Goal: Information Seeking & Learning: Learn about a topic

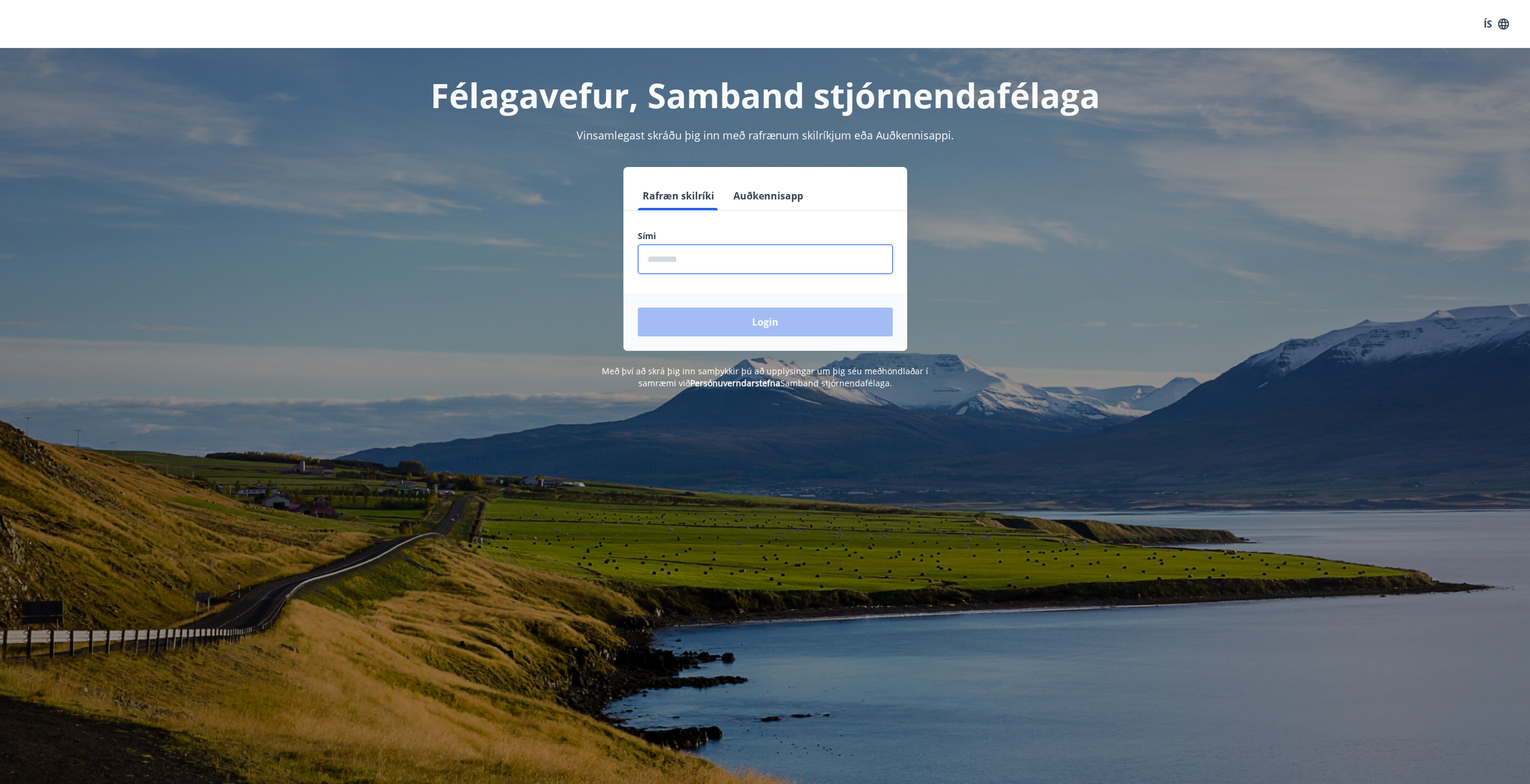
click at [794, 268] on input "phone" at bounding box center [765, 259] width 255 height 30
type input "********"
click at [779, 322] on button "Login" at bounding box center [765, 322] width 255 height 29
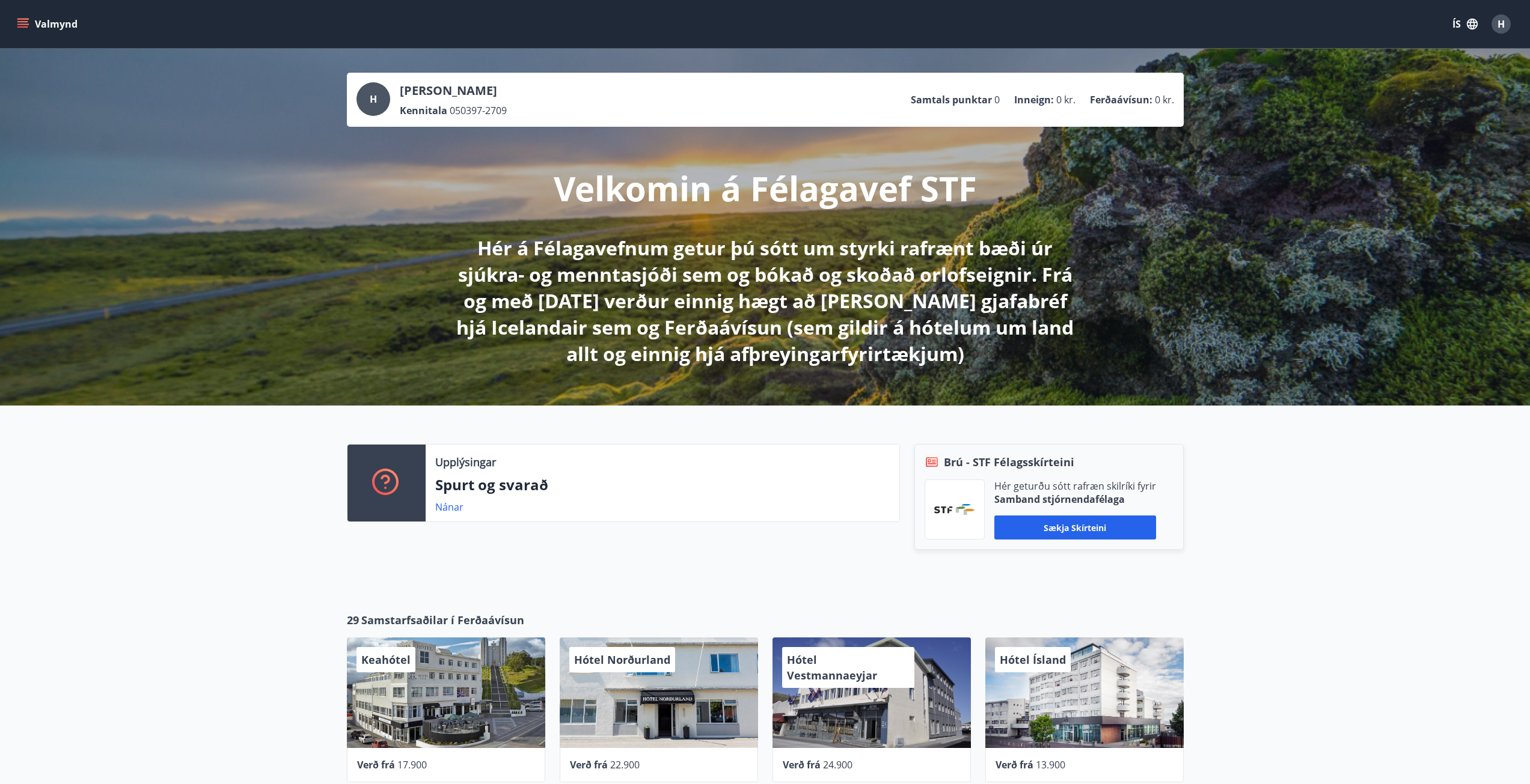
click at [28, 25] on icon "menu" at bounding box center [23, 24] width 13 height 1
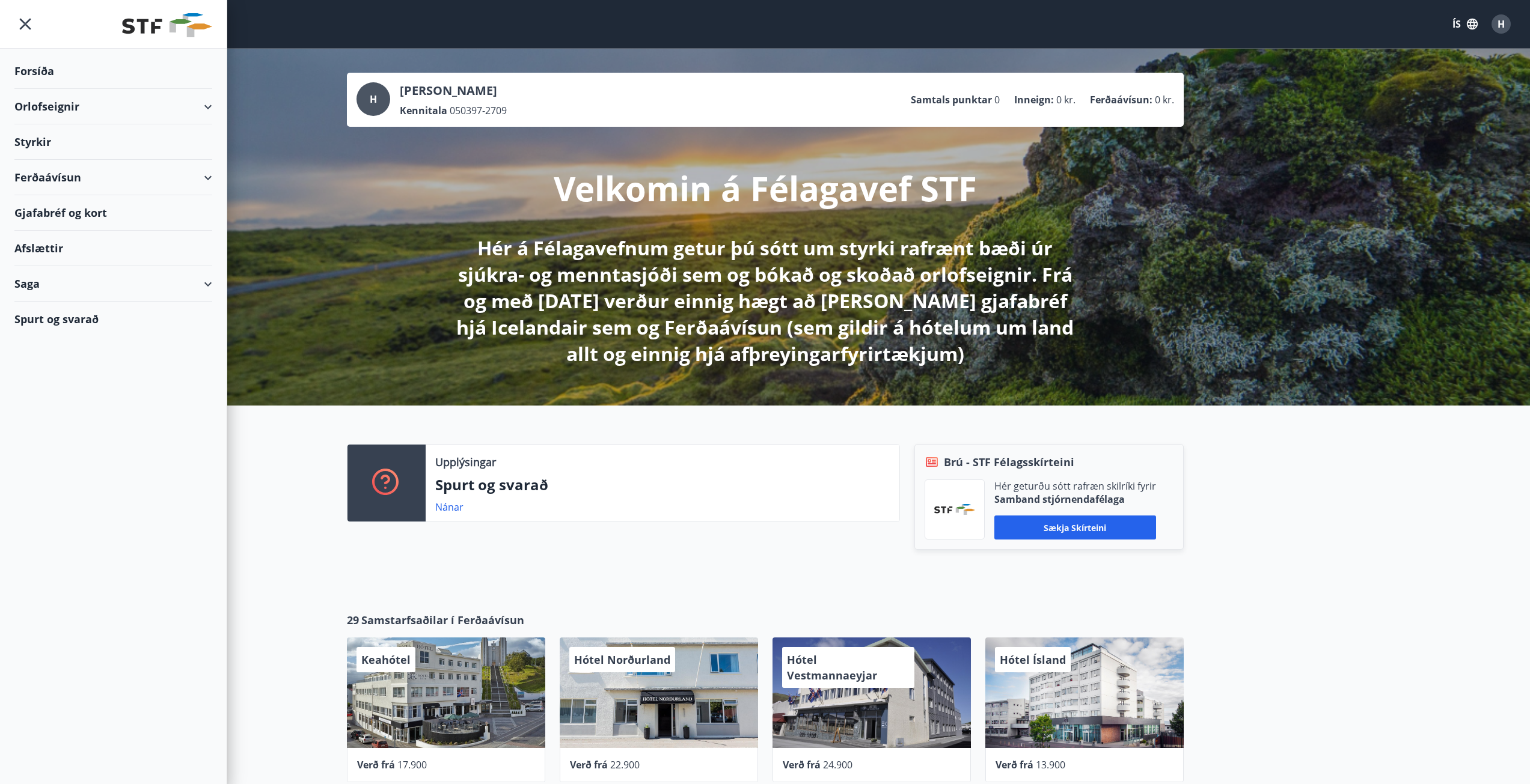
click at [39, 89] on div "Styrkir" at bounding box center [113, 71] width 198 height 36
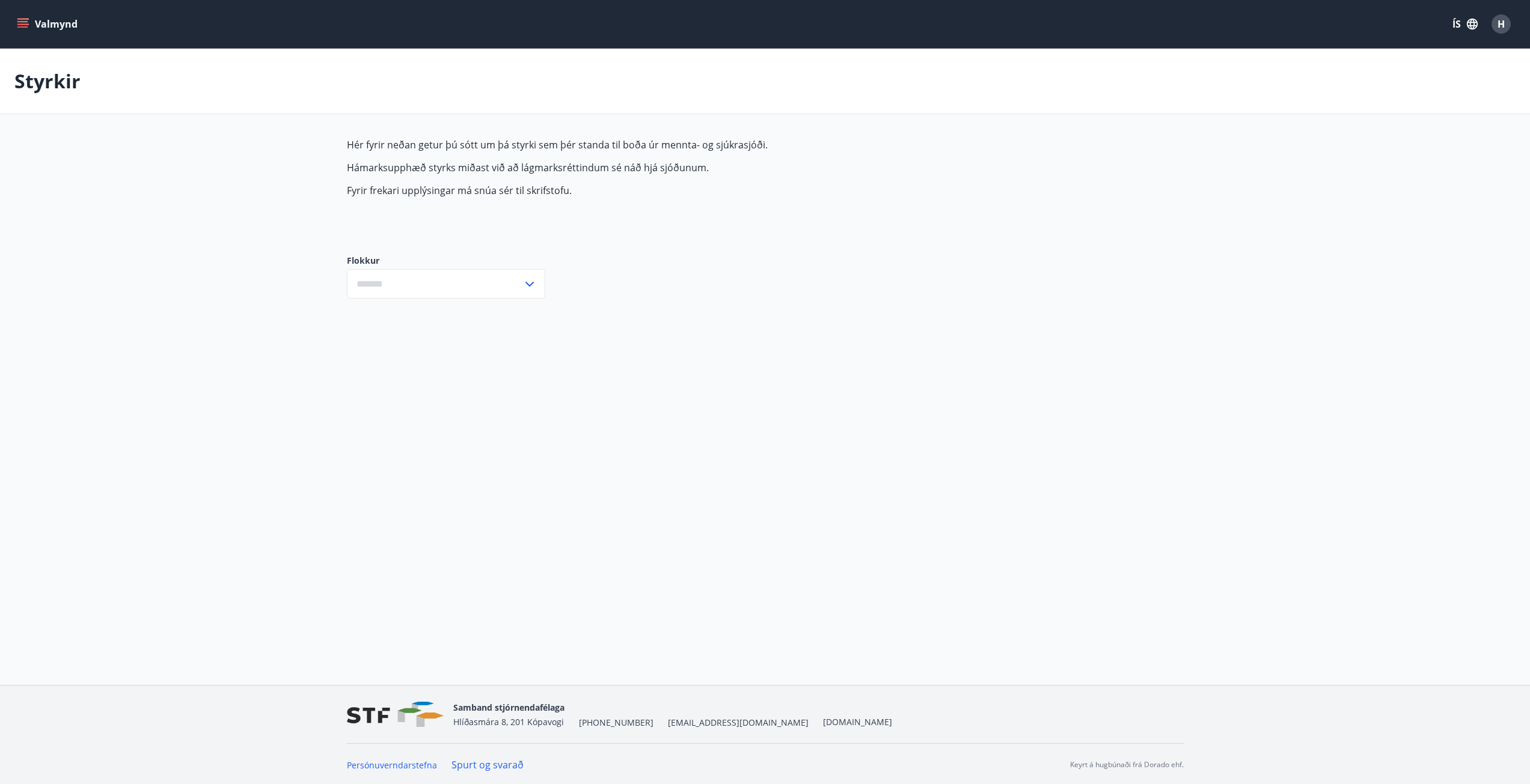
type input "***"
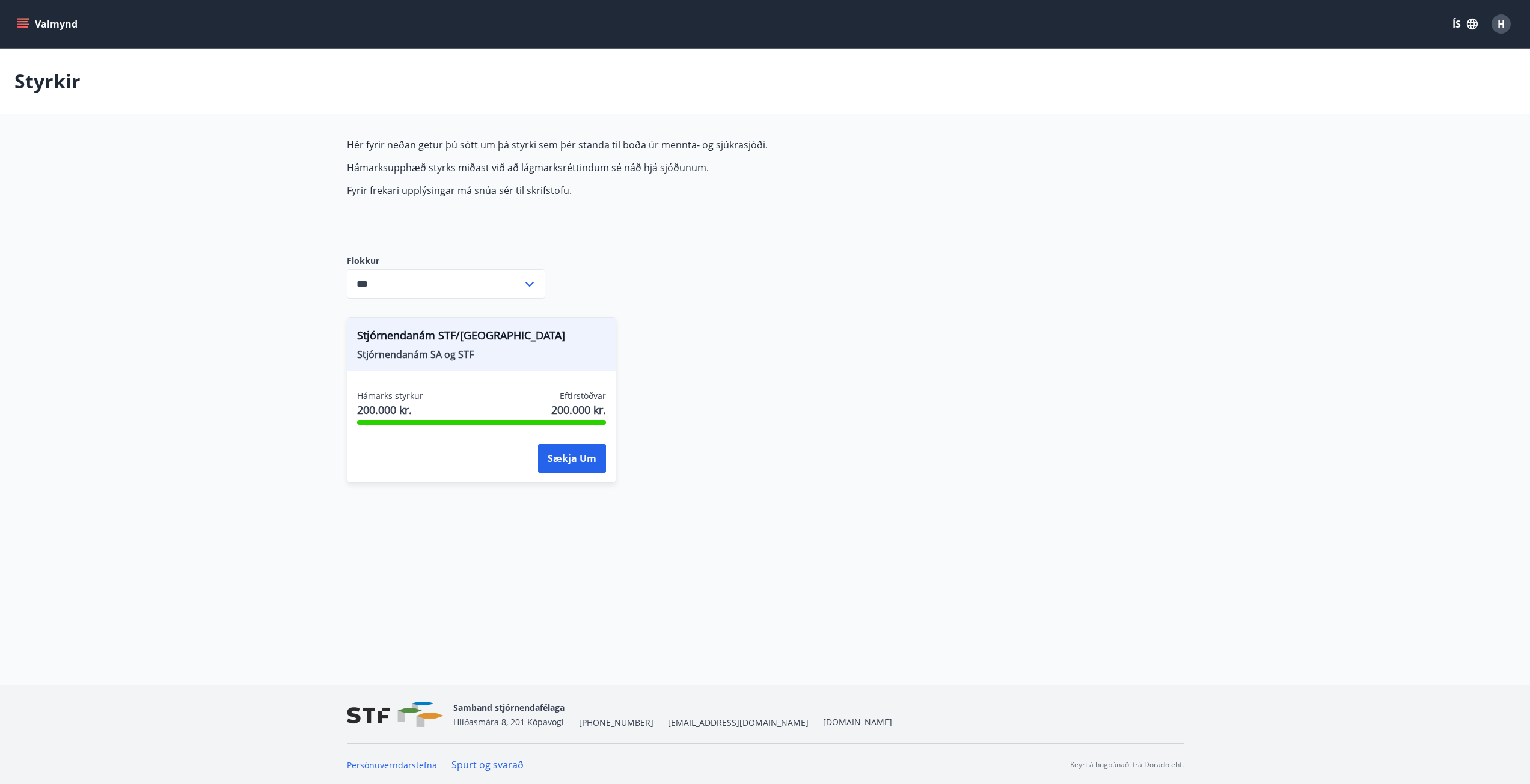
click at [430, 279] on input "***" at bounding box center [434, 284] width 176 height 30
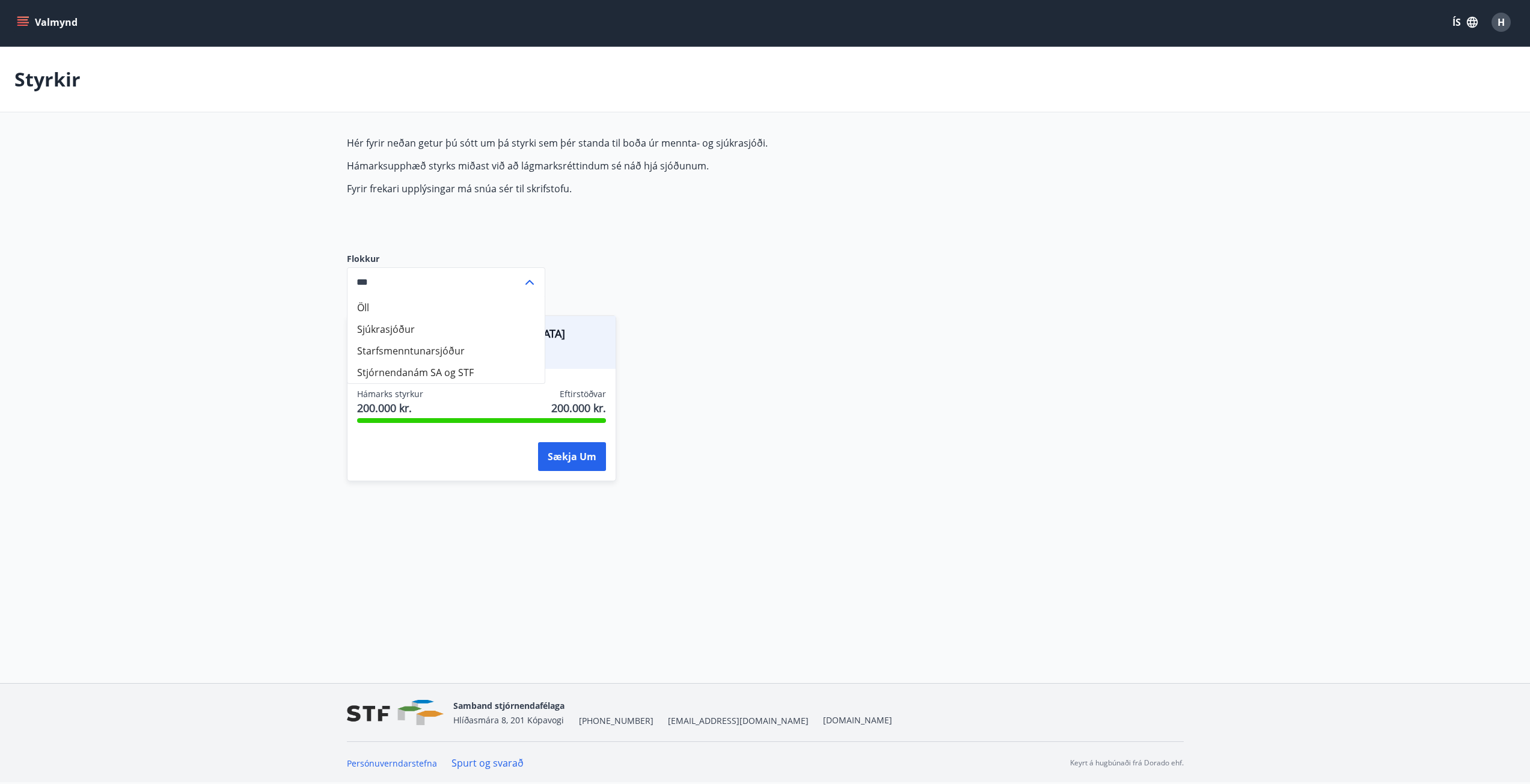
click at [221, 316] on main "Styrkir Hér fyrir neðan getur þú sótt um þá styrki sem þér standa til boða úr m…" at bounding box center [765, 271] width 1530 height 449
click at [319, 294] on main "Styrkir Hér fyrir neðan getur þú sótt um þá styrki sem þér standa til boða úr m…" at bounding box center [765, 271] width 1530 height 449
click at [532, 277] on icon at bounding box center [529, 282] width 14 height 14
click at [19, 18] on icon "menu" at bounding box center [22, 22] width 12 height 12
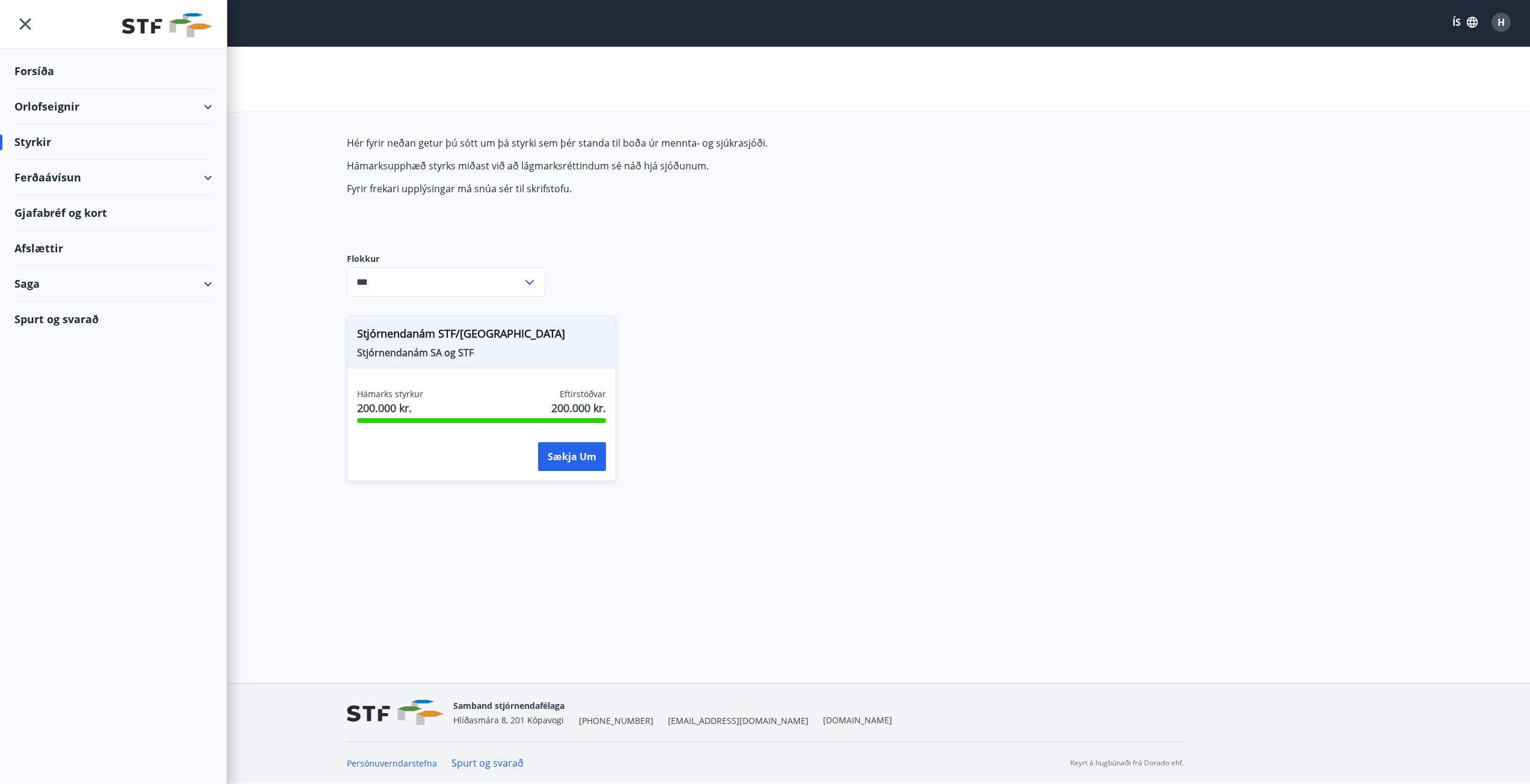
click at [206, 178] on div "Ferðaávísun" at bounding box center [113, 178] width 198 height 36
click at [57, 206] on div "Framboð" at bounding box center [113, 208] width 178 height 25
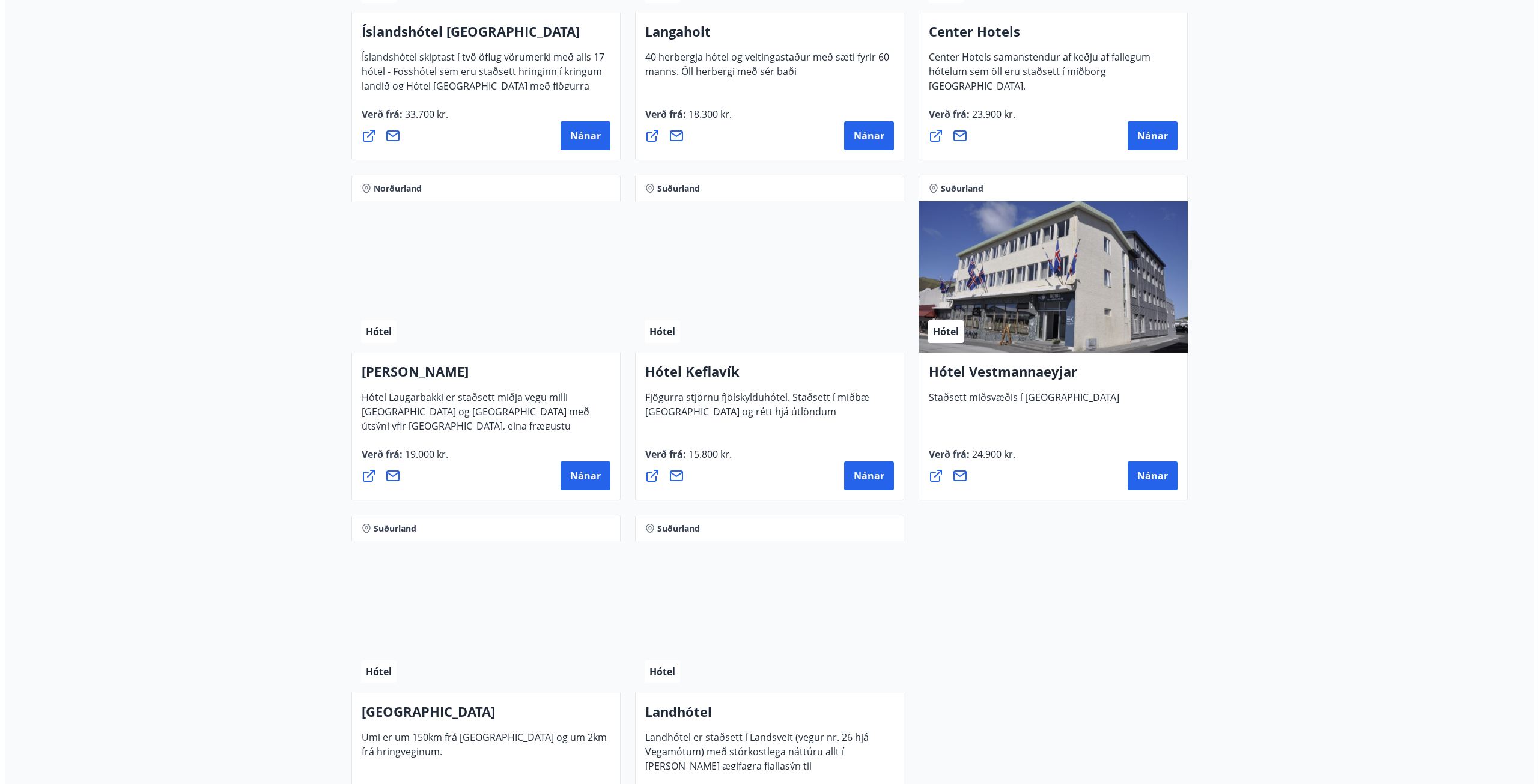
scroll to position [2944, 0]
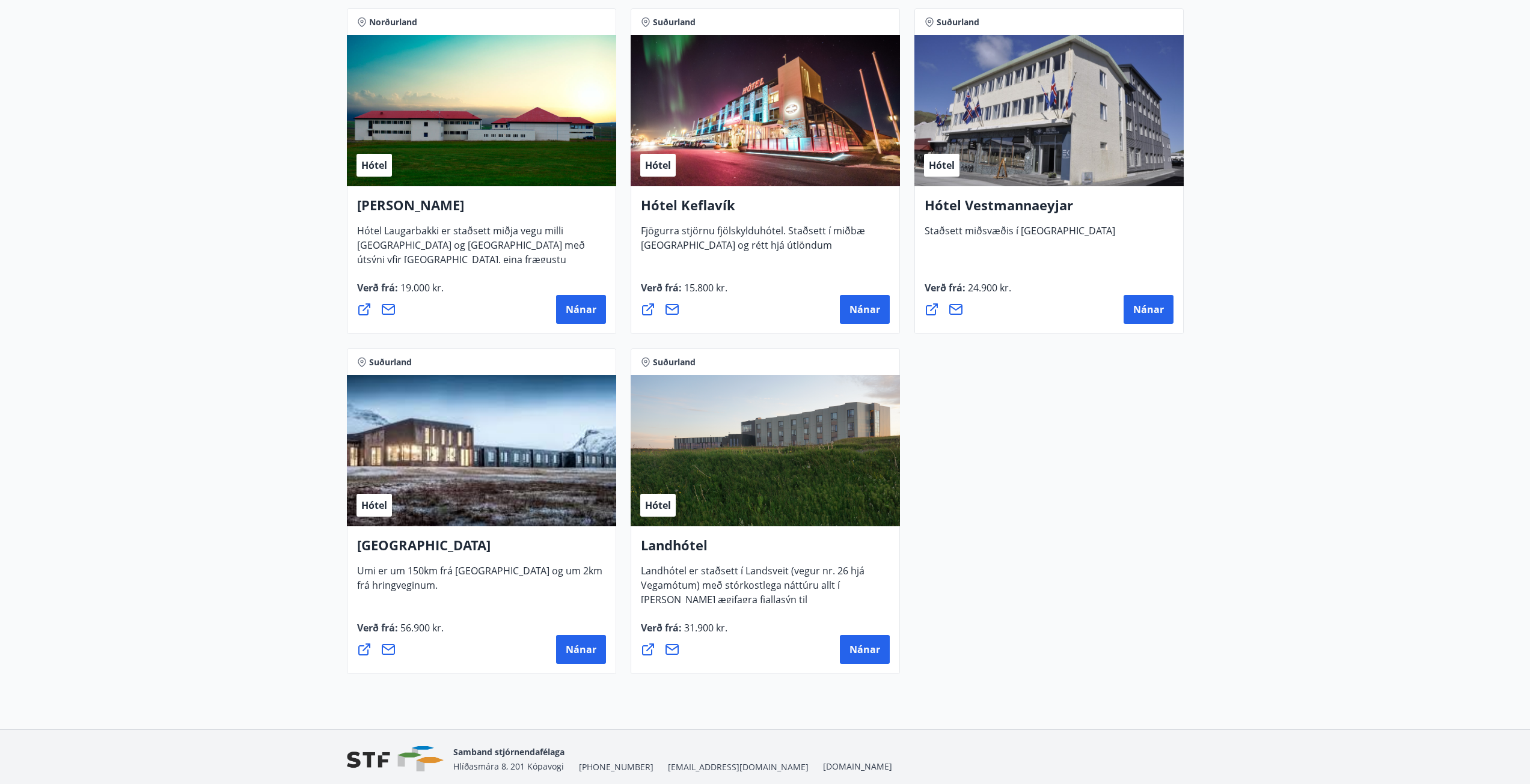
click at [650, 311] on icon at bounding box center [648, 309] width 14 height 14
click at [879, 306] on span "Nánar" at bounding box center [865, 309] width 31 height 13
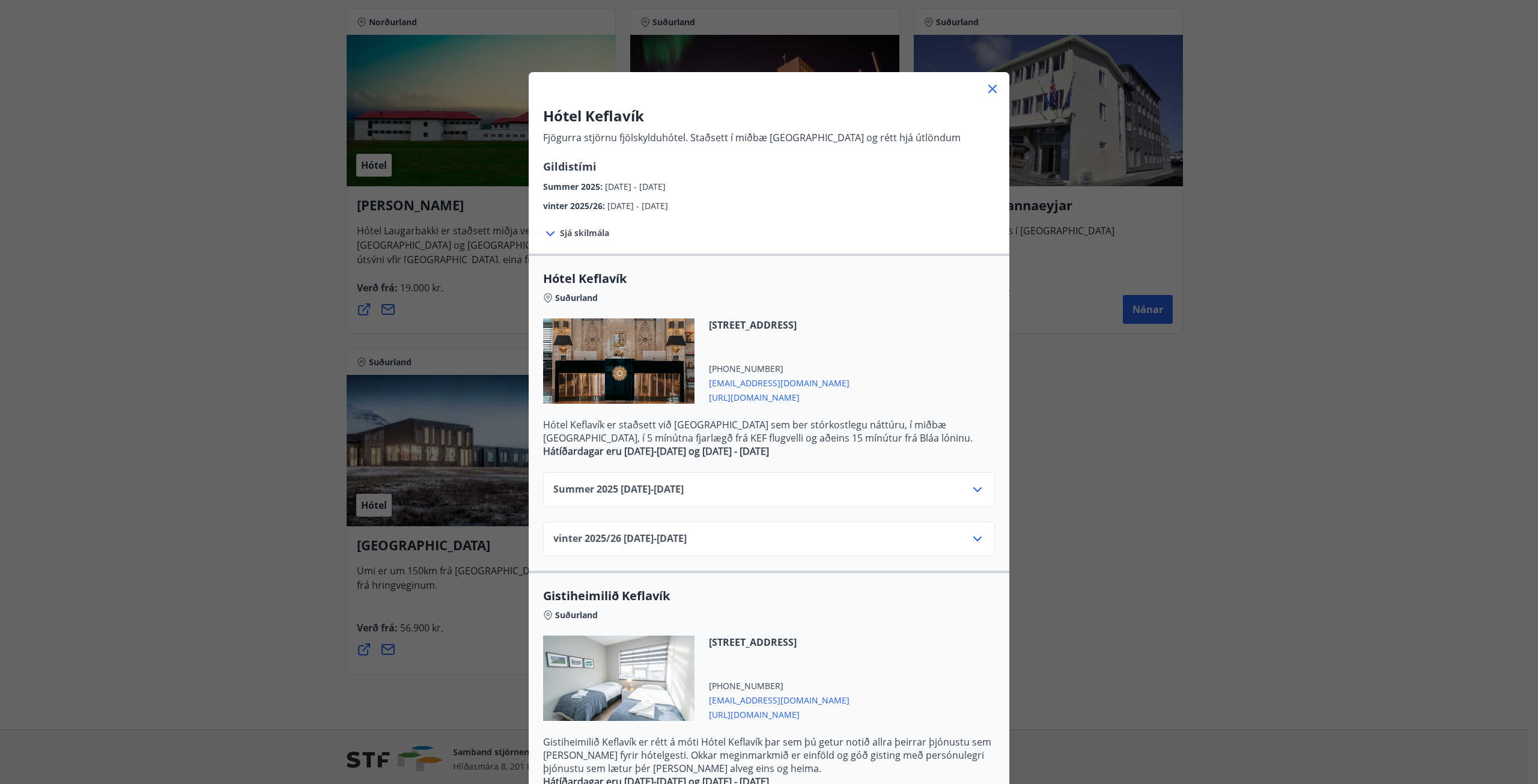
click at [970, 490] on icon at bounding box center [977, 489] width 14 height 14
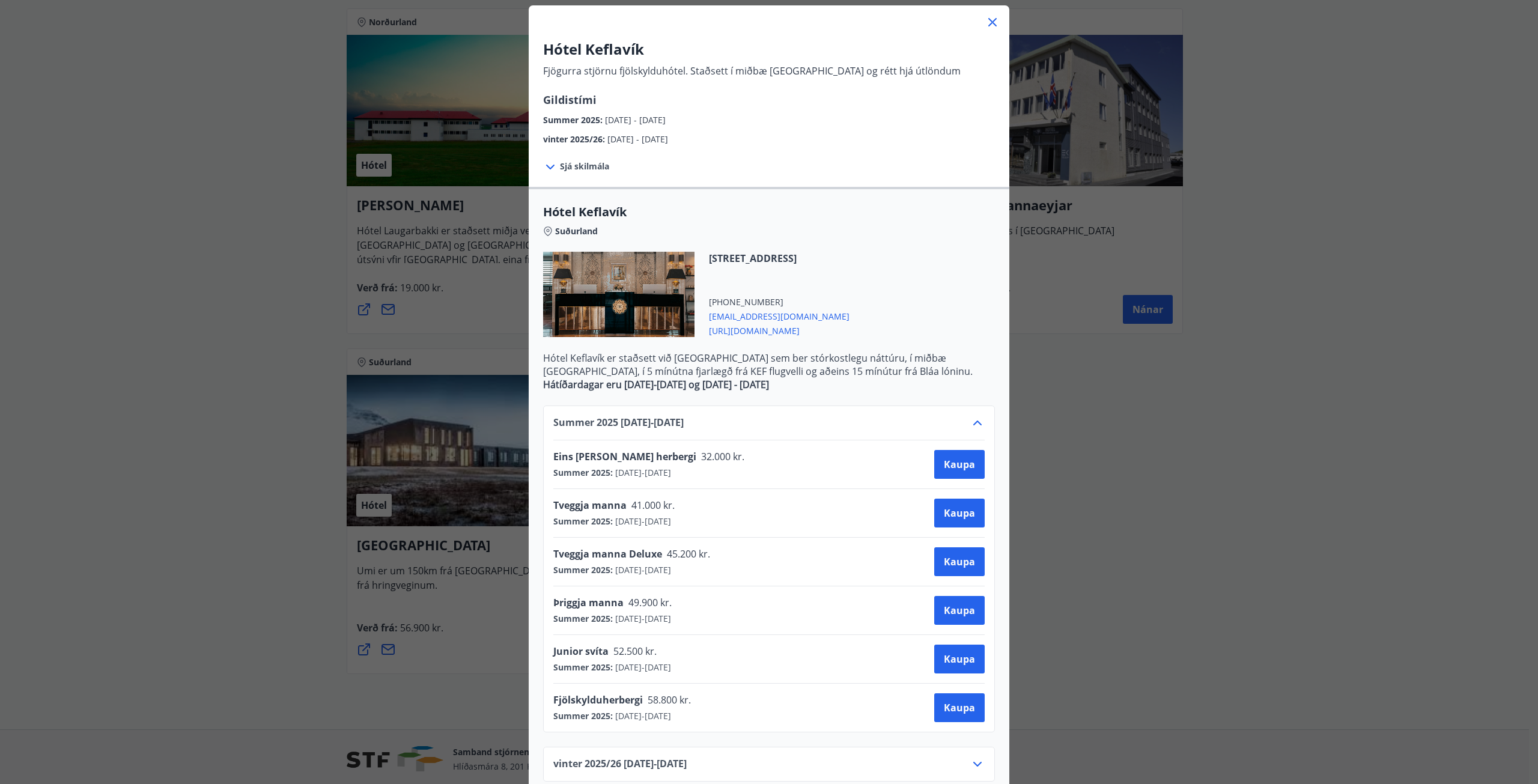
scroll to position [120, 0]
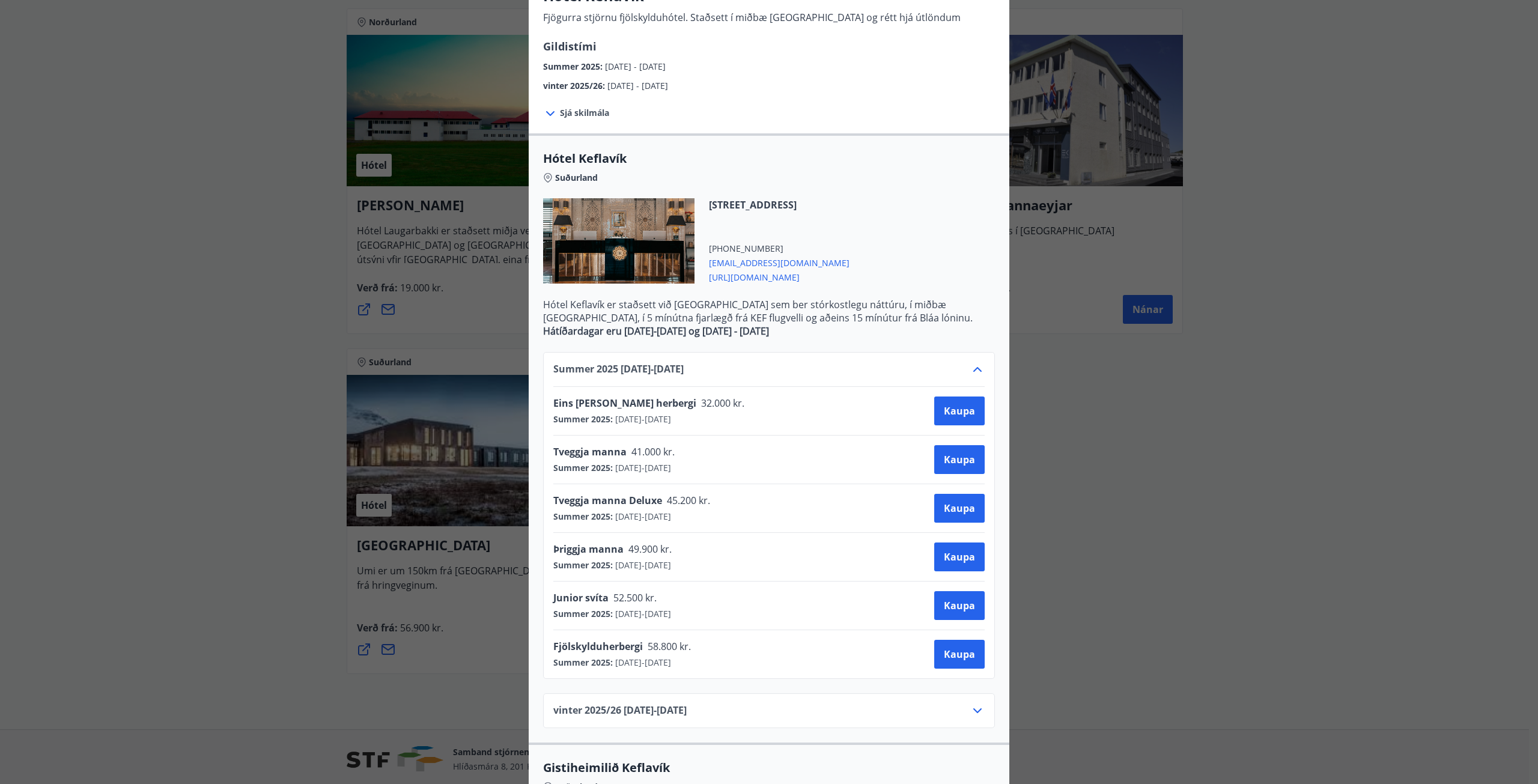
click at [975, 371] on icon at bounding box center [977, 369] width 14 height 14
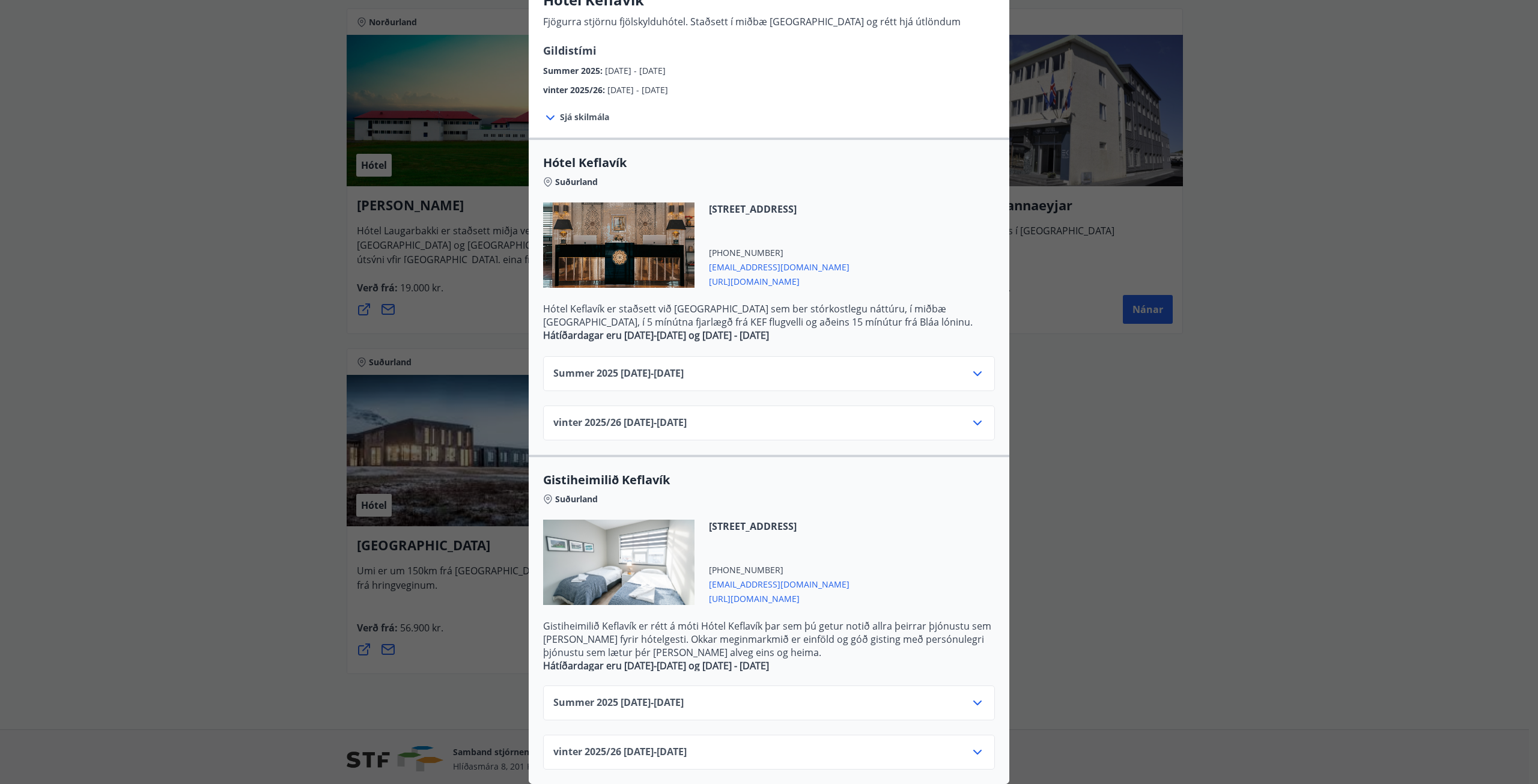
click at [974, 418] on icon at bounding box center [977, 422] width 14 height 14
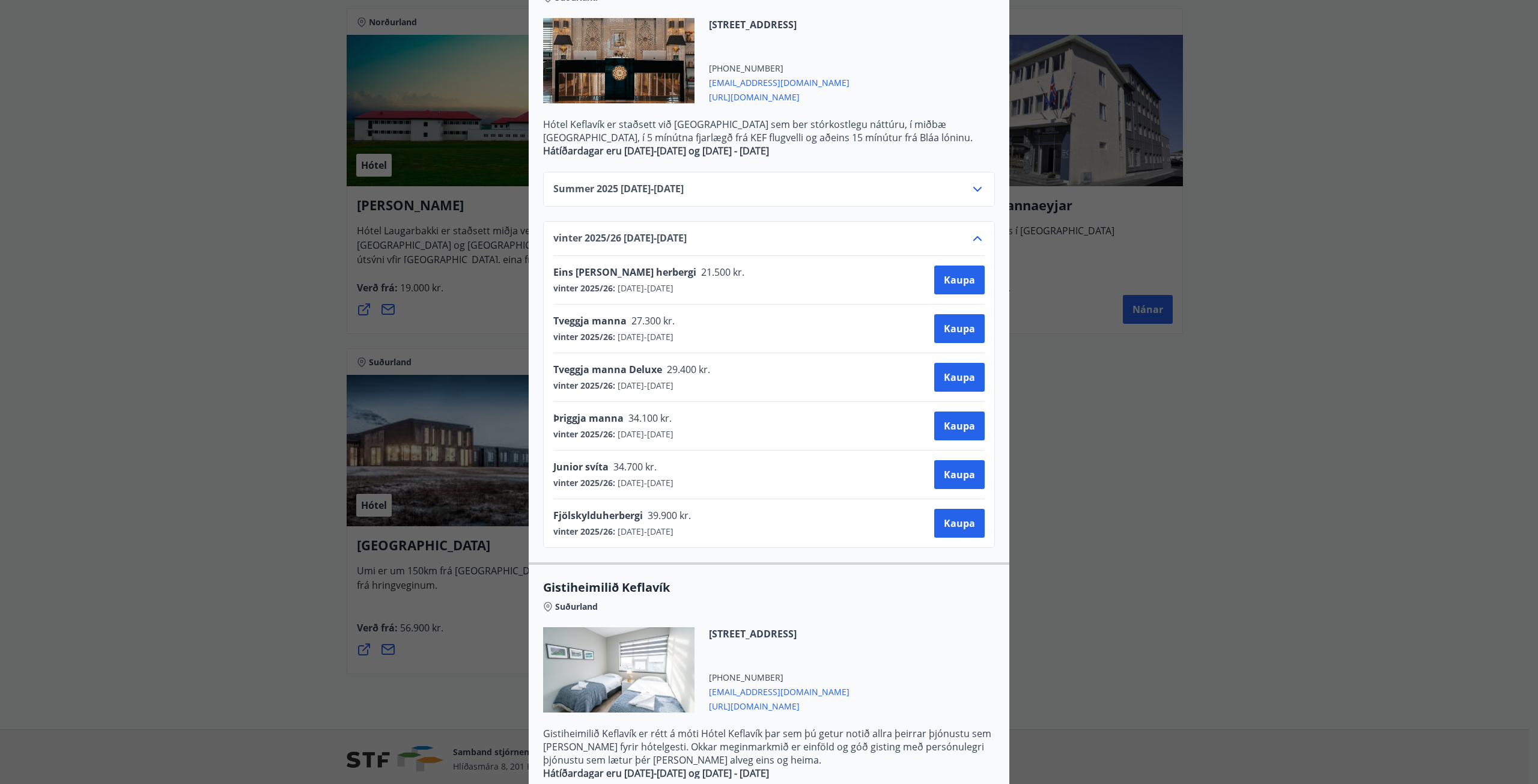
scroll to position [417, 0]
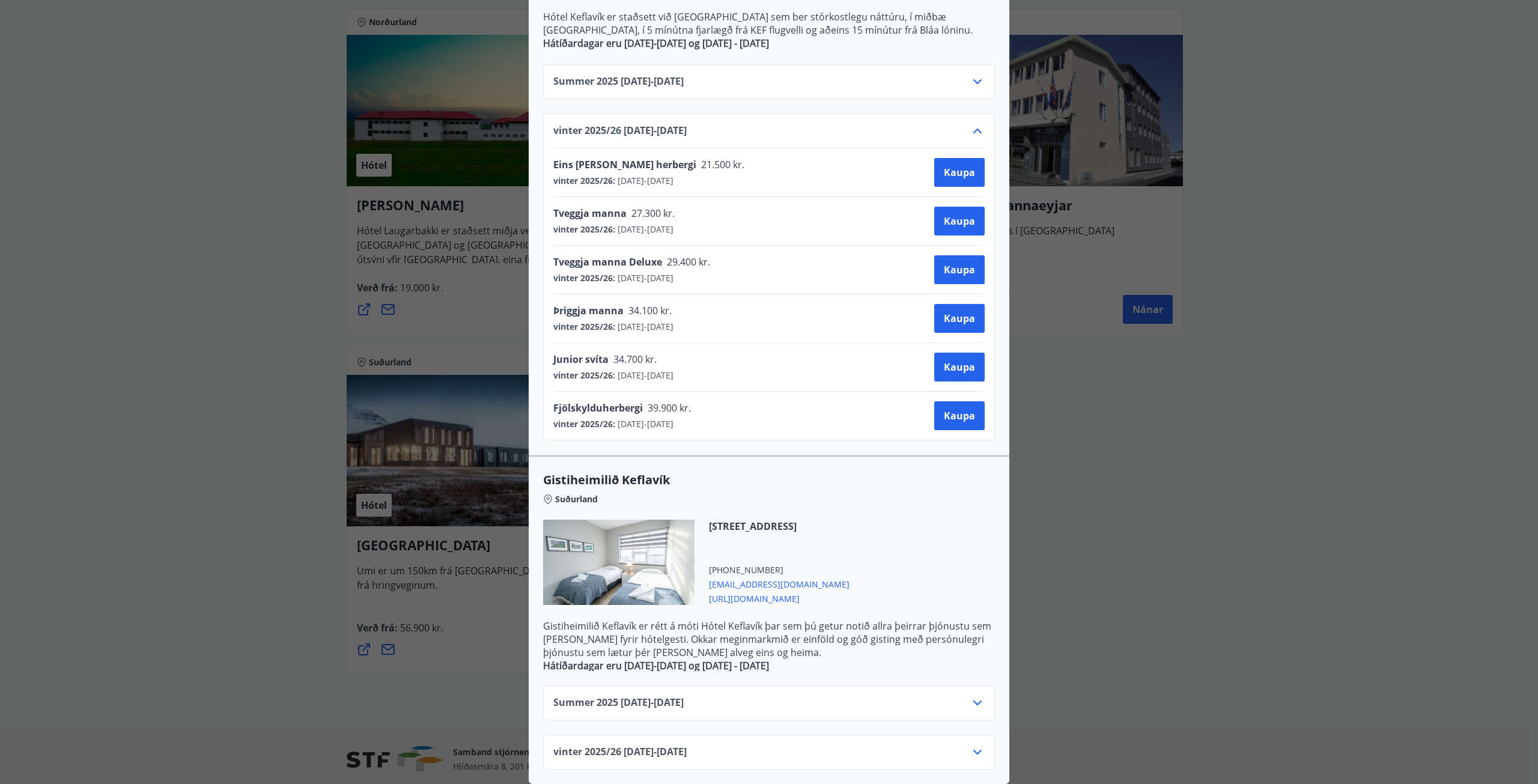
click at [1384, 470] on div "Hótel Keflavík Fjögurra stjörnu fjölskylduhótel. Staðsett í miðbæ Keflavíkur og…" at bounding box center [769, 392] width 1538 height 784
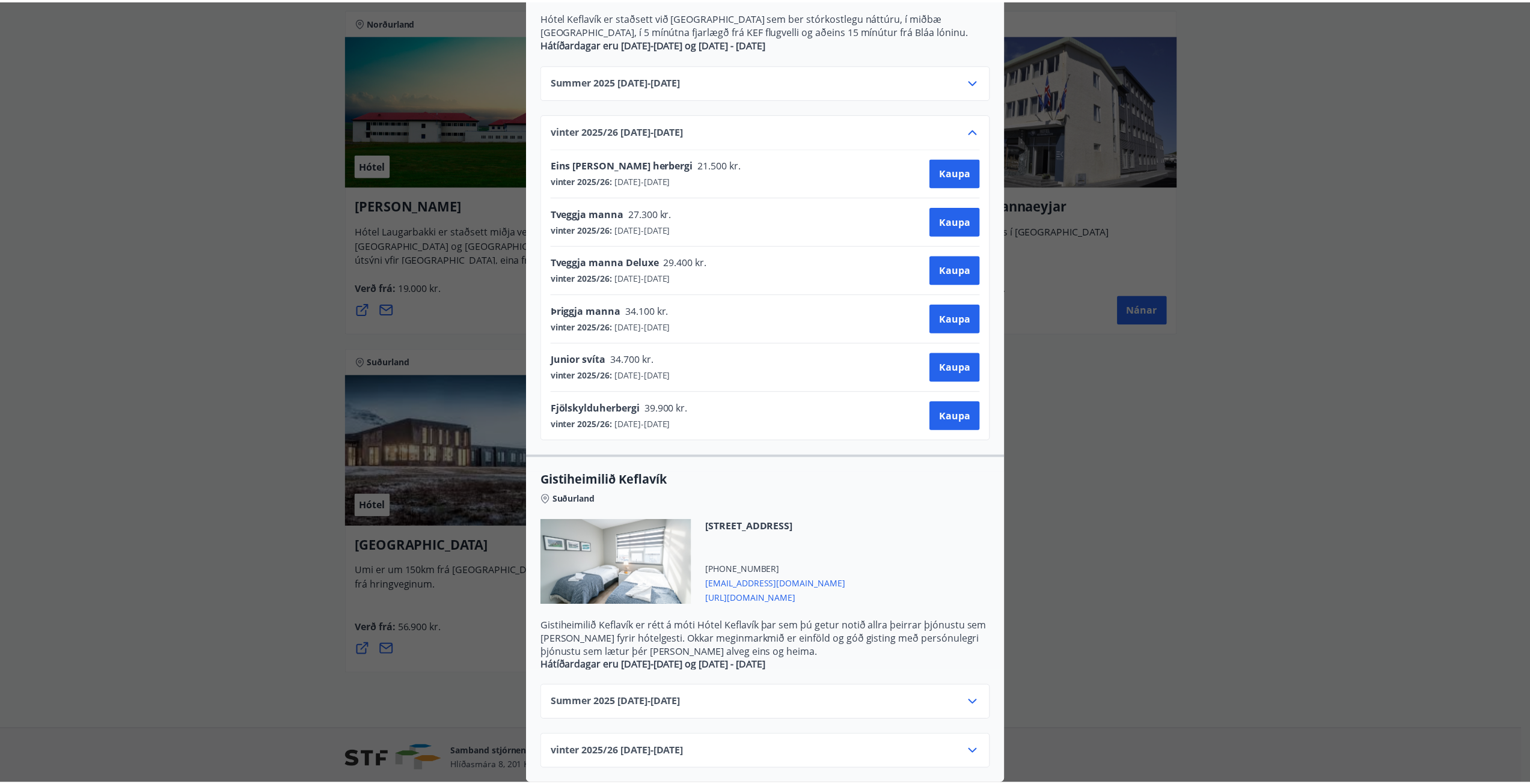
scroll to position [0, 0]
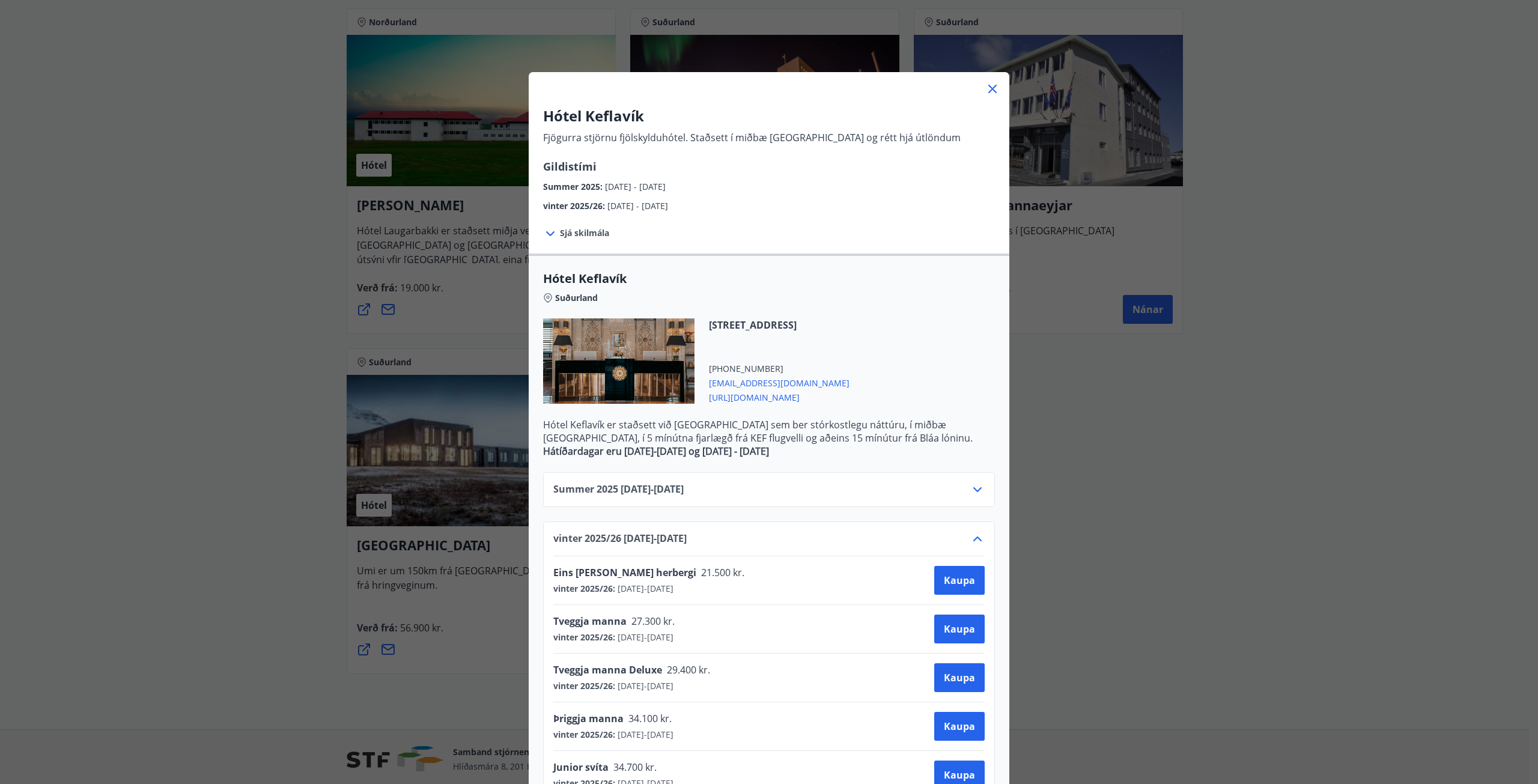
click at [989, 89] on icon at bounding box center [992, 89] width 14 height 14
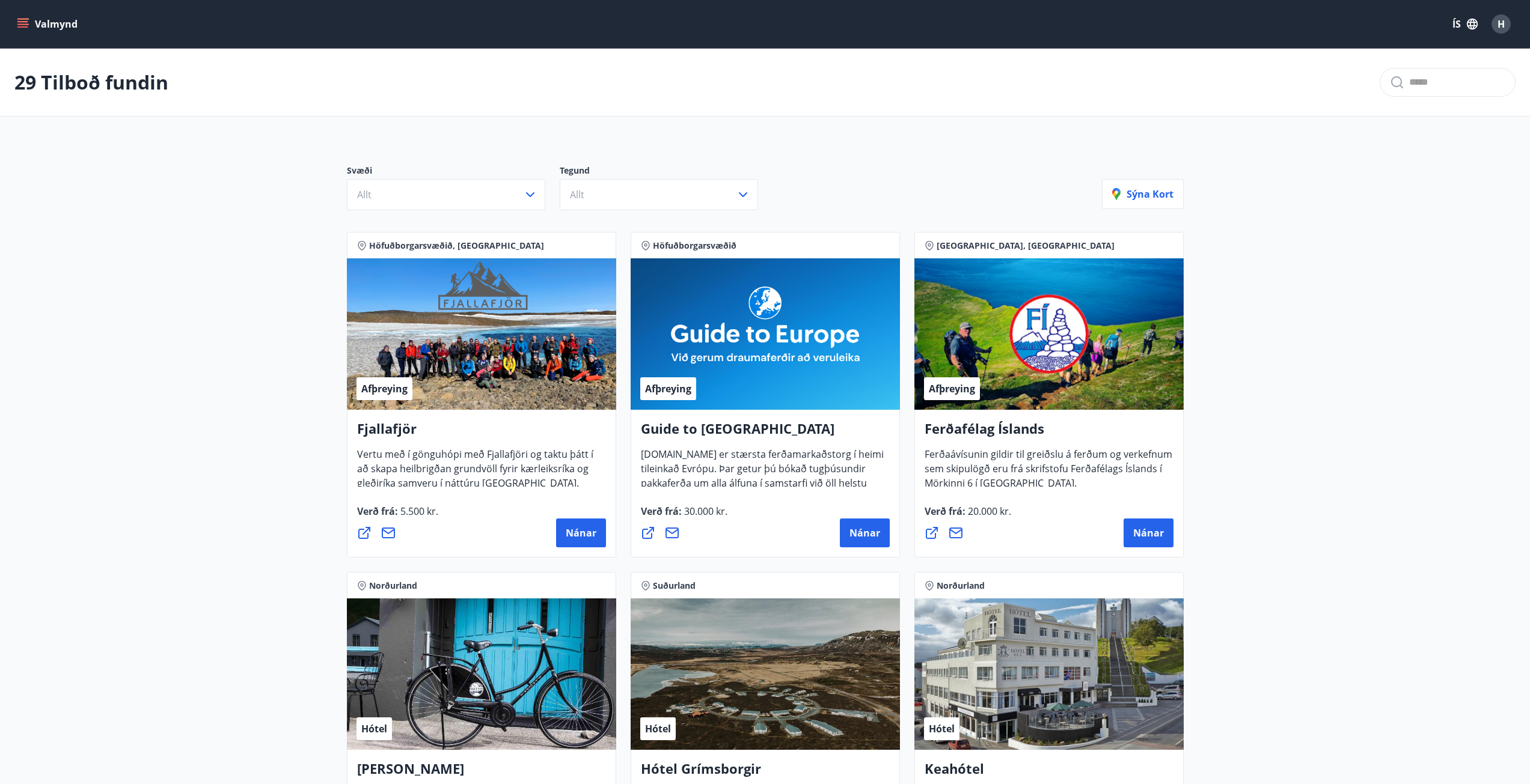
click at [57, 28] on button "Valmynd" at bounding box center [48, 23] width 68 height 22
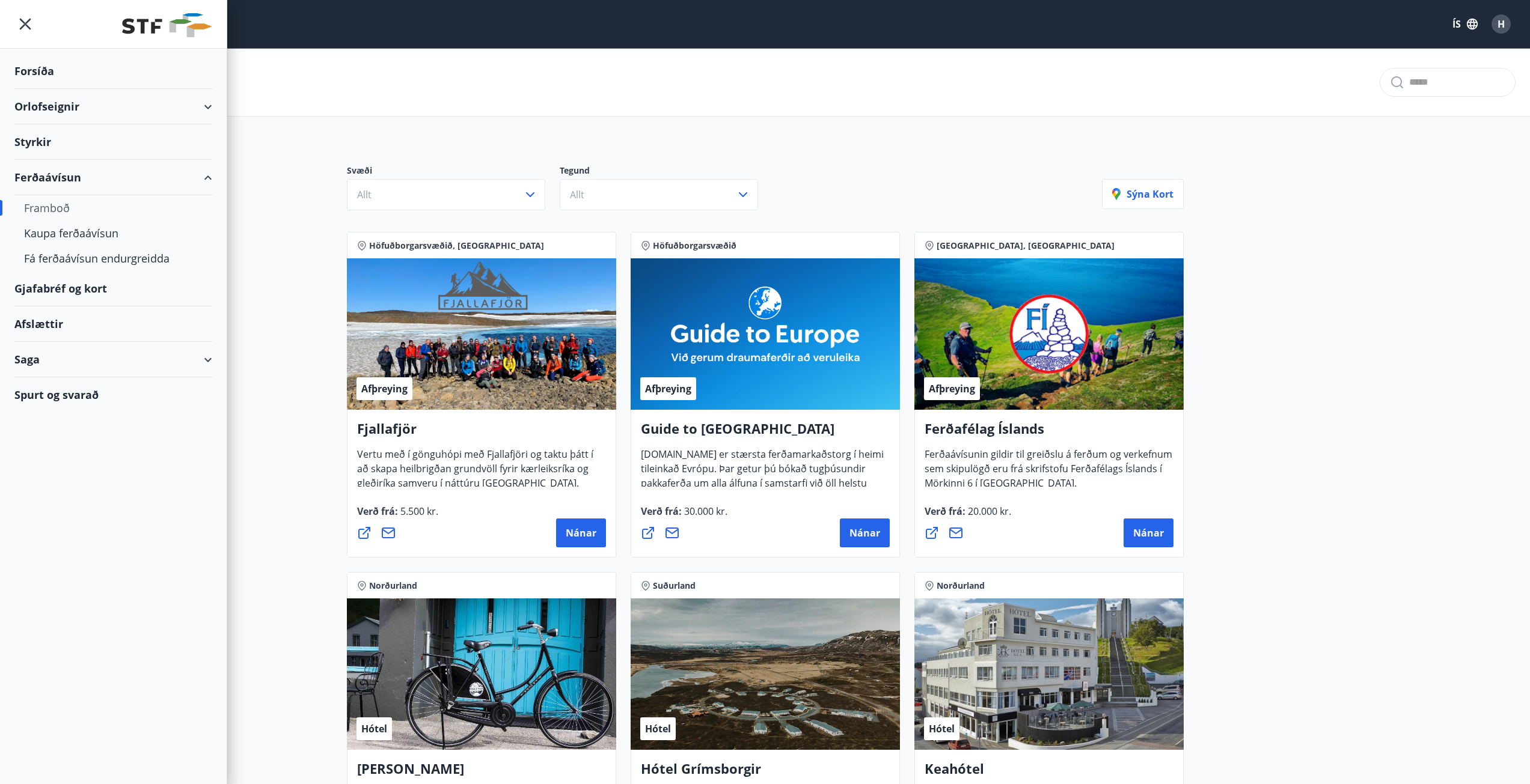
click at [47, 89] on div "Styrkir" at bounding box center [113, 71] width 198 height 36
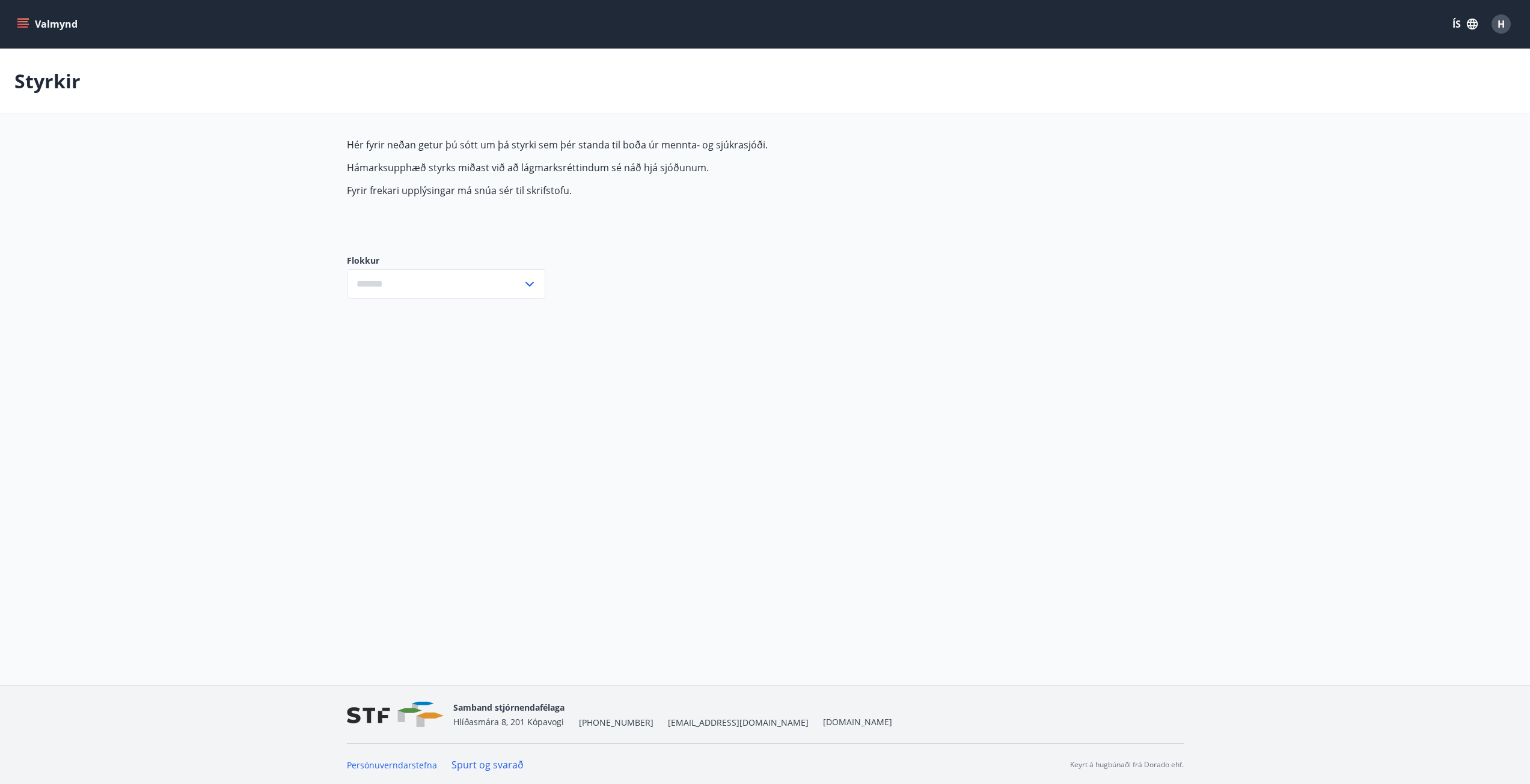
type input "***"
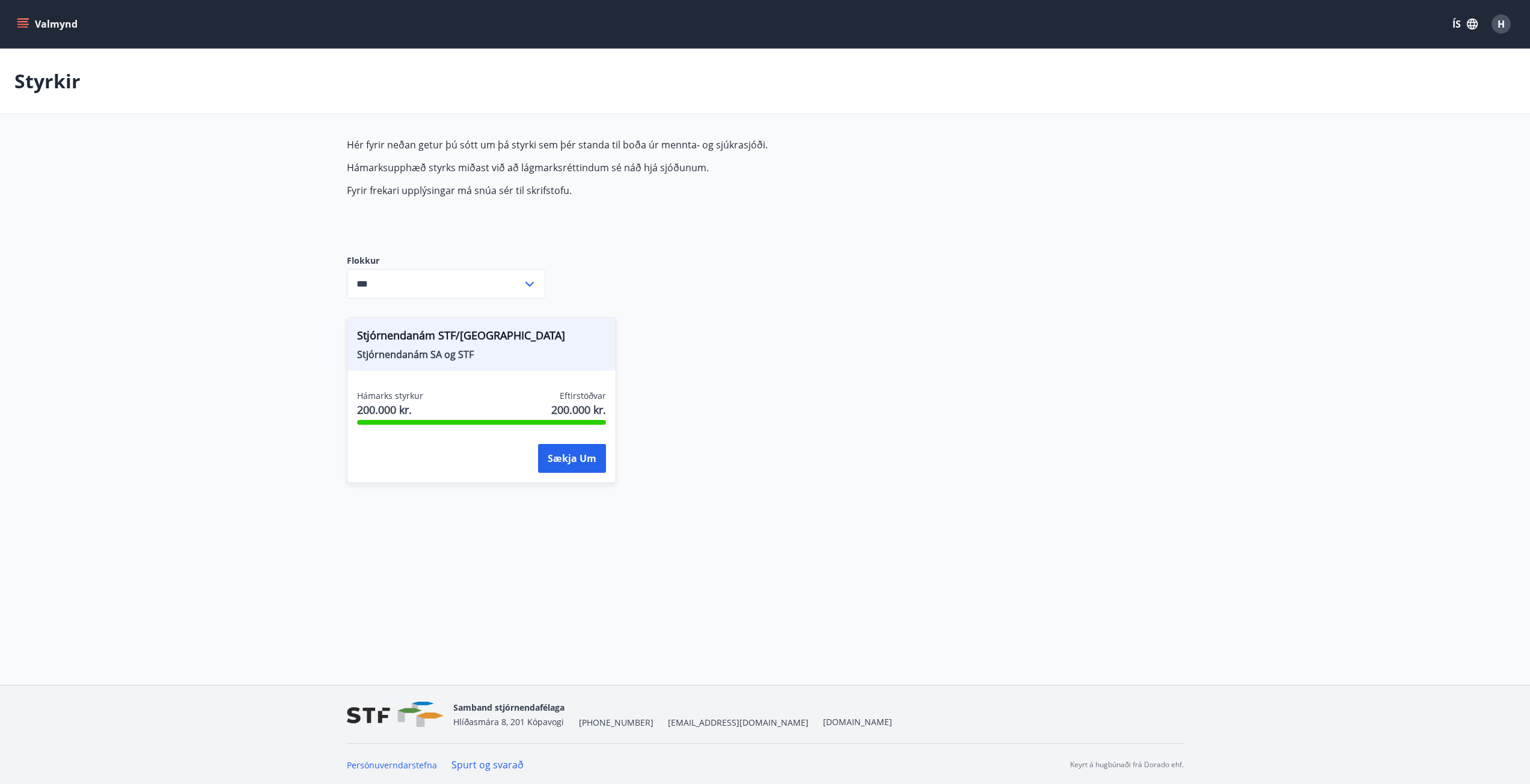
scroll to position [2, 0]
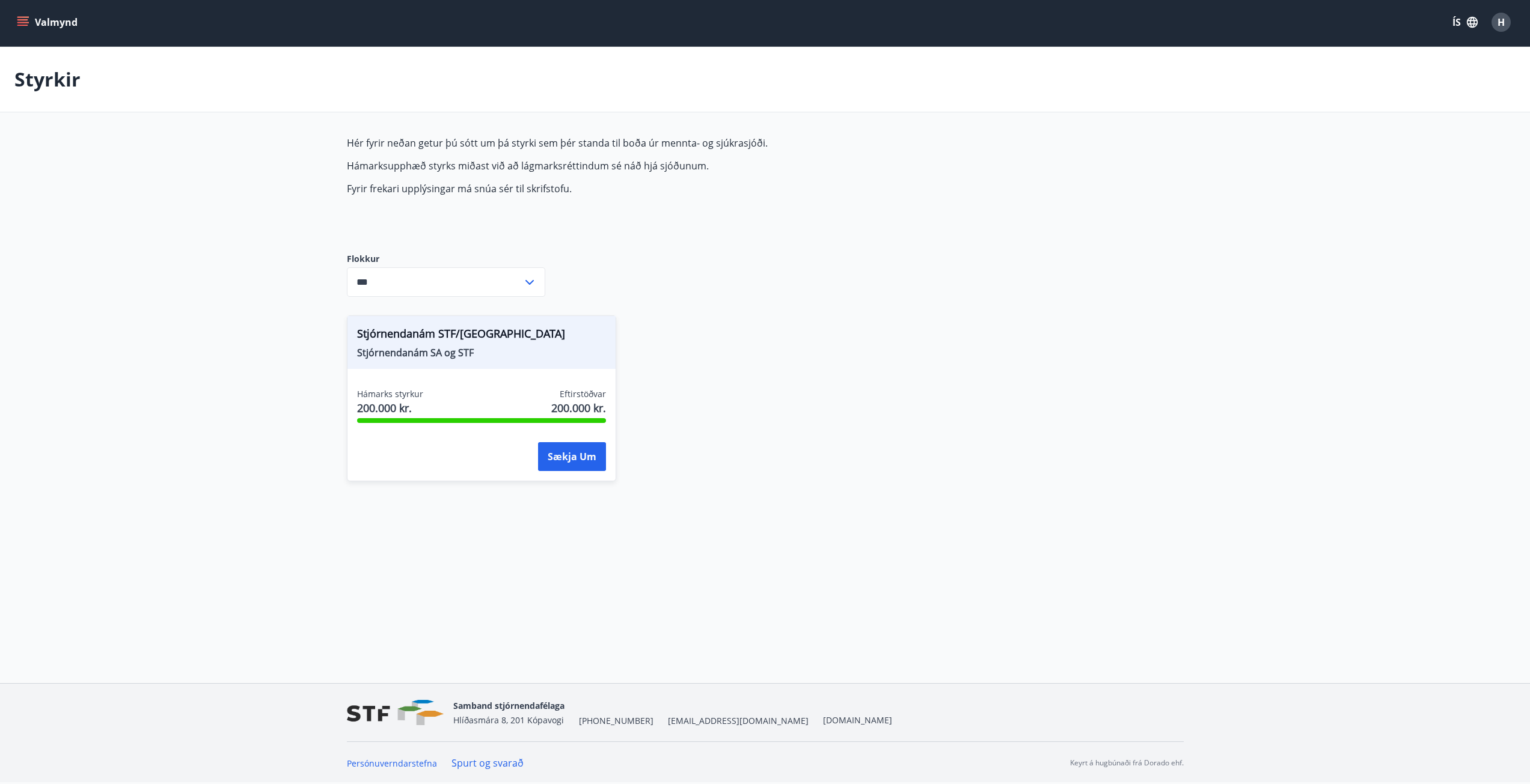
click at [500, 763] on link "Spurt og svarað" at bounding box center [487, 762] width 72 height 13
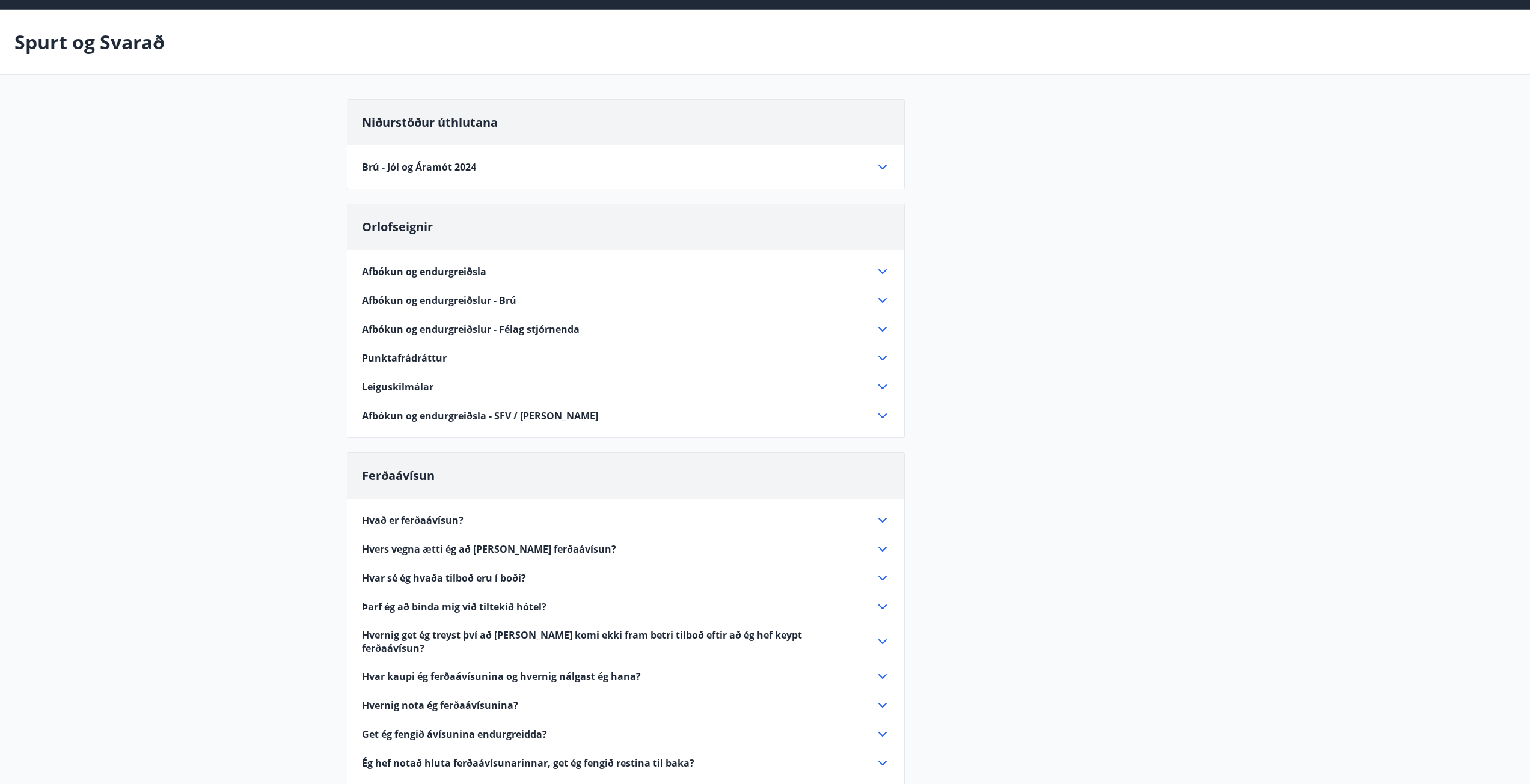
scroll to position [60, 0]
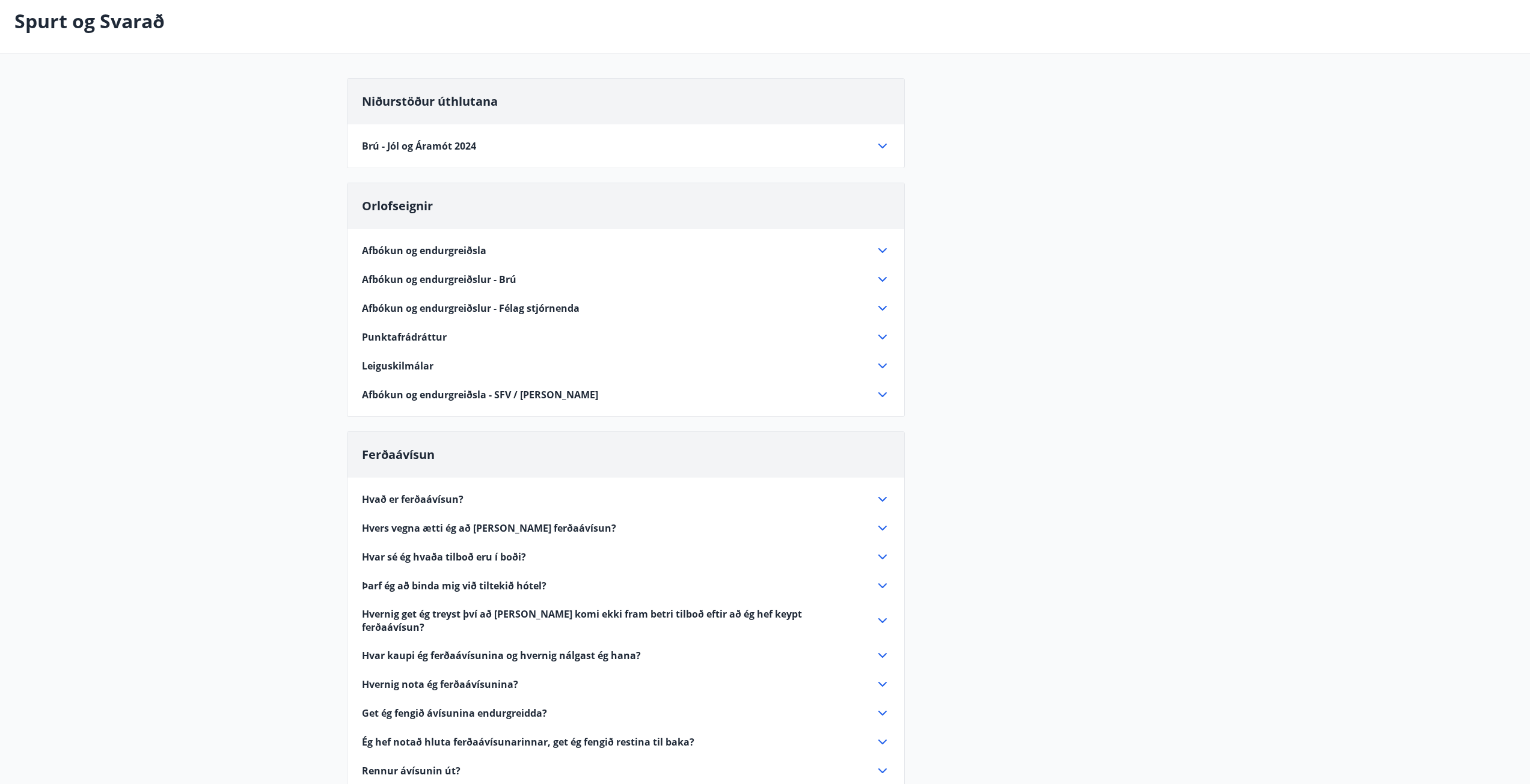
click at [584, 154] on div "Niðurstöður úthlutana Brú - Jól og Áramót 2024 Alls bárust 12 umsóknir. Úthlutu…" at bounding box center [625, 123] width 557 height 90
click at [432, 145] on span "Brú - Jól og Áramót 2024" at bounding box center [419, 145] width 114 height 13
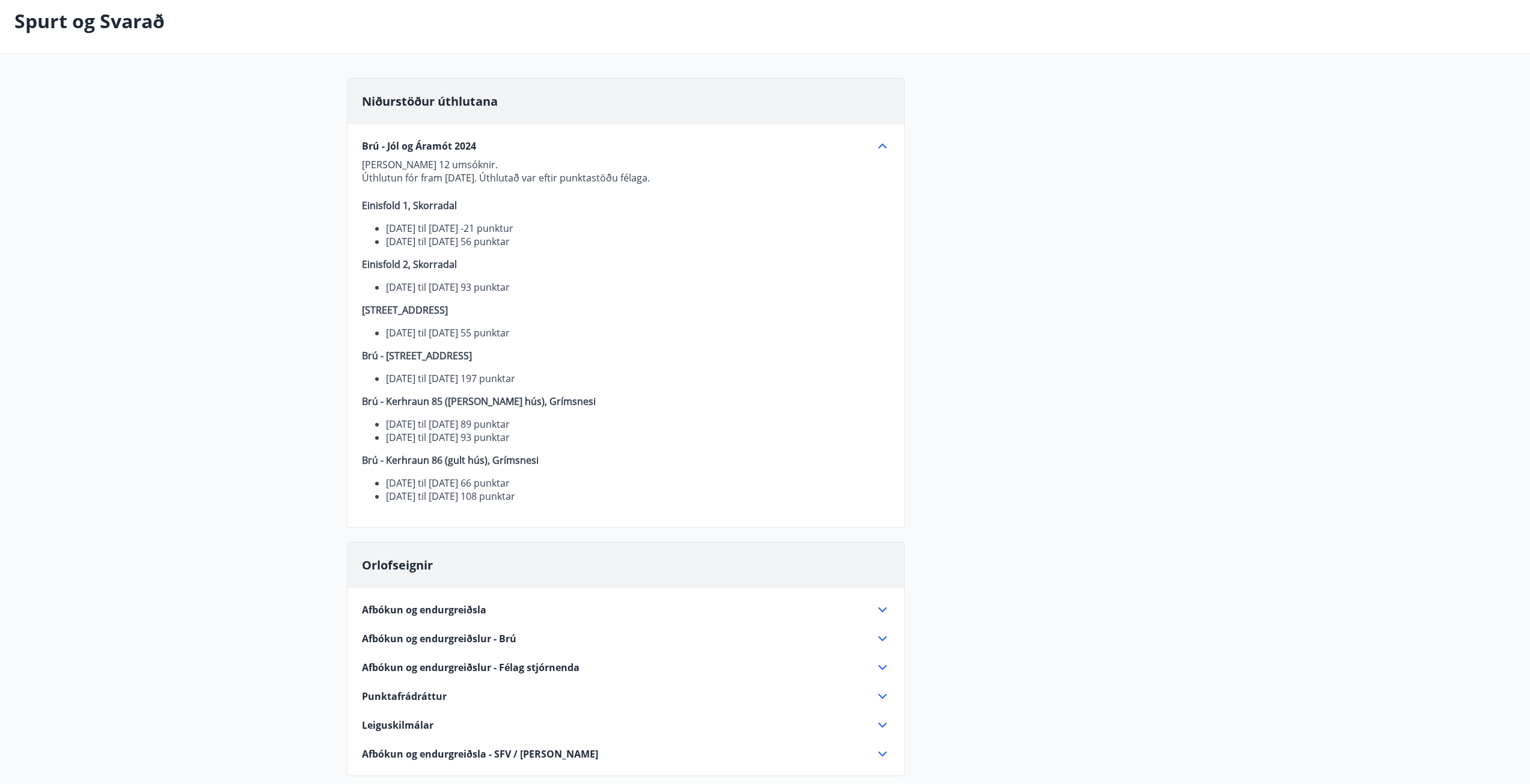
click at [432, 145] on span "Brú - Jól og Áramót 2024" at bounding box center [419, 145] width 114 height 13
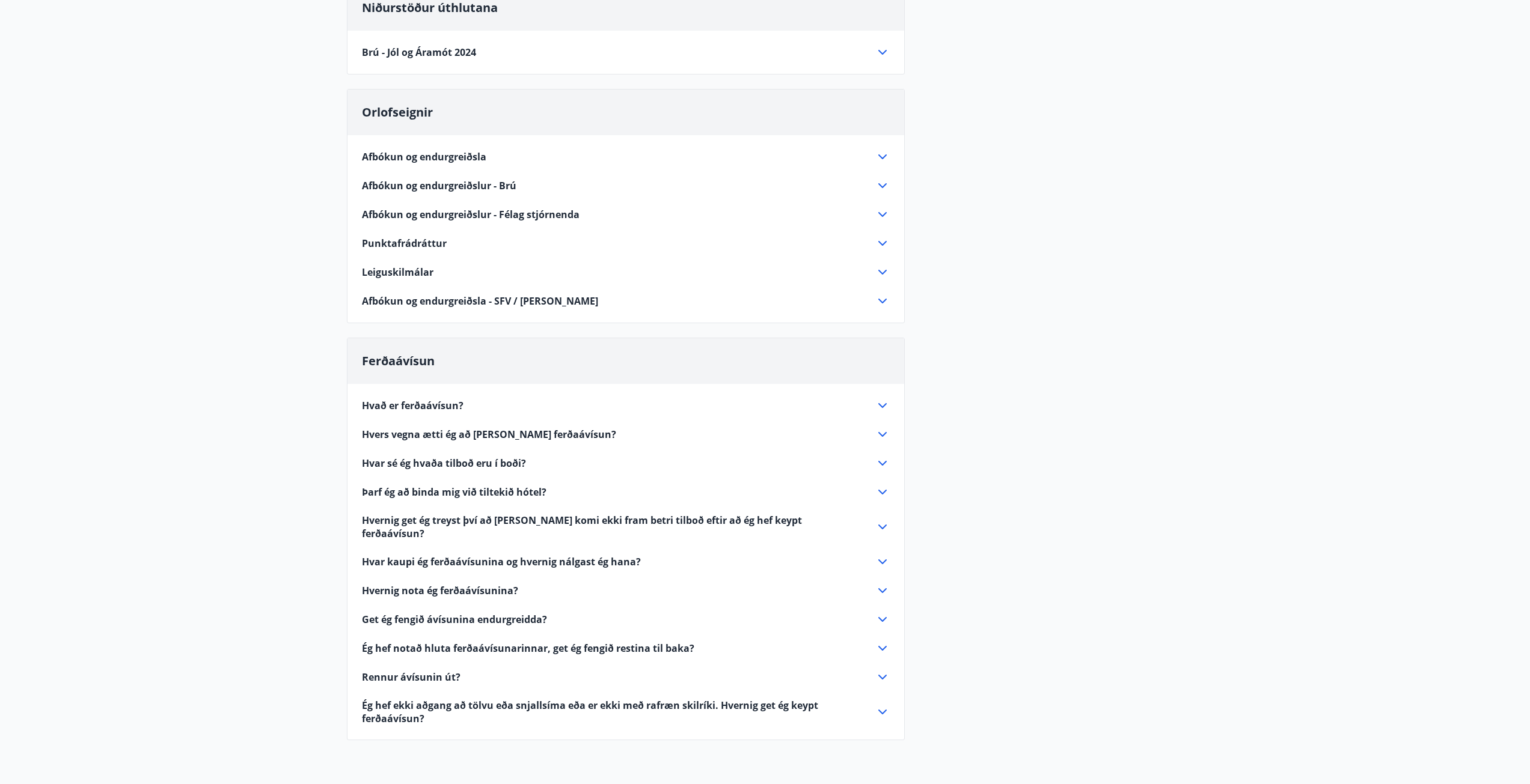
scroll to position [180, 0]
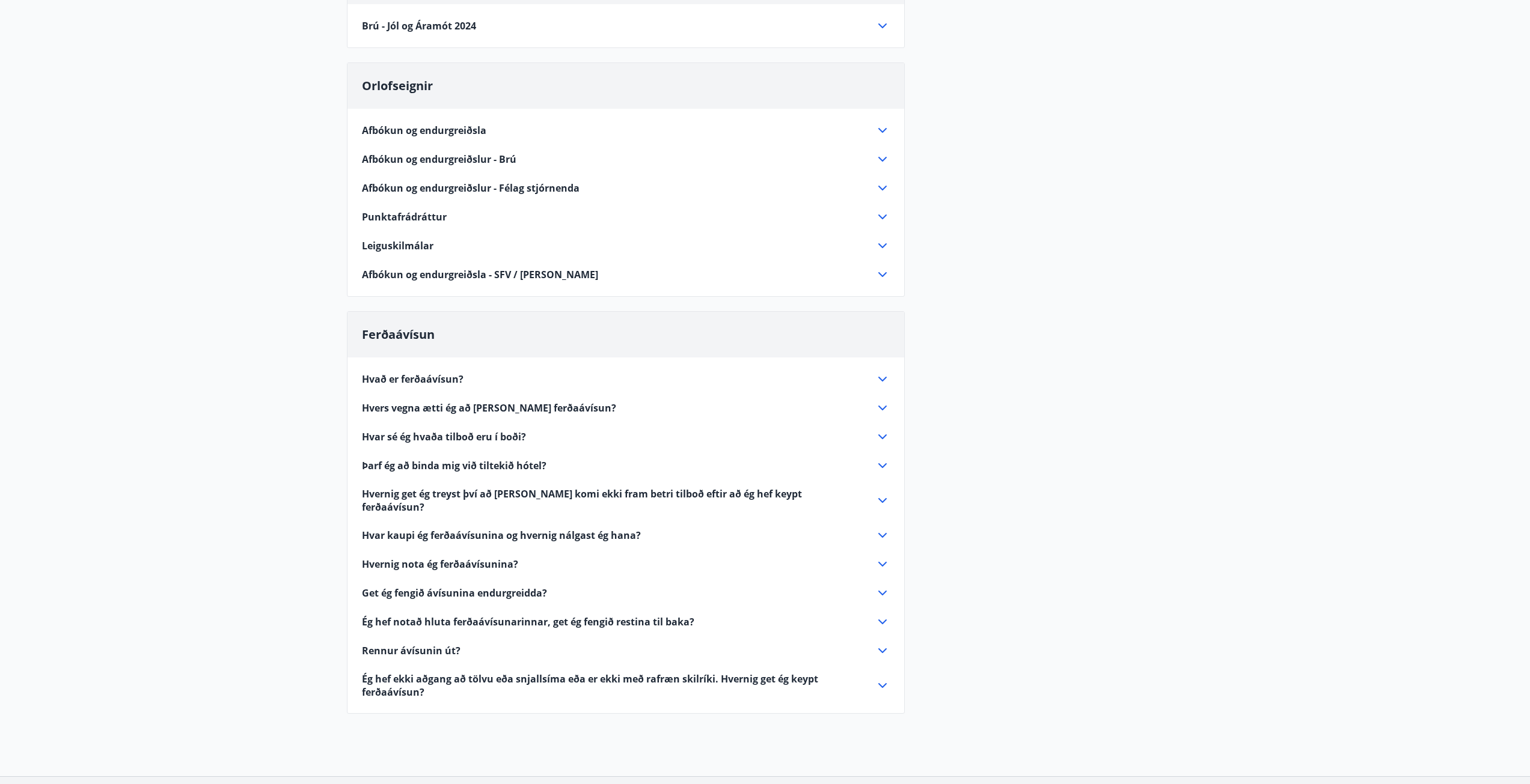
click at [406, 439] on span "Hvar sé ég hvaða tilboð eru í boði?" at bounding box center [444, 436] width 164 height 13
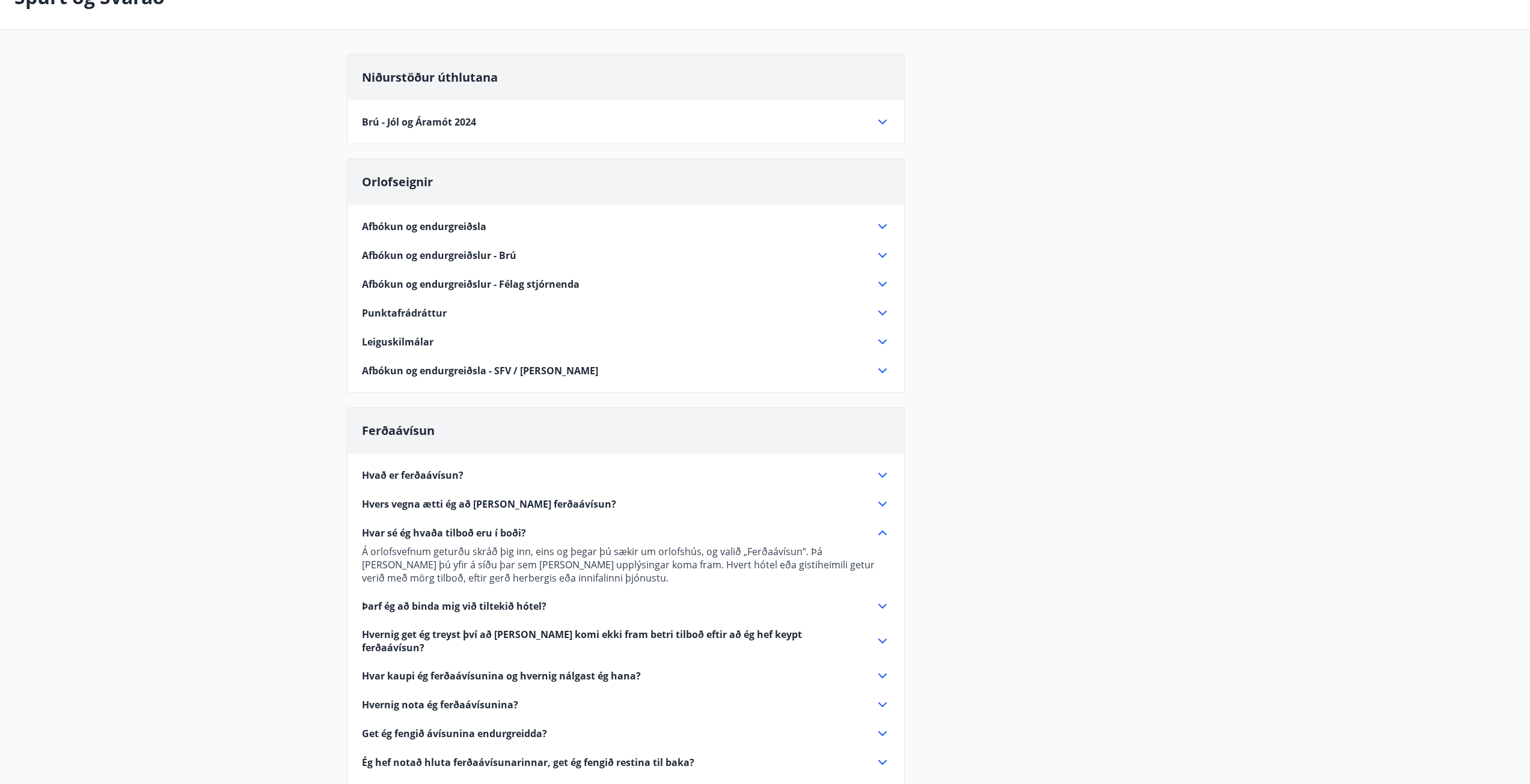
scroll to position [0, 0]
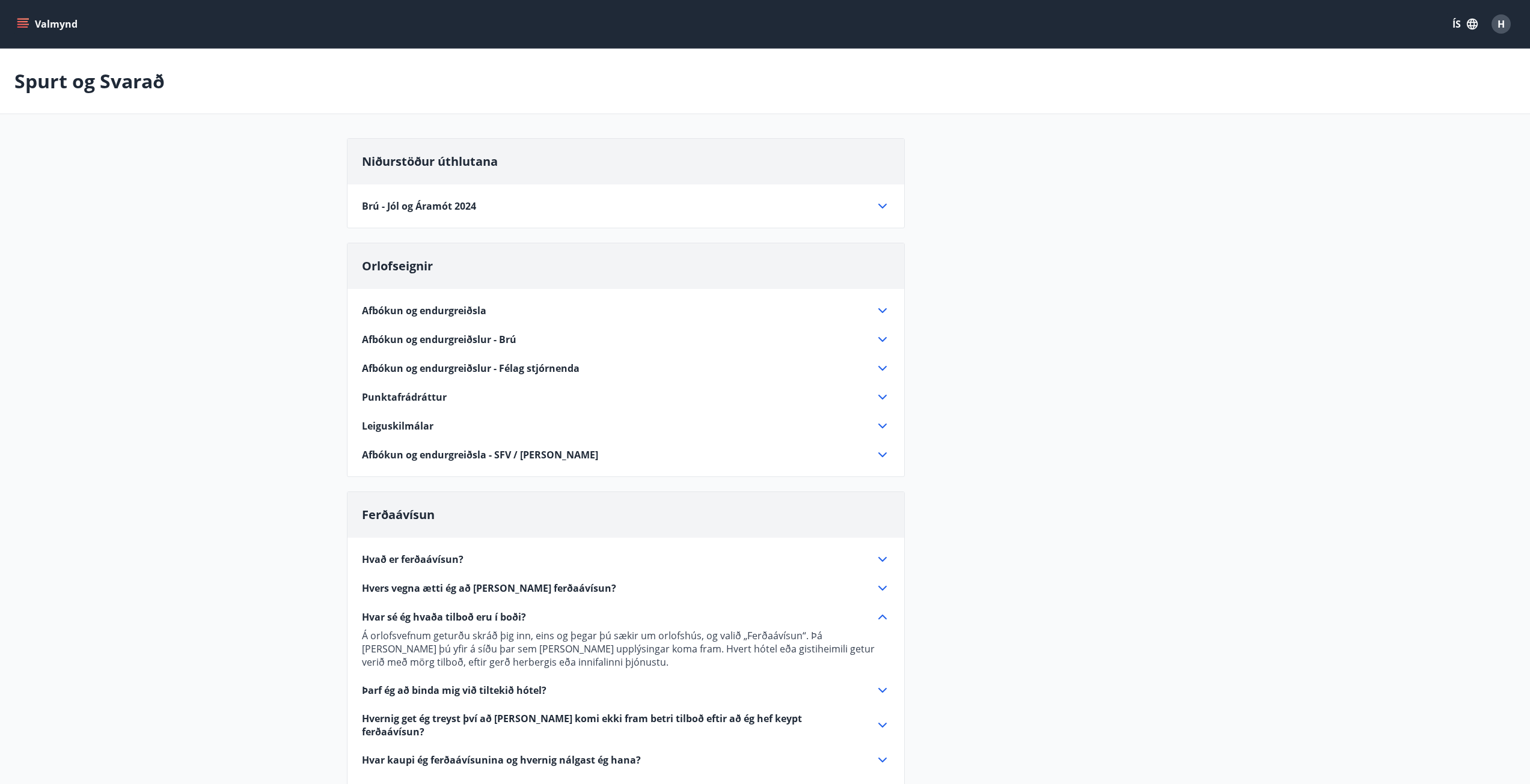
click at [26, 26] on icon "menu" at bounding box center [22, 23] width 12 height 12
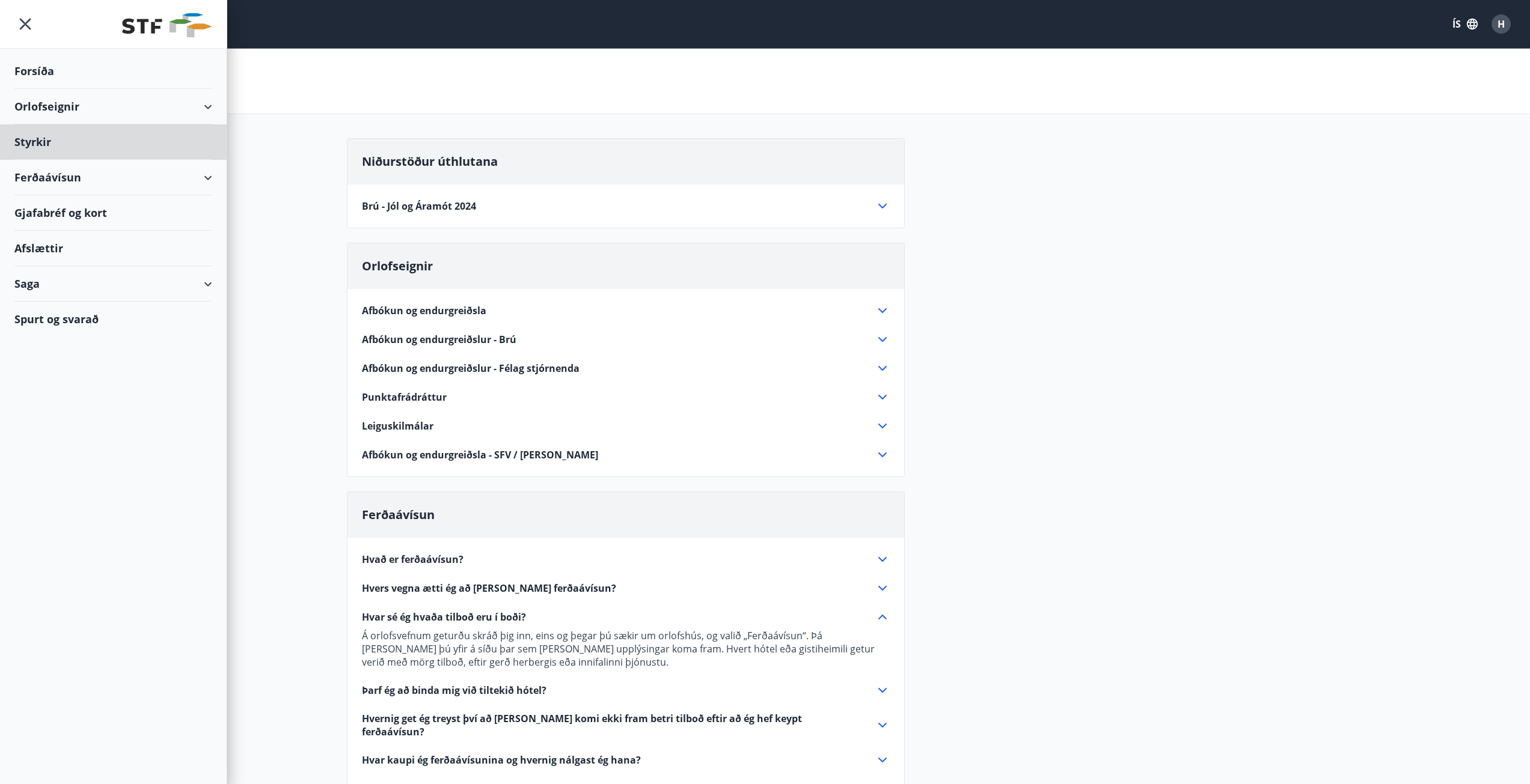
click at [41, 70] on div "Forsíða" at bounding box center [113, 71] width 198 height 36
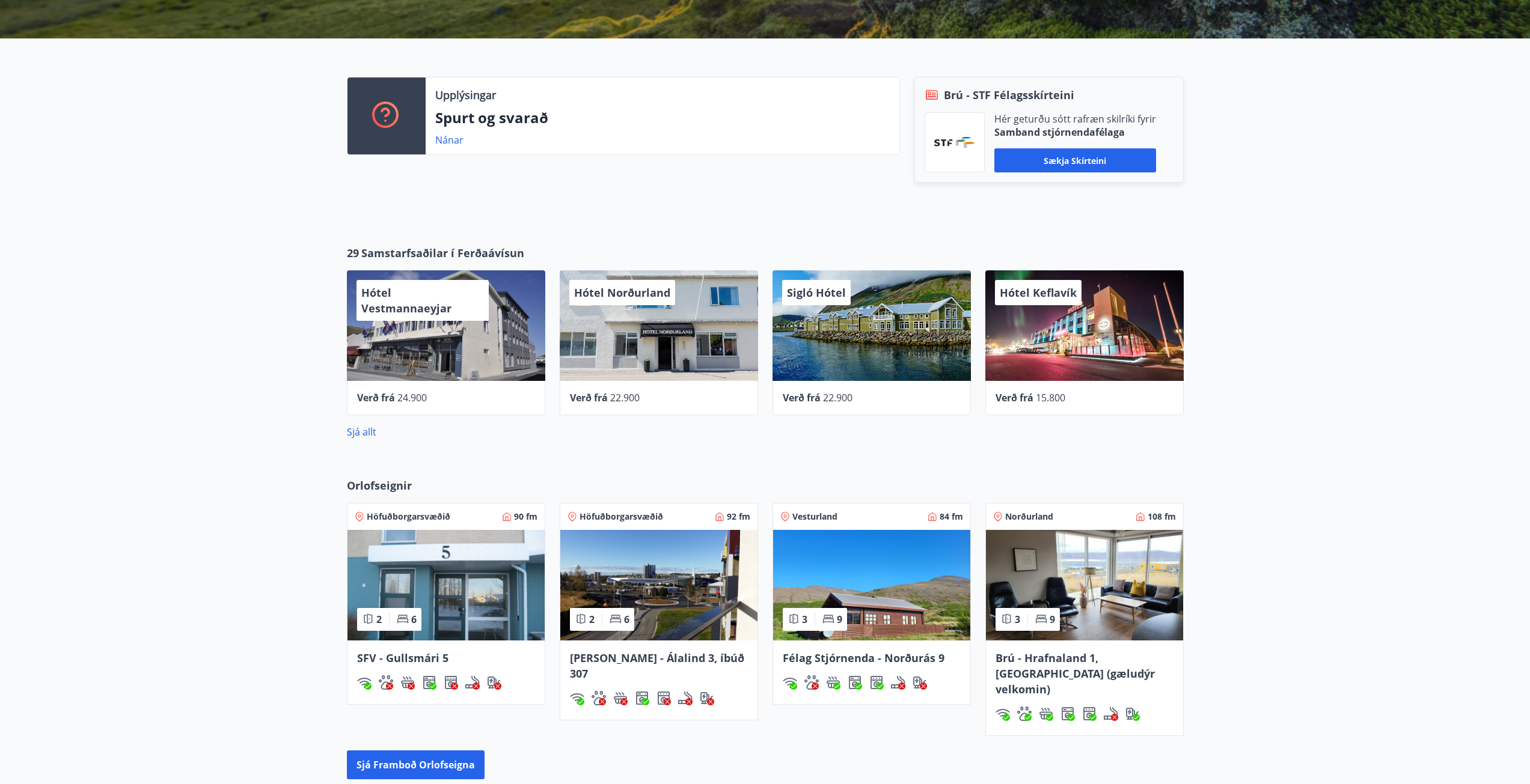
scroll to position [357, 0]
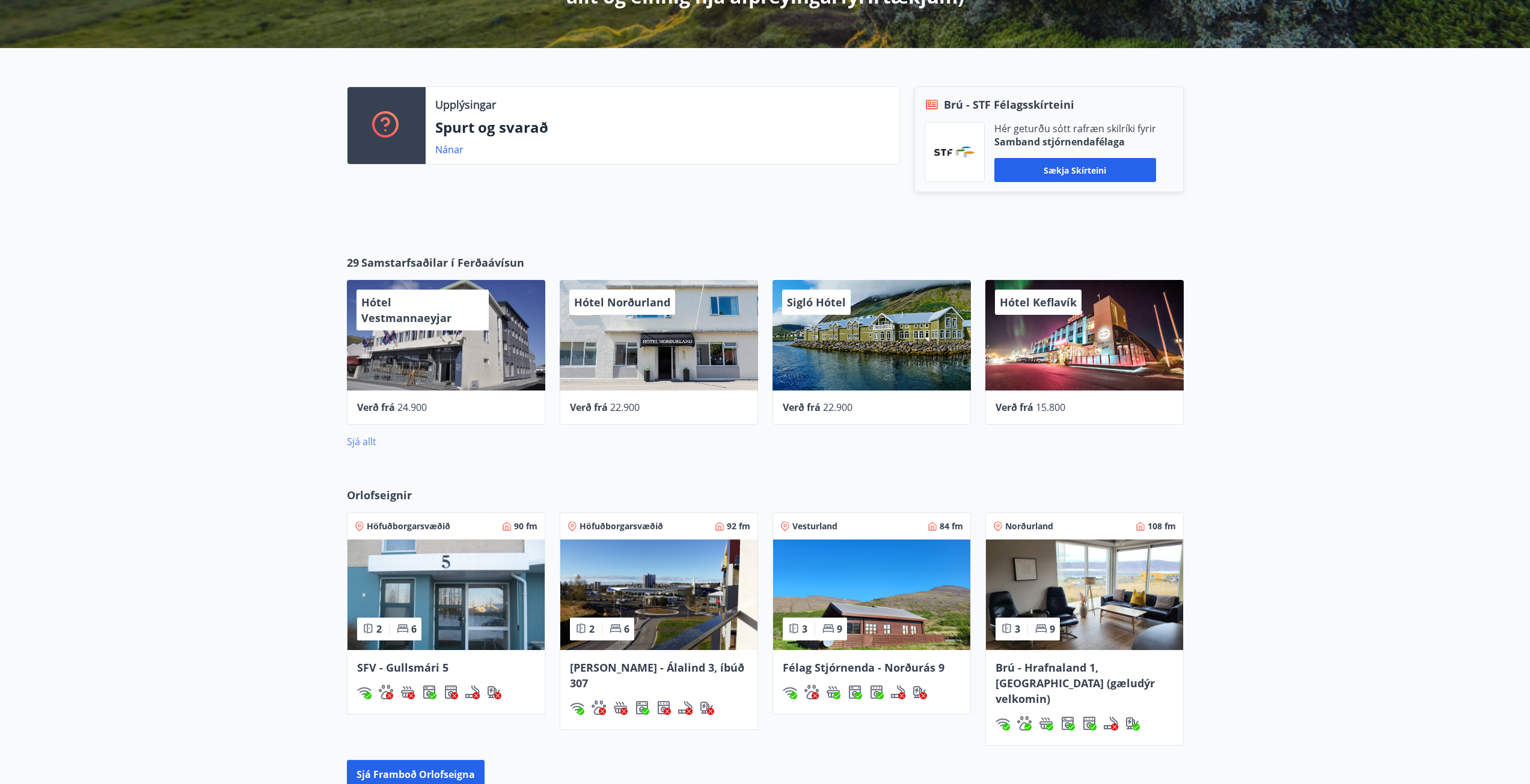
click at [361, 437] on link "Sjá allt" at bounding box center [361, 441] width 30 height 13
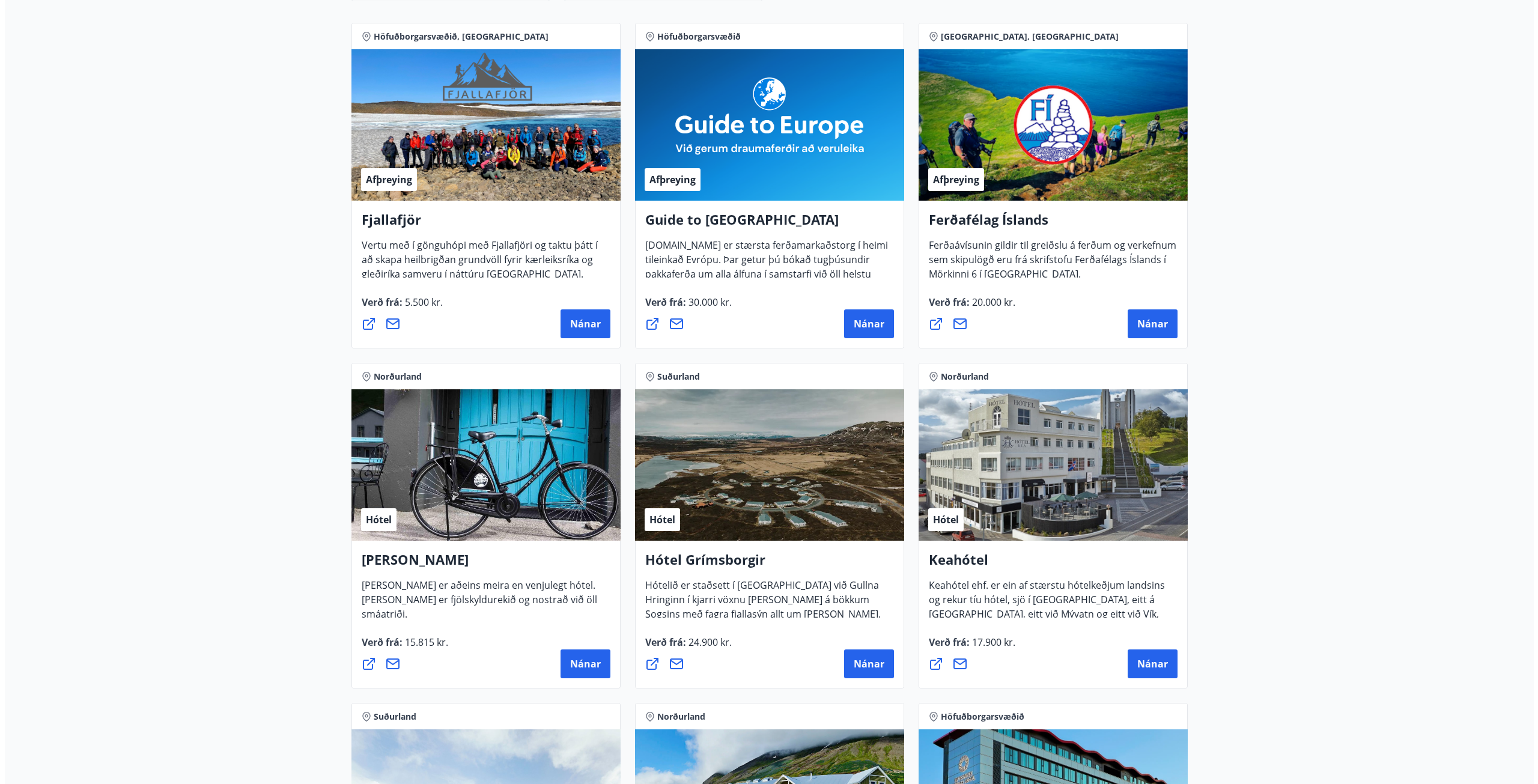
scroll to position [248, 0]
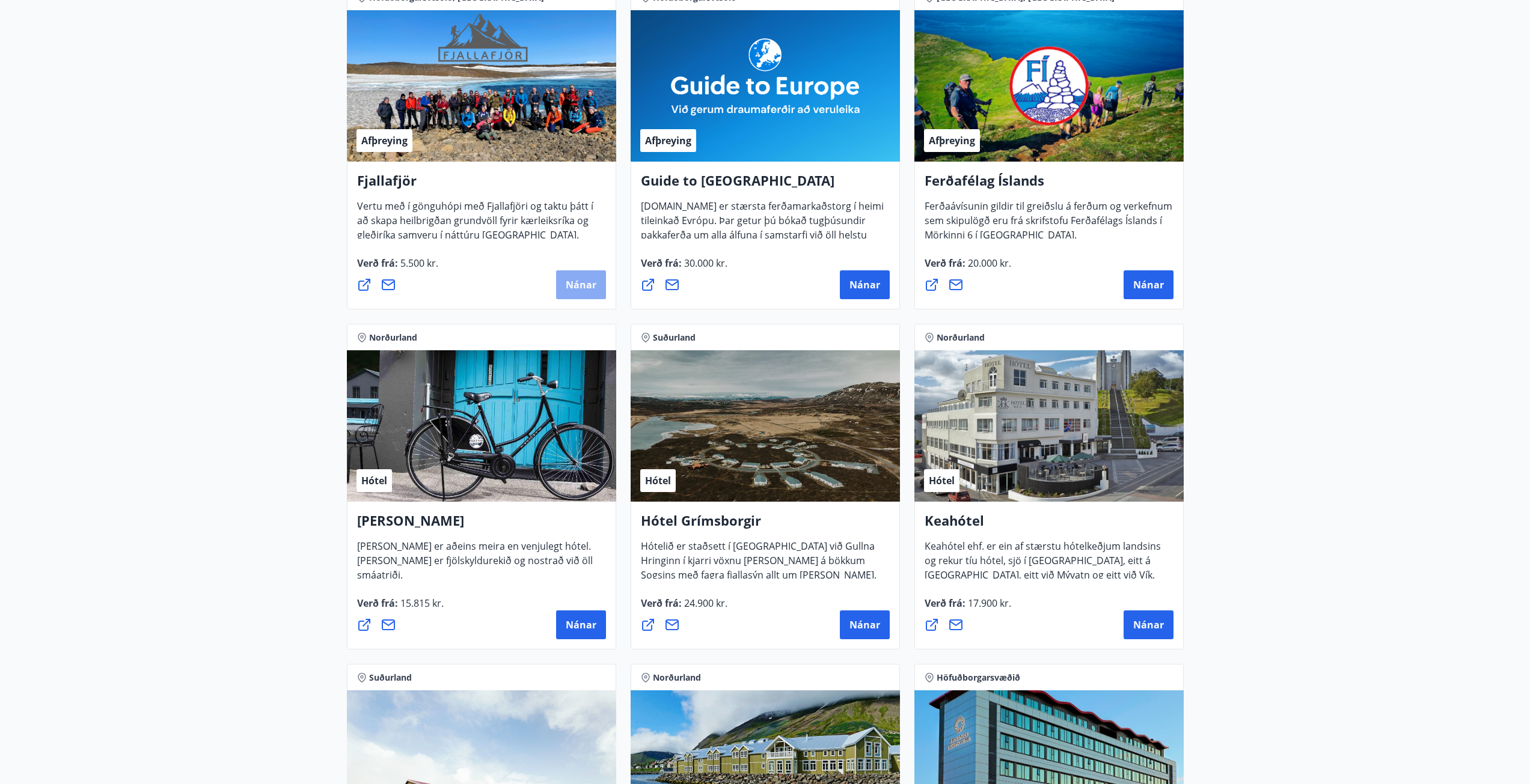
click at [577, 284] on span "Nánar" at bounding box center [581, 284] width 31 height 13
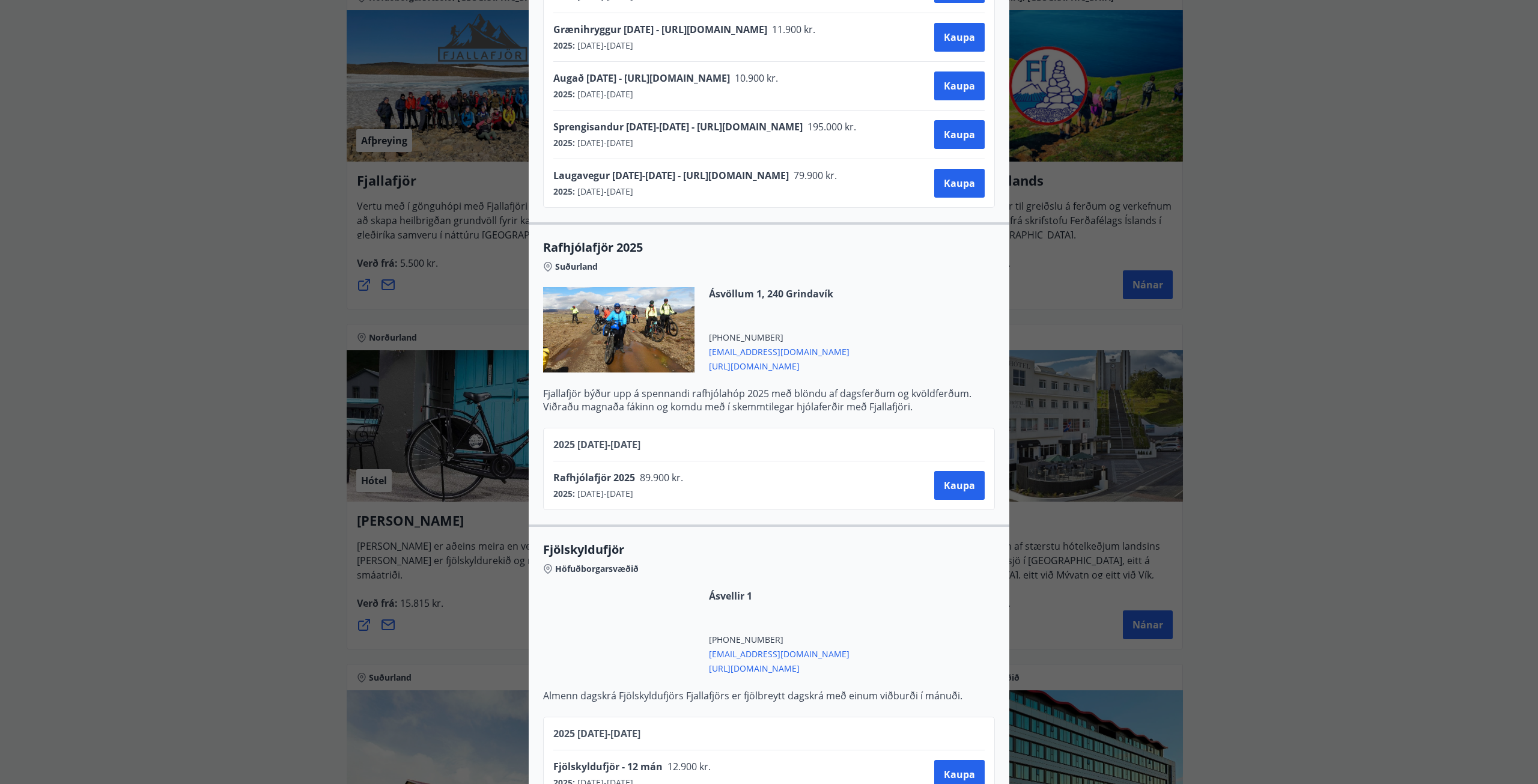
scroll to position [1982, 0]
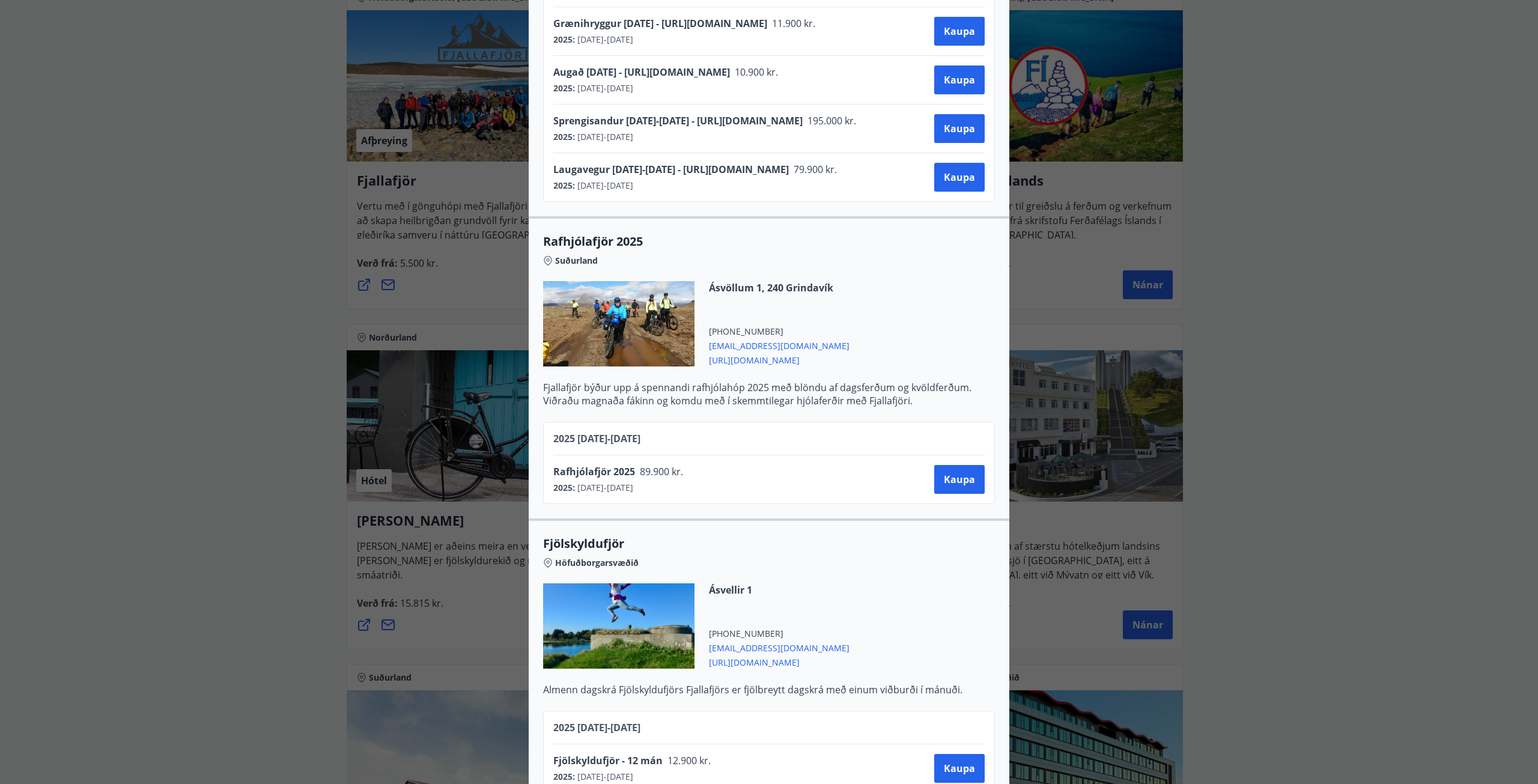
click at [207, 358] on div "Fjallafjör Til að bóka ferð þarf að hafa samband við Fjallafjör og taka fram að…" at bounding box center [769, 392] width 1538 height 784
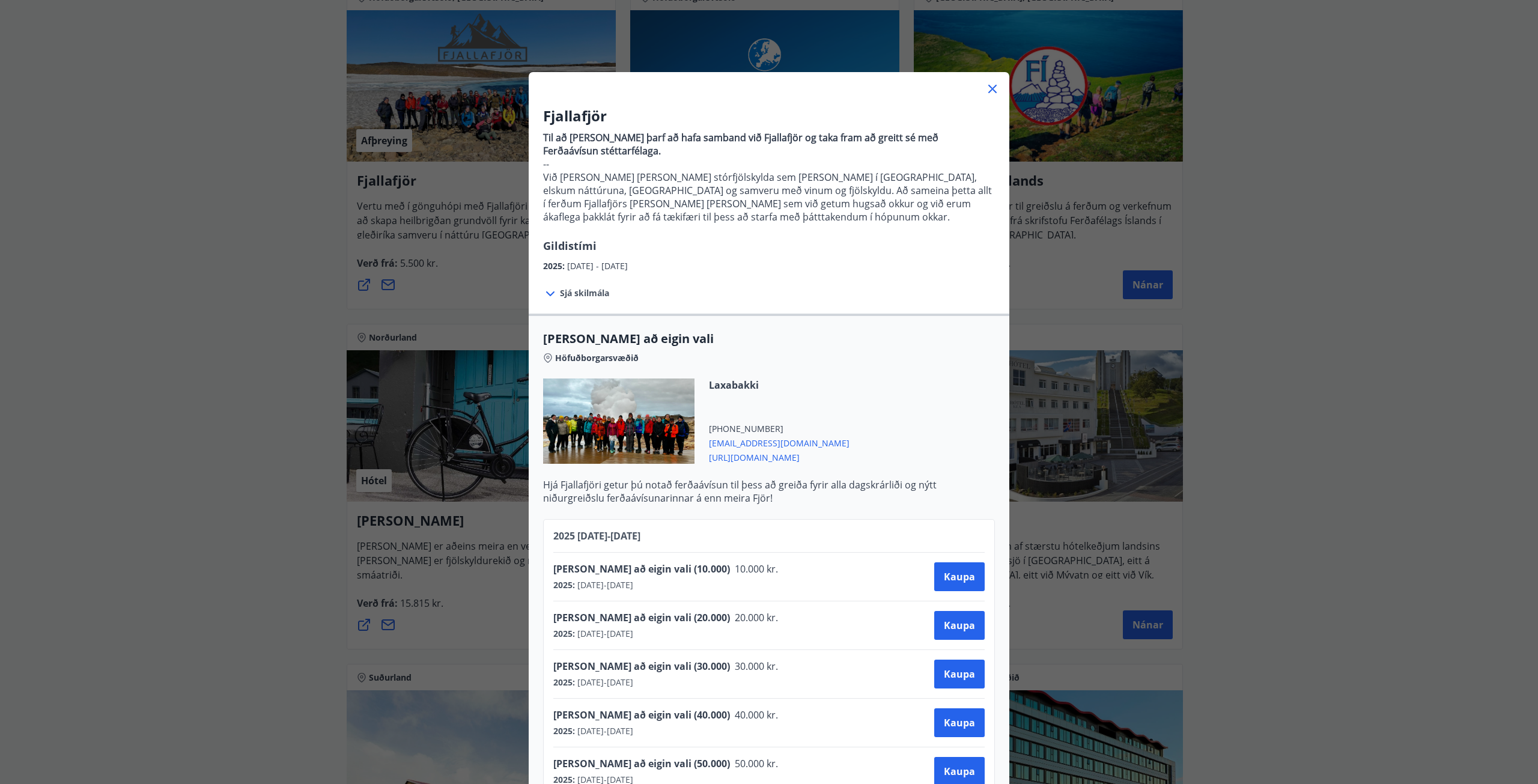
click at [207, 358] on div "Fjallafjör Til að bóka ferð þarf að hafa samband við Fjallafjör og taka fram að…" at bounding box center [769, 392] width 1538 height 784
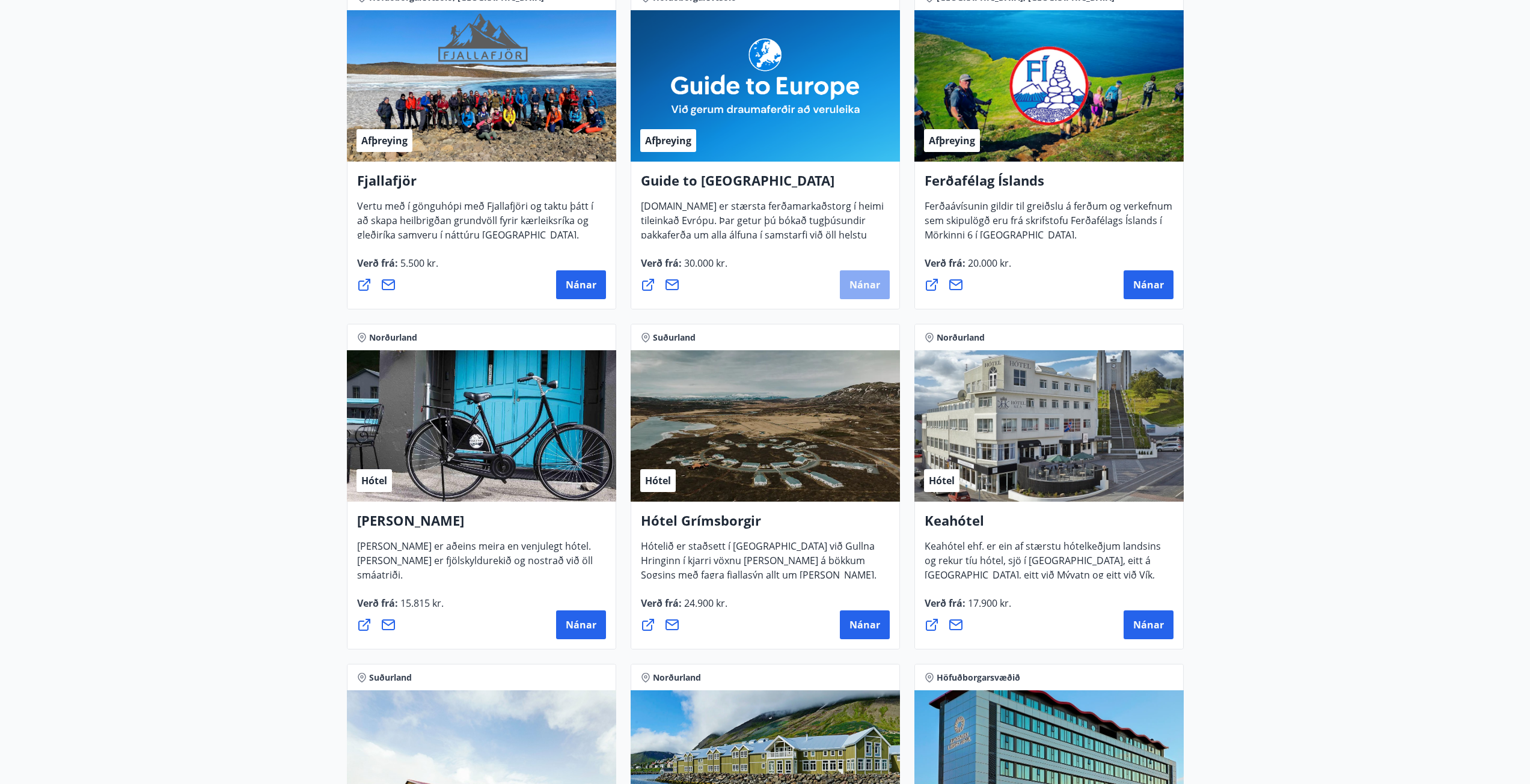
click at [863, 287] on span "Nánar" at bounding box center [865, 284] width 31 height 13
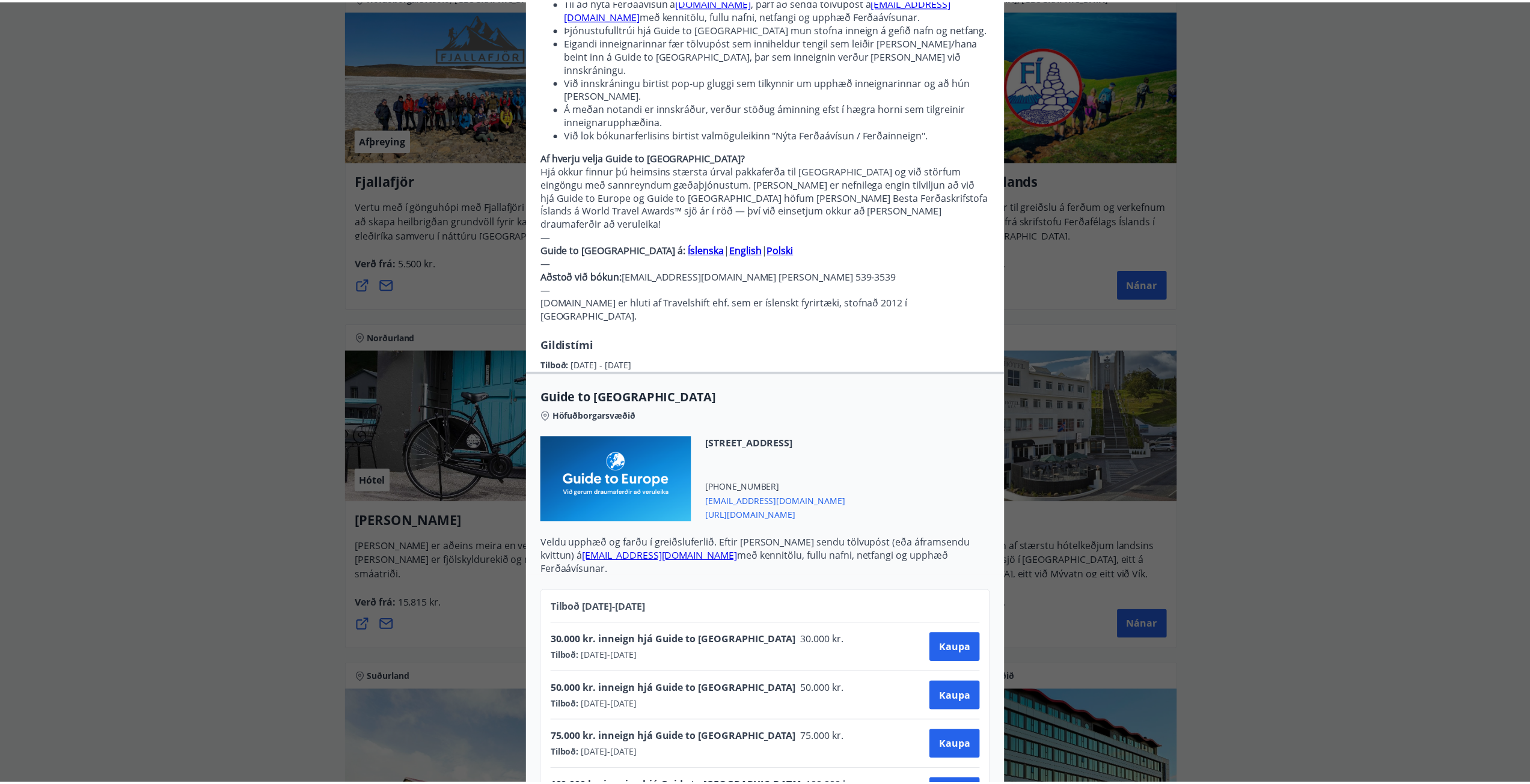
scroll to position [163, 0]
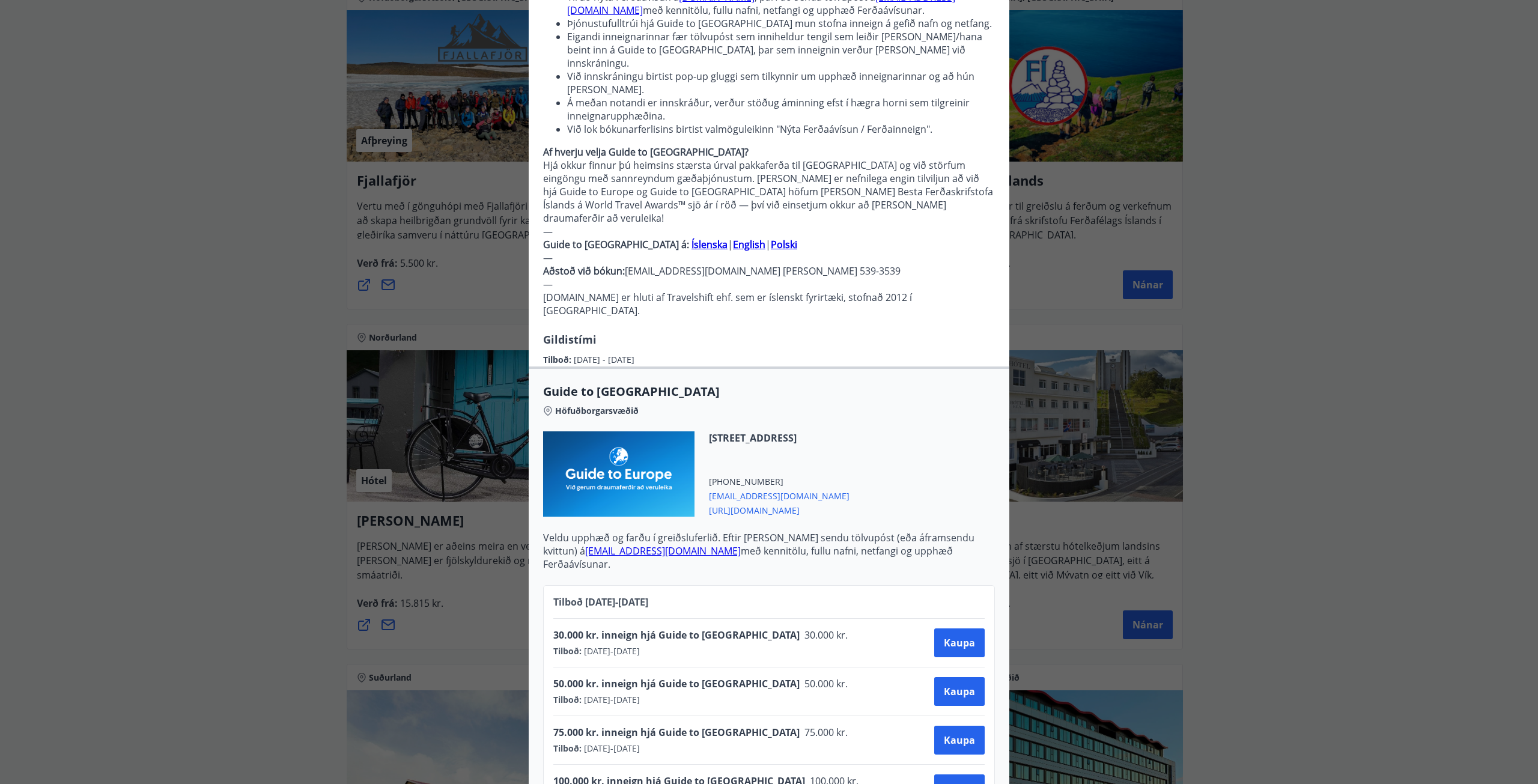
click at [245, 507] on div "Guide to Europe Notkunarleiðbeiningar: Til að nýta Ferðaávísun á guidetoeurope.…" at bounding box center [769, 229] width 1538 height 784
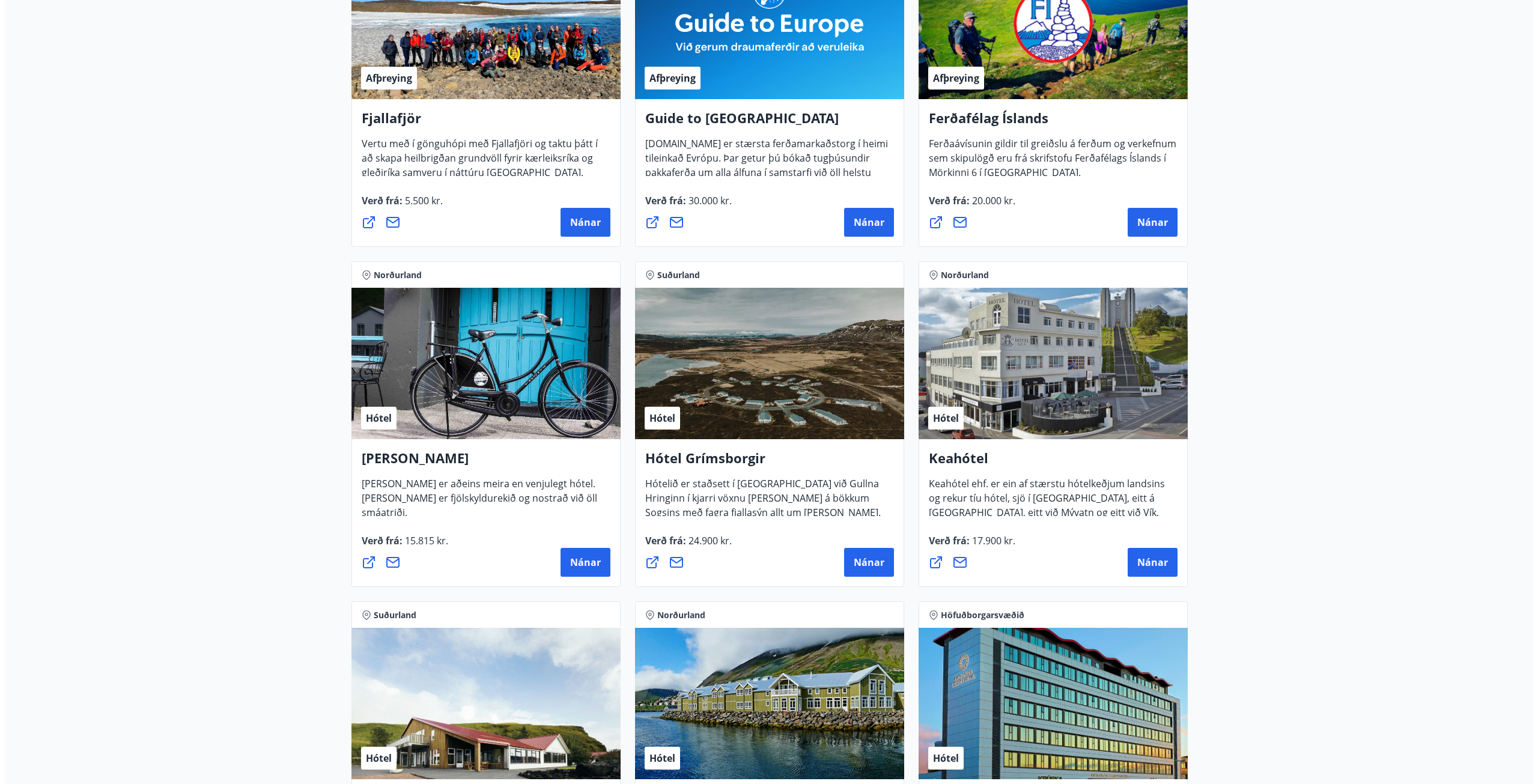
scroll to position [368, 0]
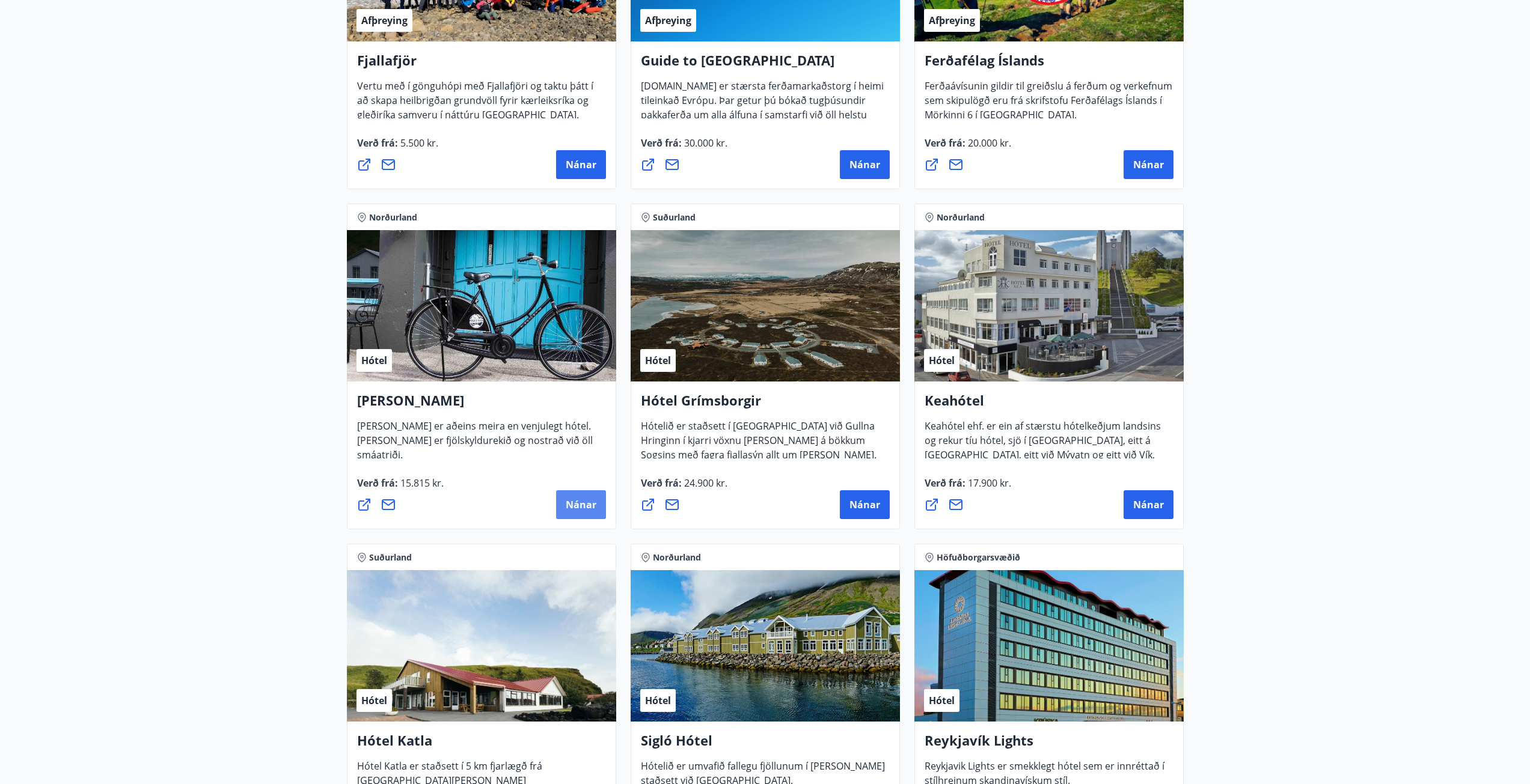
click at [578, 507] on span "Nánar" at bounding box center [581, 504] width 31 height 13
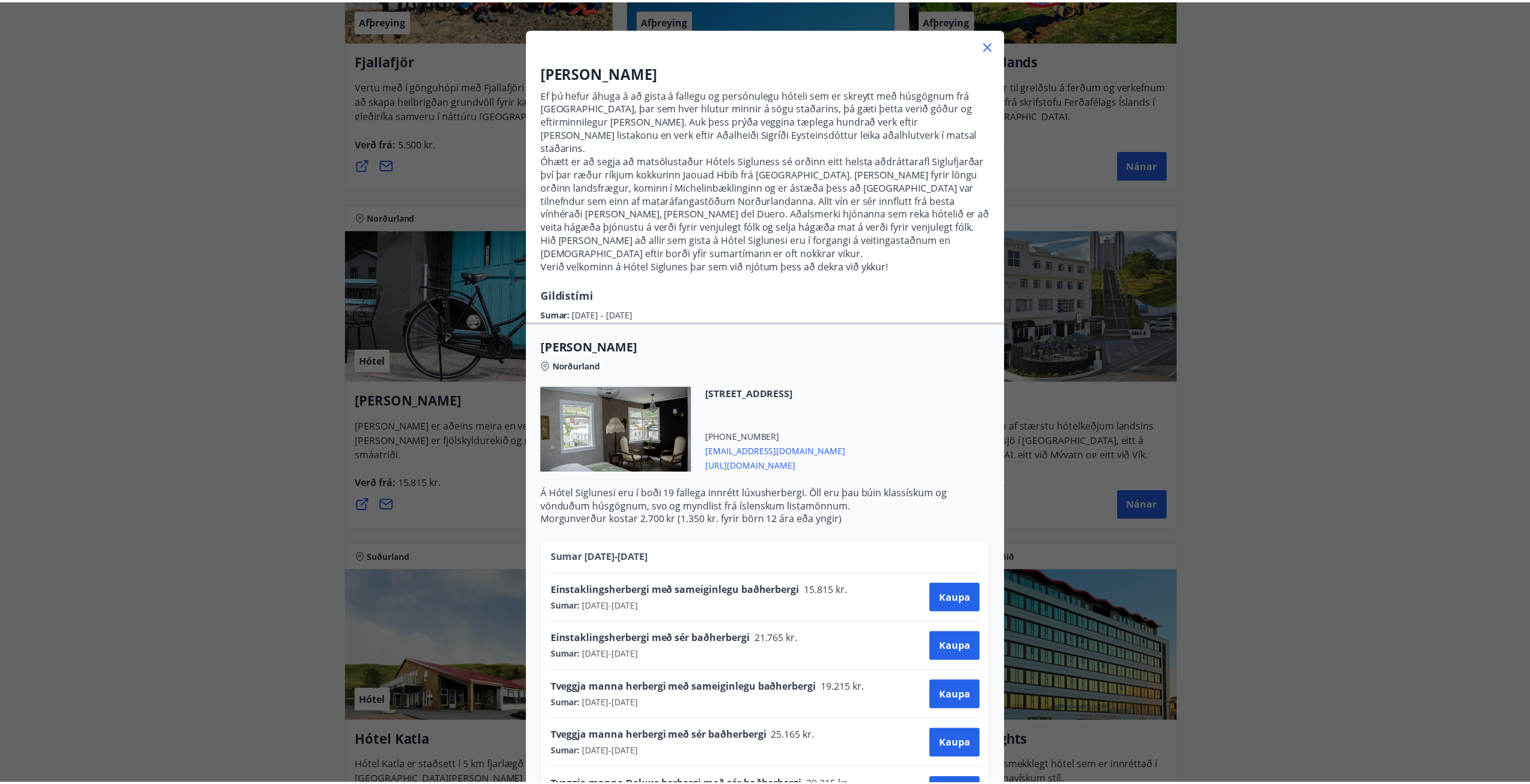
scroll to position [41, 0]
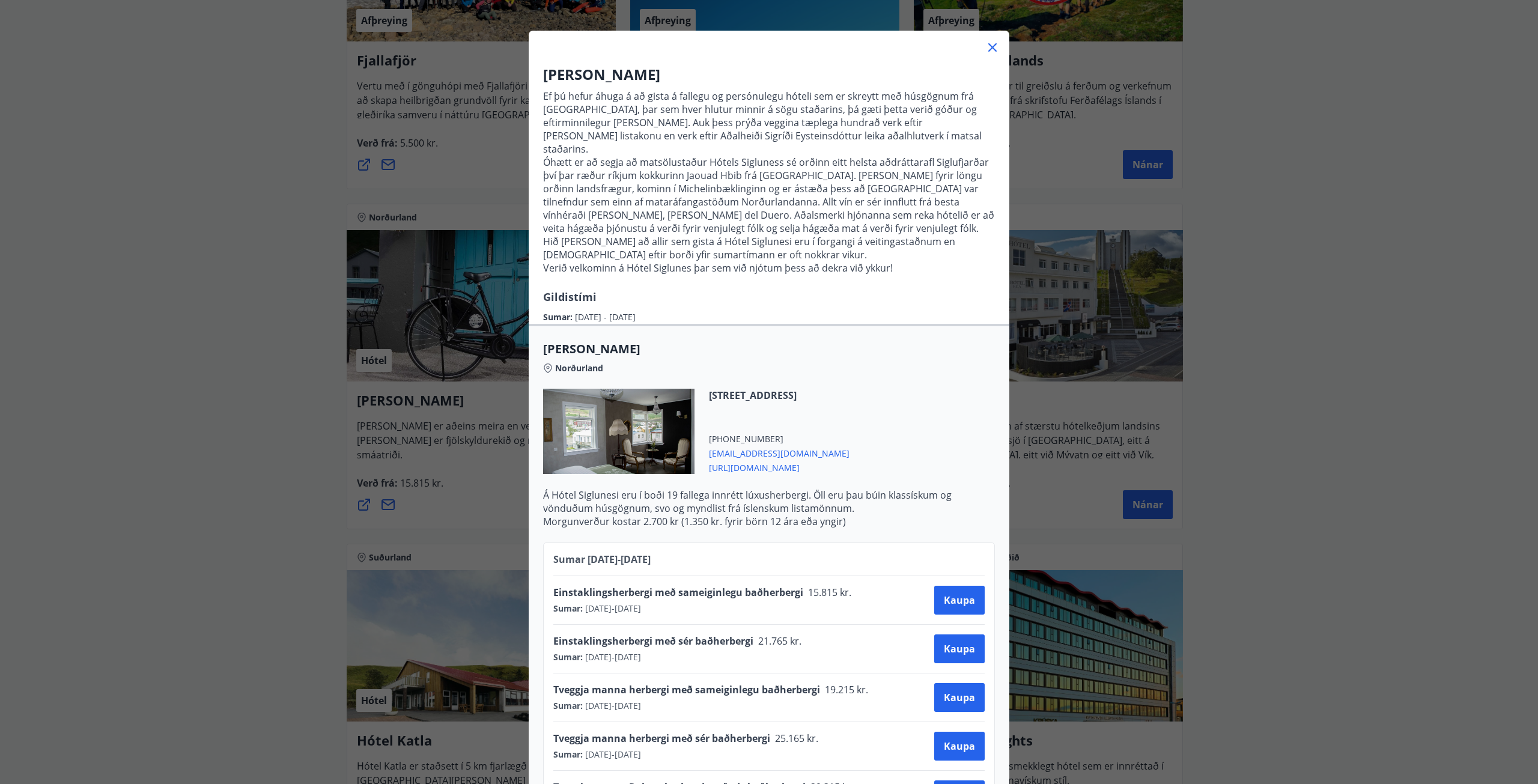
click at [211, 396] on div "Hótel Siglunes Ef þú hefur áhuga á að gista á fallegu og persónulegu hóteli sem…" at bounding box center [769, 351] width 1538 height 784
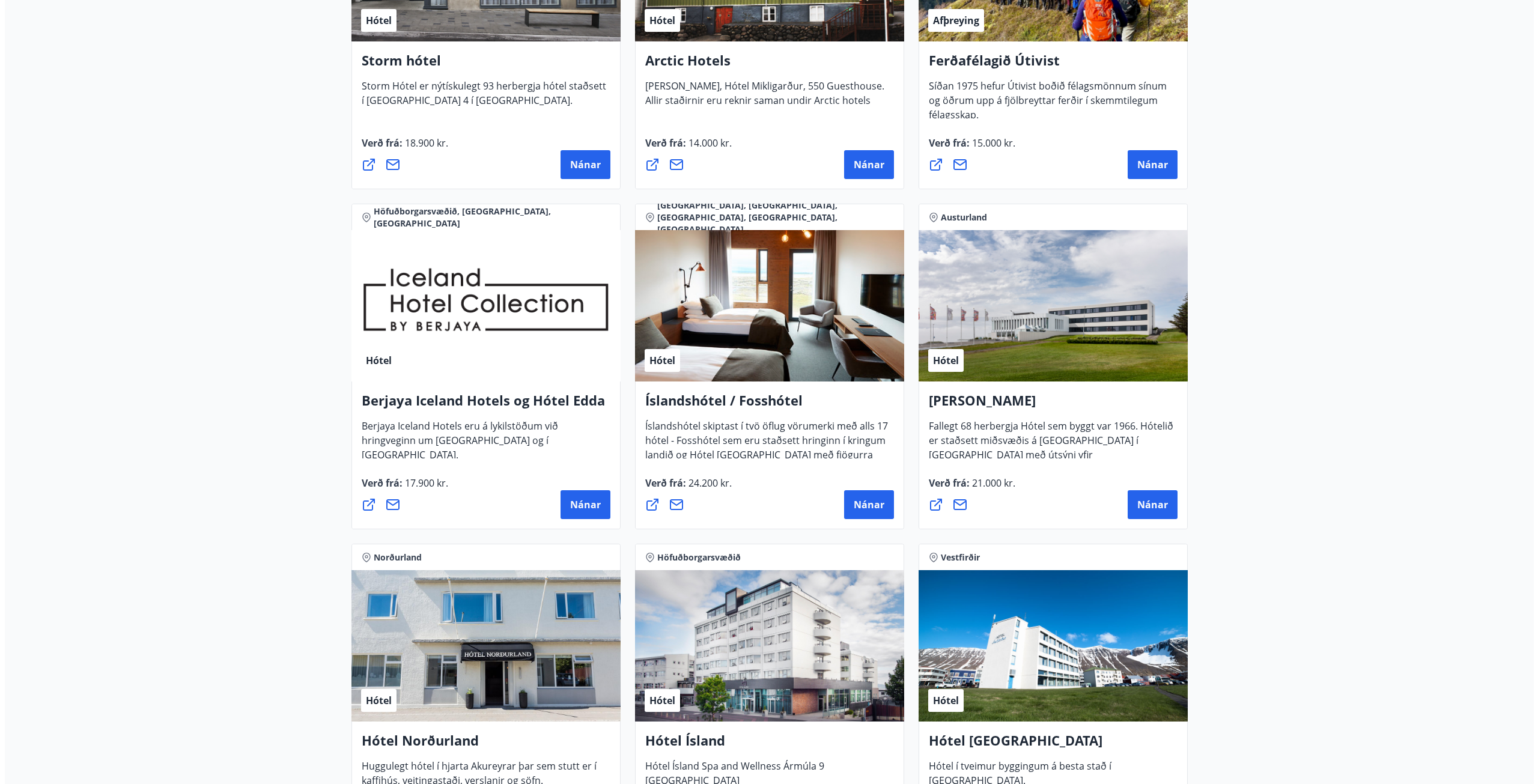
scroll to position [1389, 0]
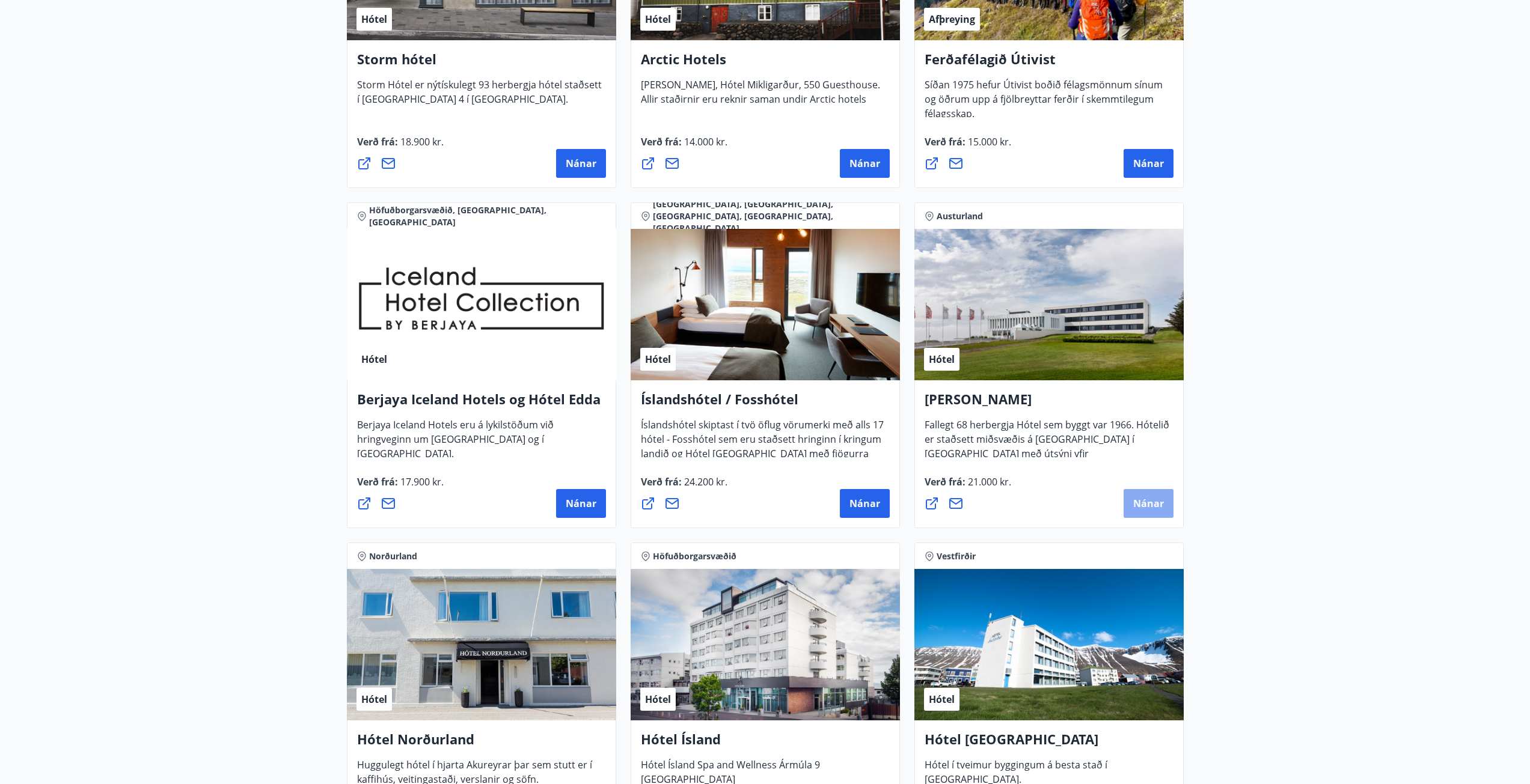
click at [1141, 500] on span "Nánar" at bounding box center [1148, 503] width 31 height 13
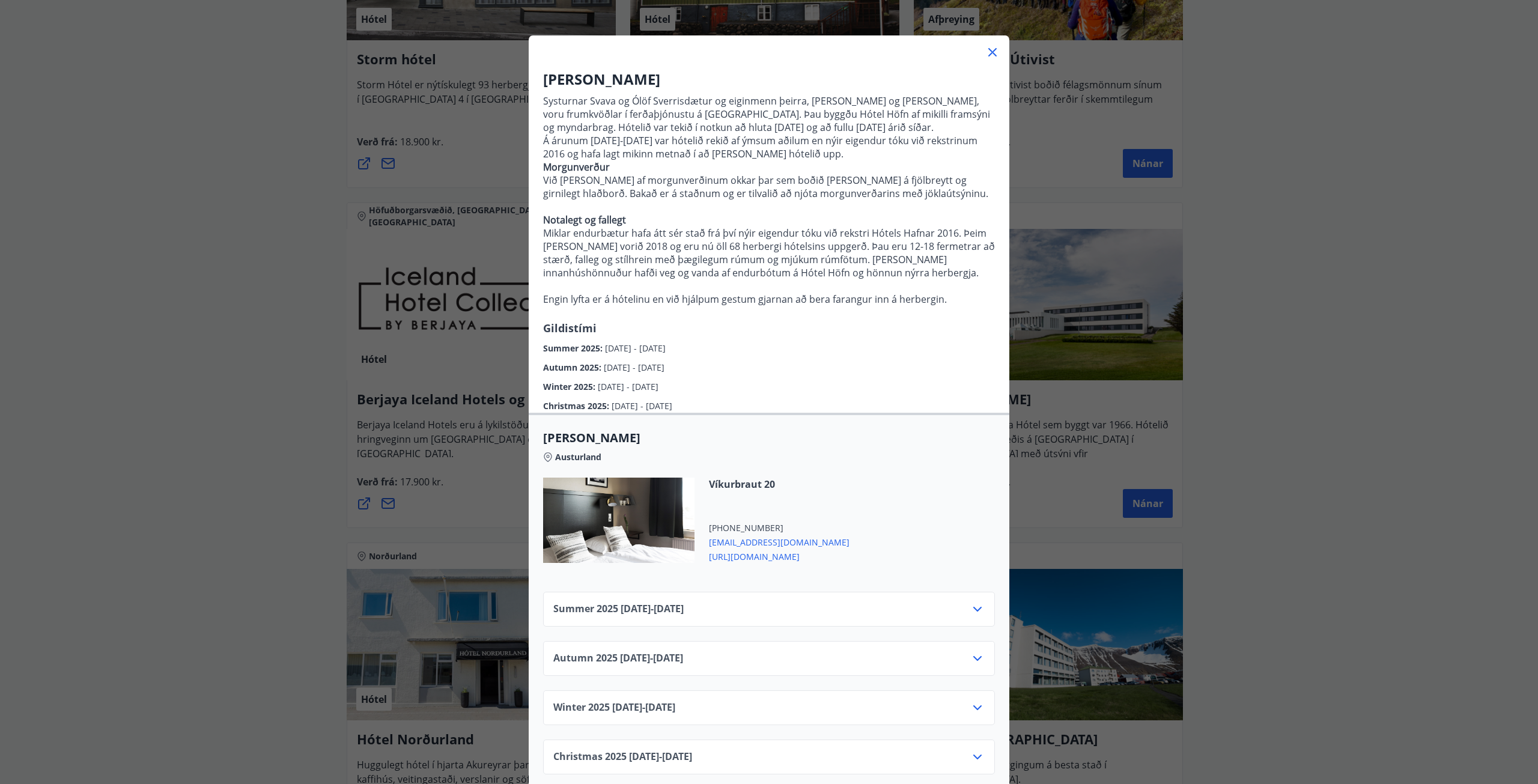
scroll to position [63, 0]
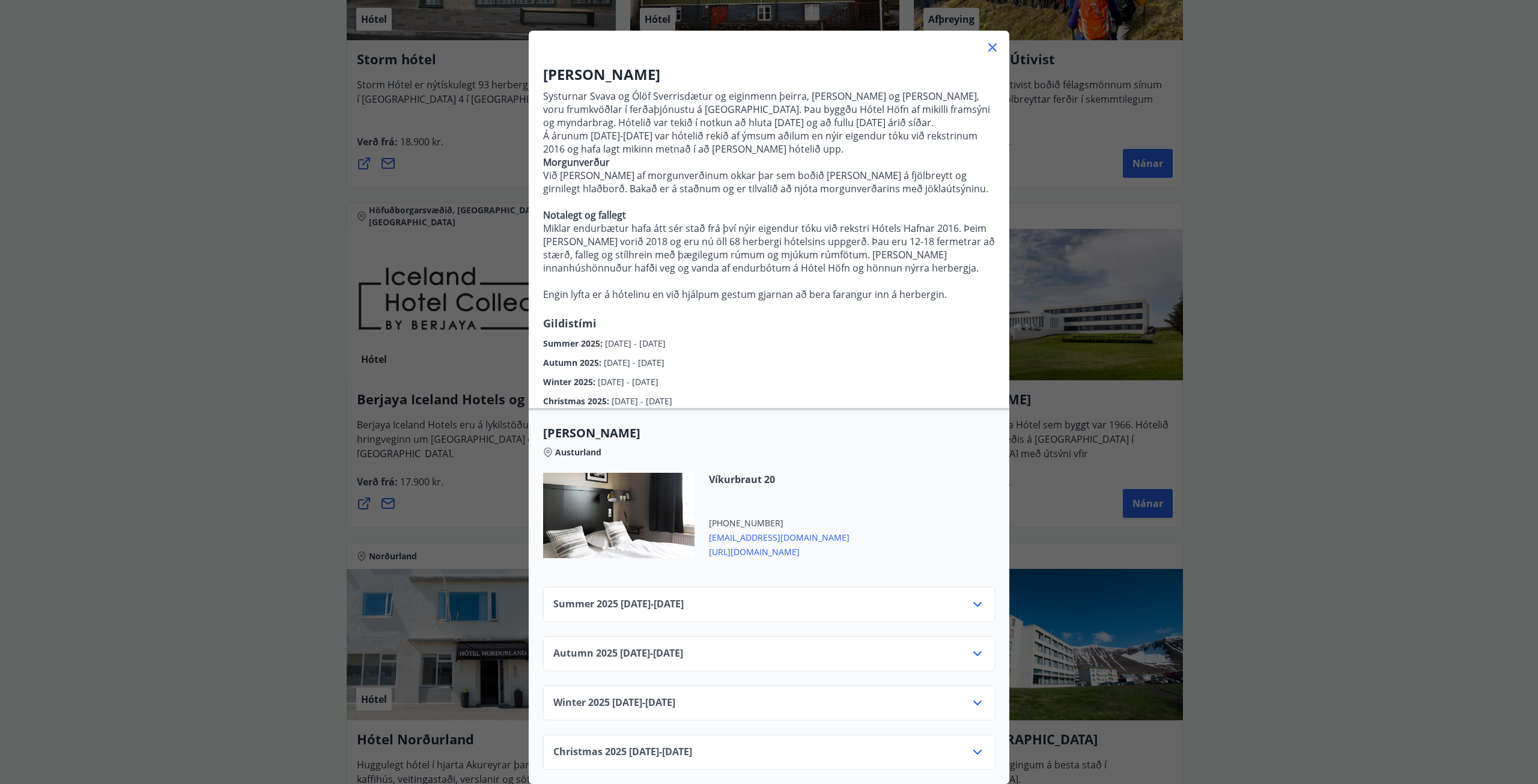
click at [970, 597] on icon at bounding box center [977, 604] width 14 height 14
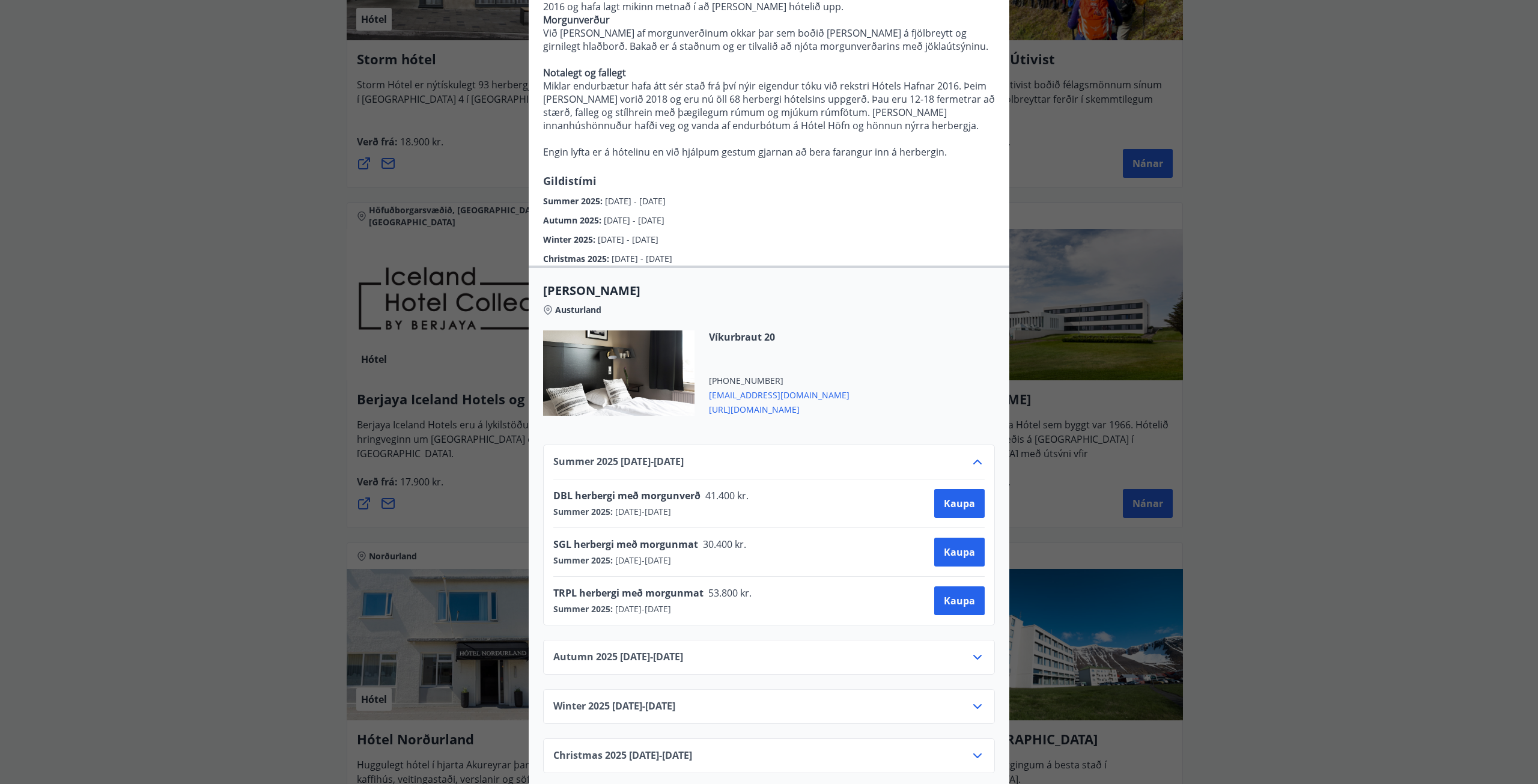
scroll to position [210, 0]
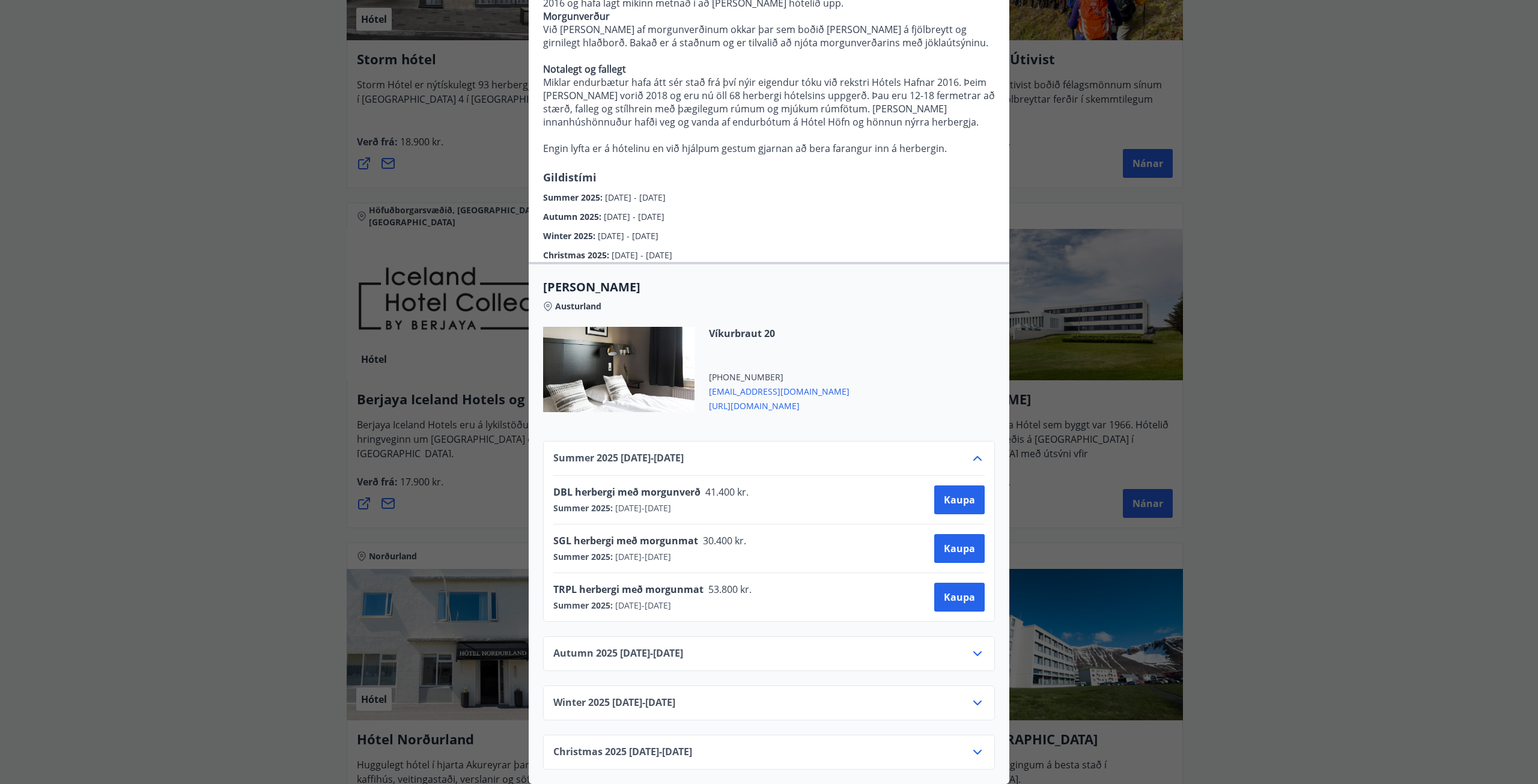
click at [971, 648] on icon at bounding box center [977, 653] width 14 height 14
click at [978, 451] on icon at bounding box center [977, 458] width 14 height 14
click at [975, 647] on icon at bounding box center [977, 653] width 14 height 14
click at [970, 456] on icon at bounding box center [977, 458] width 14 height 14
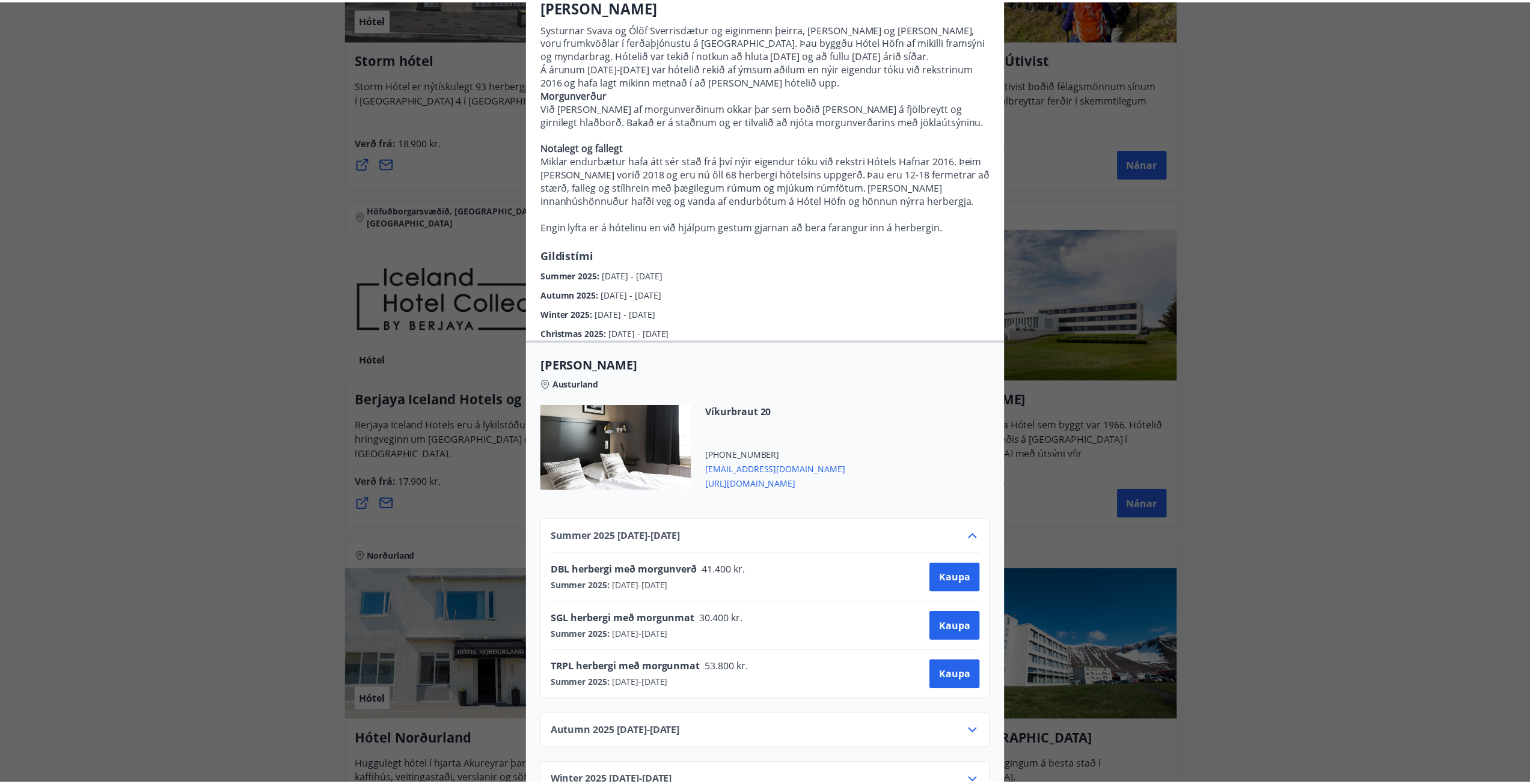
scroll to position [0, 0]
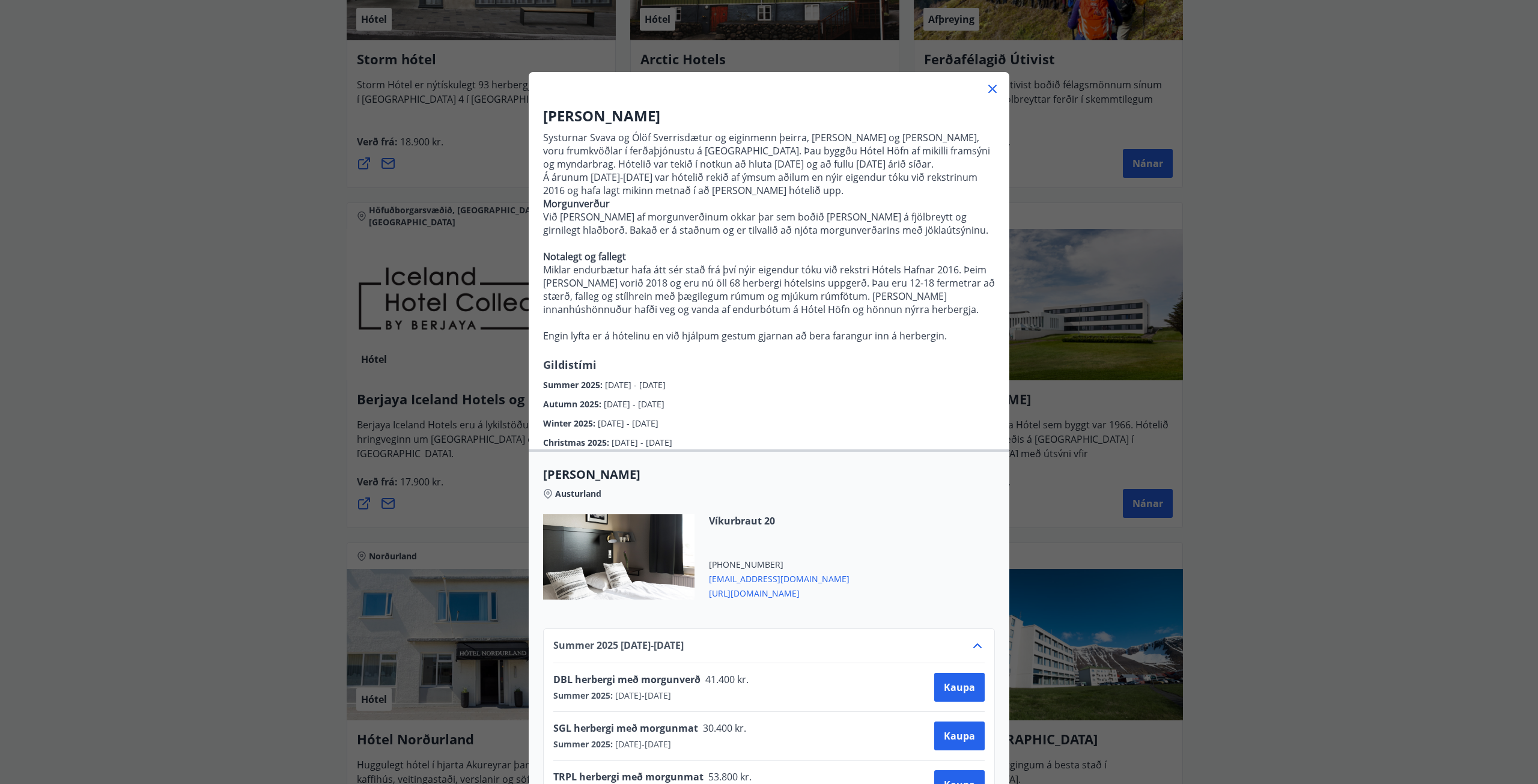
click at [989, 86] on icon at bounding box center [992, 89] width 14 height 14
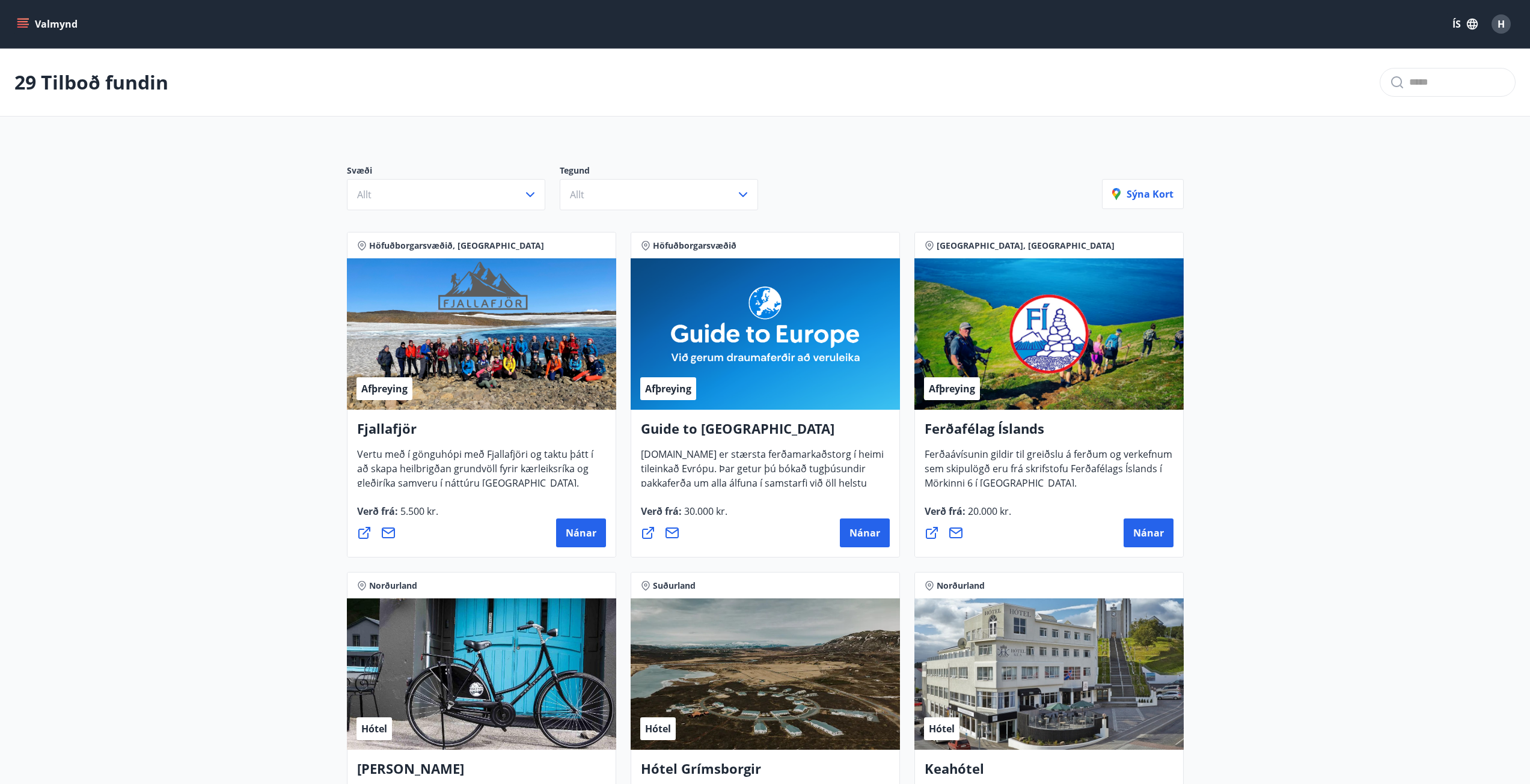
click at [28, 27] on icon "menu" at bounding box center [22, 23] width 12 height 12
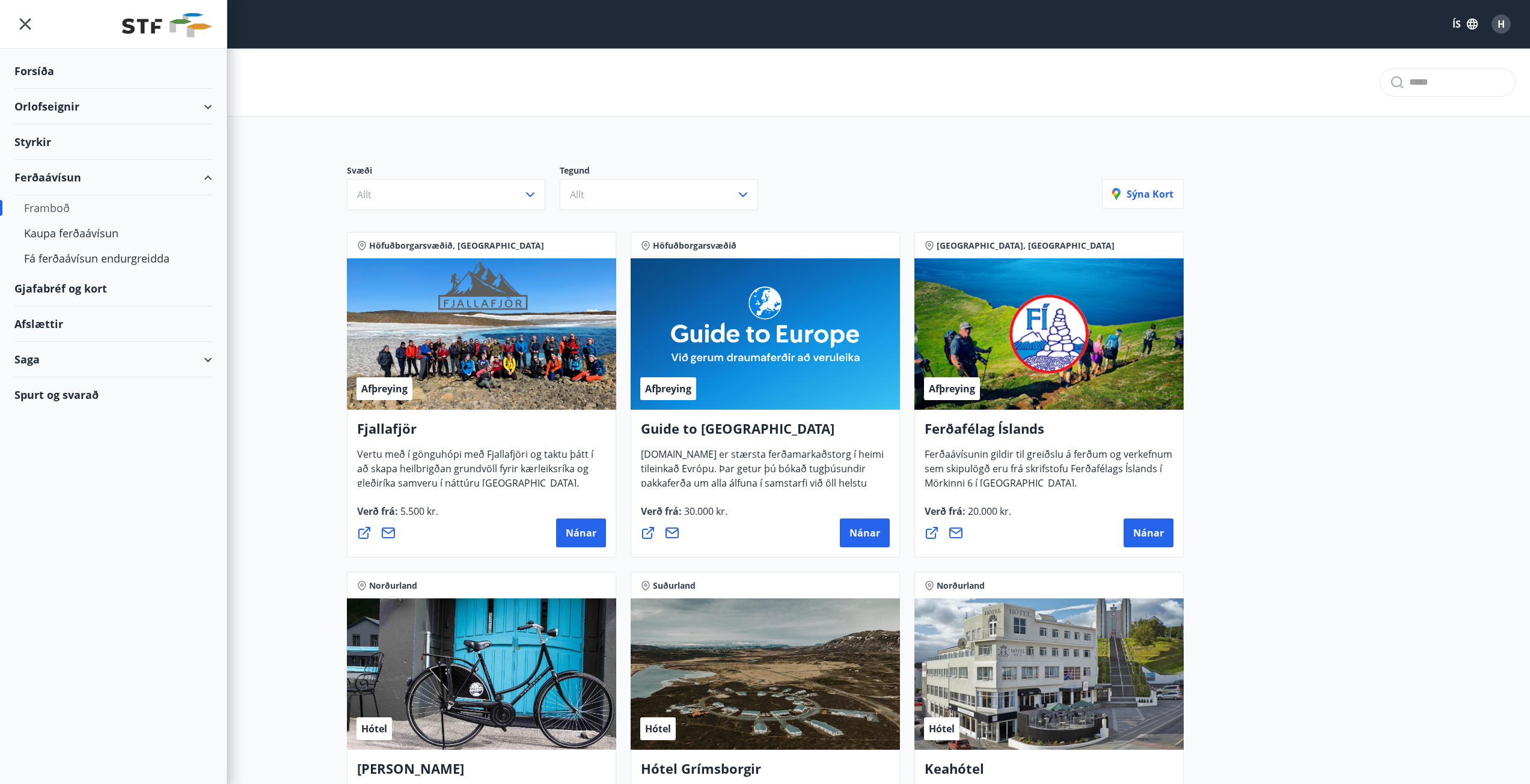
click at [65, 288] on div "Gjafabréf og kort" at bounding box center [113, 289] width 198 height 36
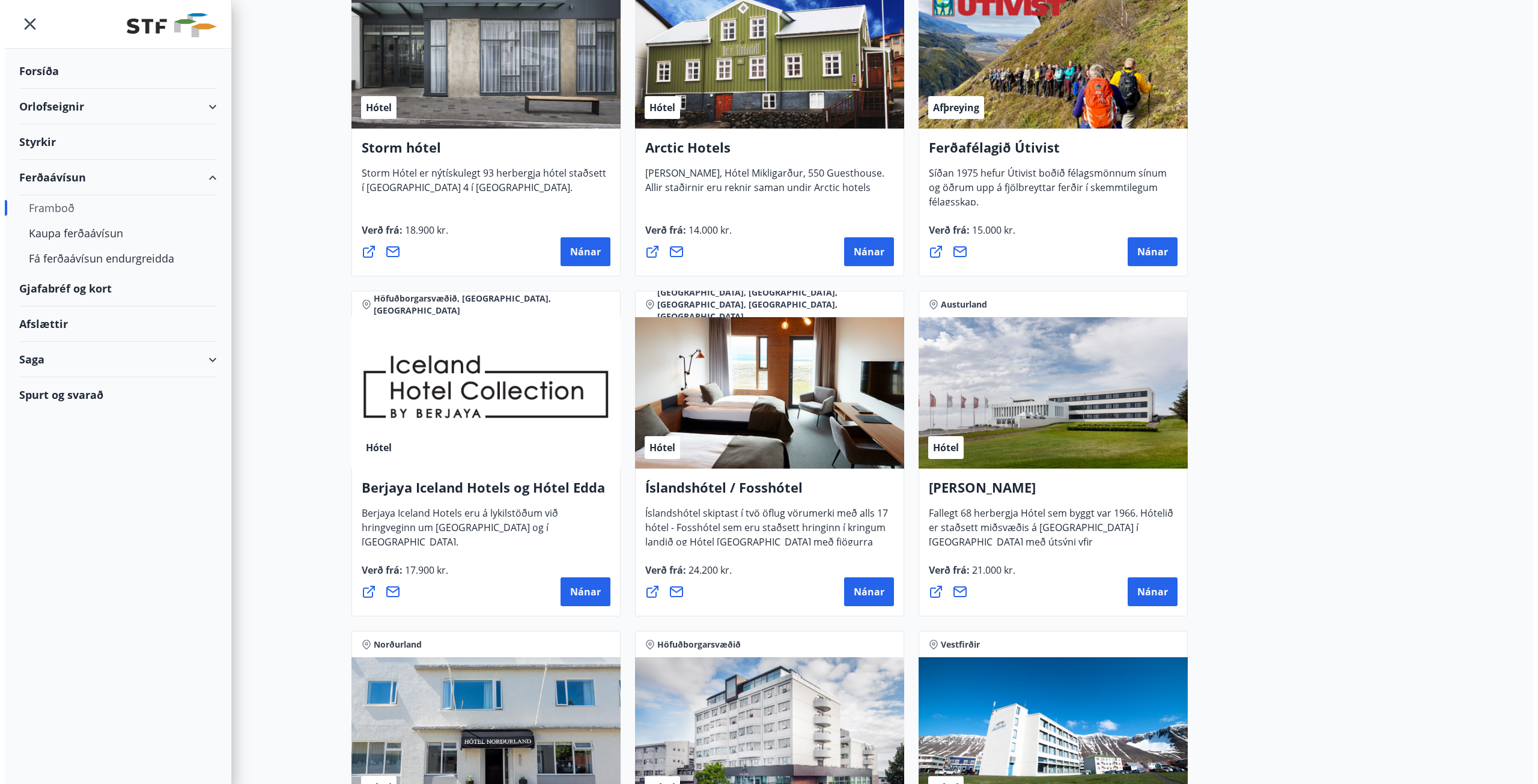
scroll to position [1321, 0]
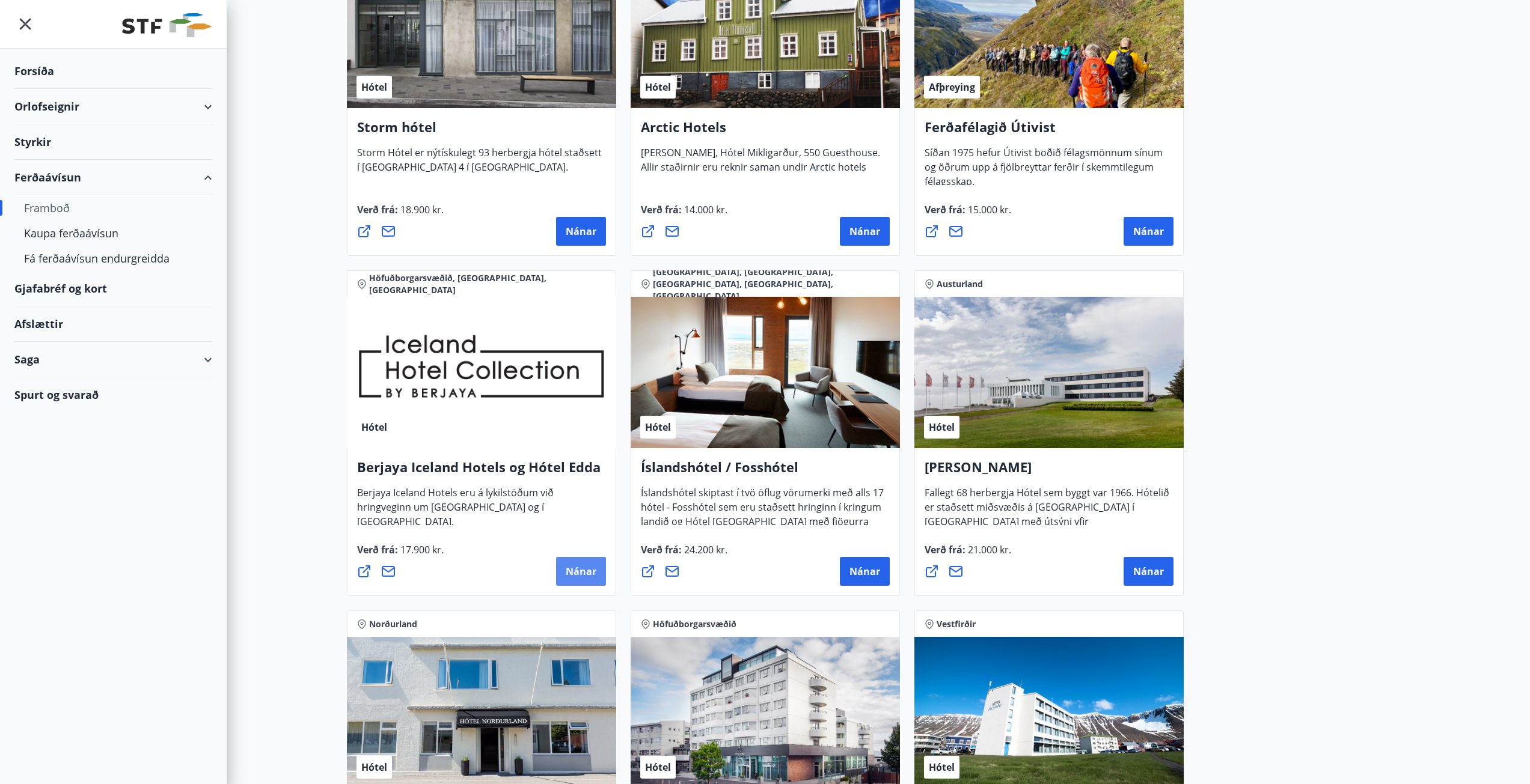
click at [575, 573] on span "Nánar" at bounding box center [581, 571] width 31 height 13
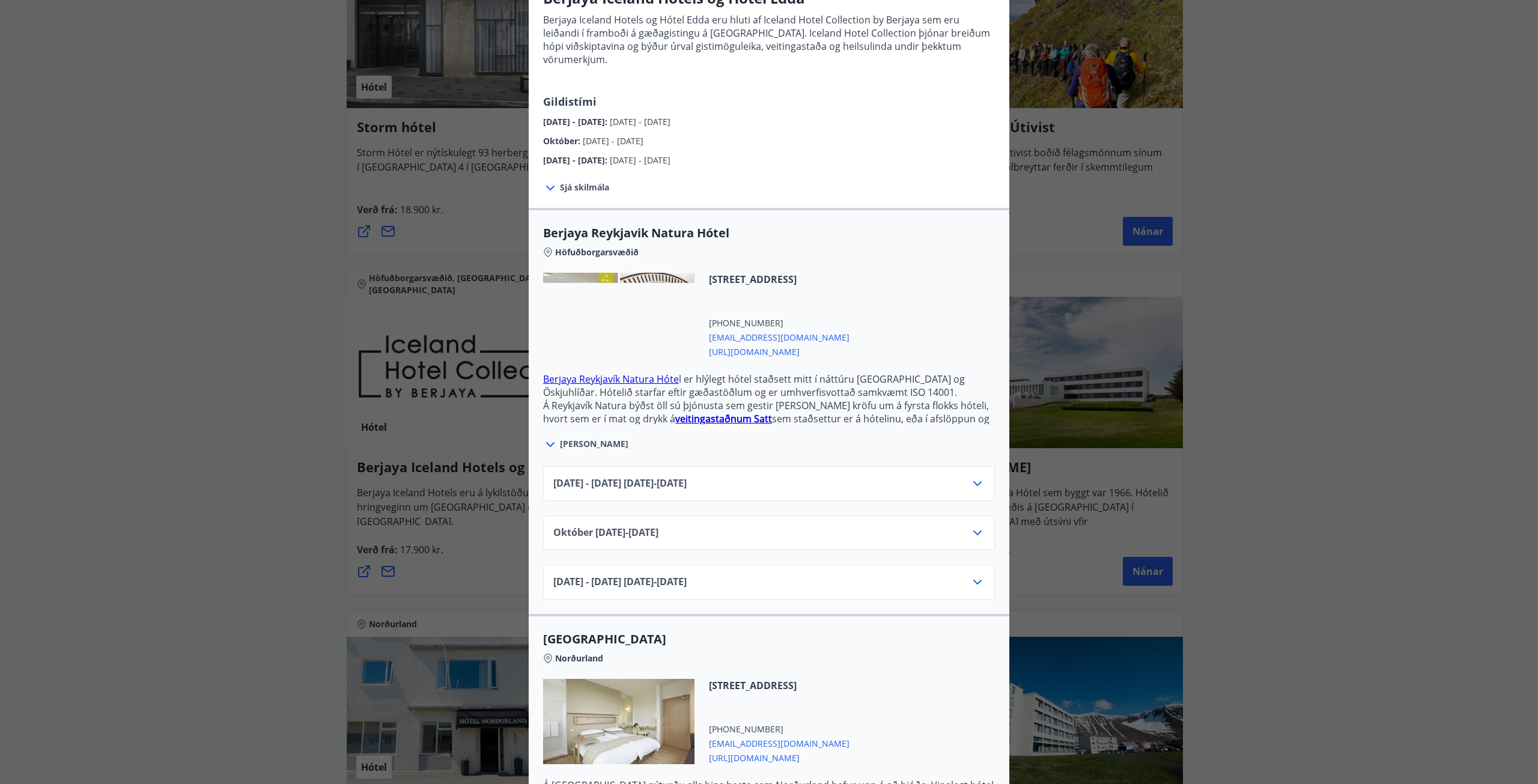
scroll to position [120, 0]
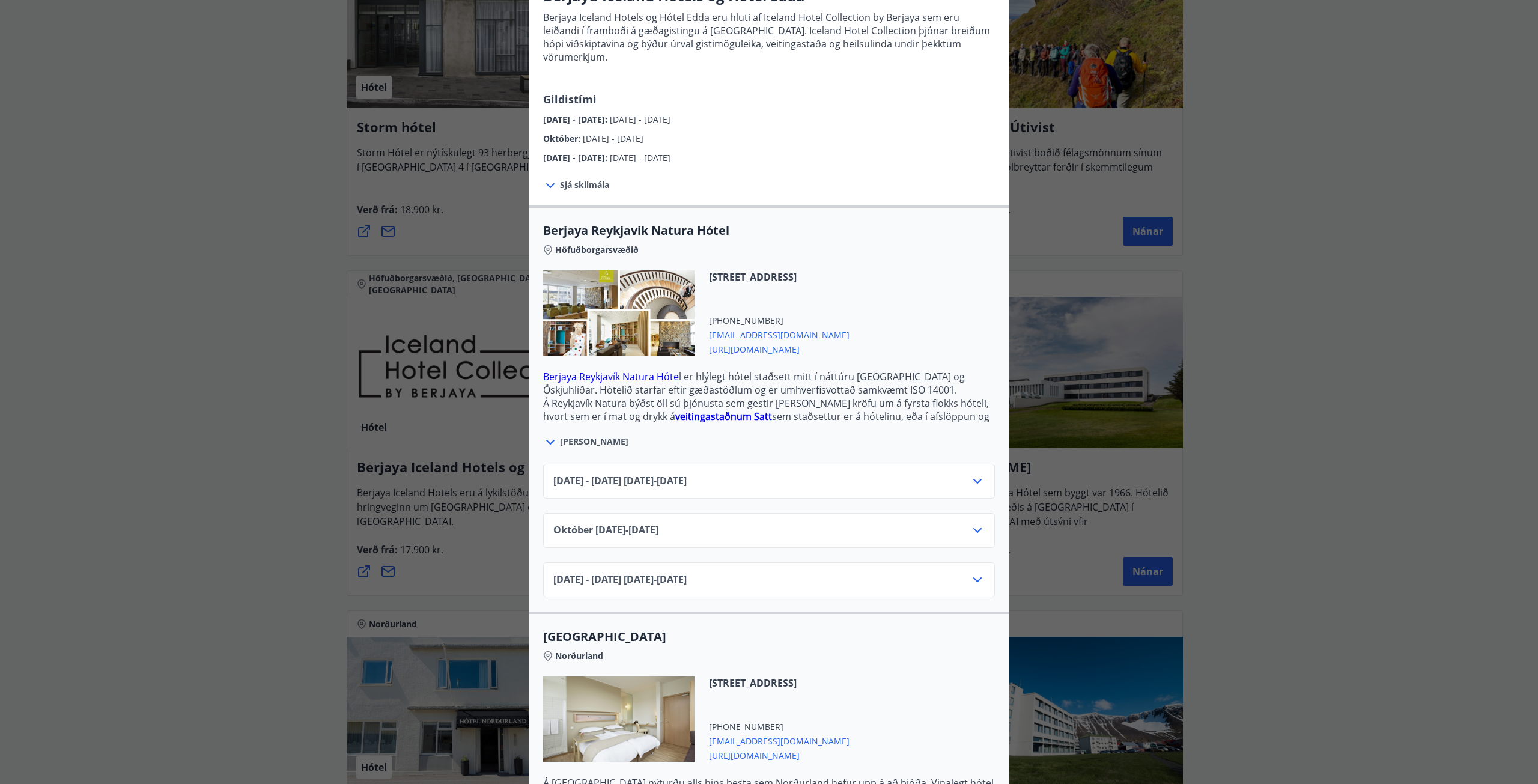
click at [687, 573] on span "Janúar 2025 - April 2026 01.11.25 - 30.04.26" at bounding box center [620, 579] width 133 height 14
click at [978, 573] on icon at bounding box center [977, 579] width 14 height 14
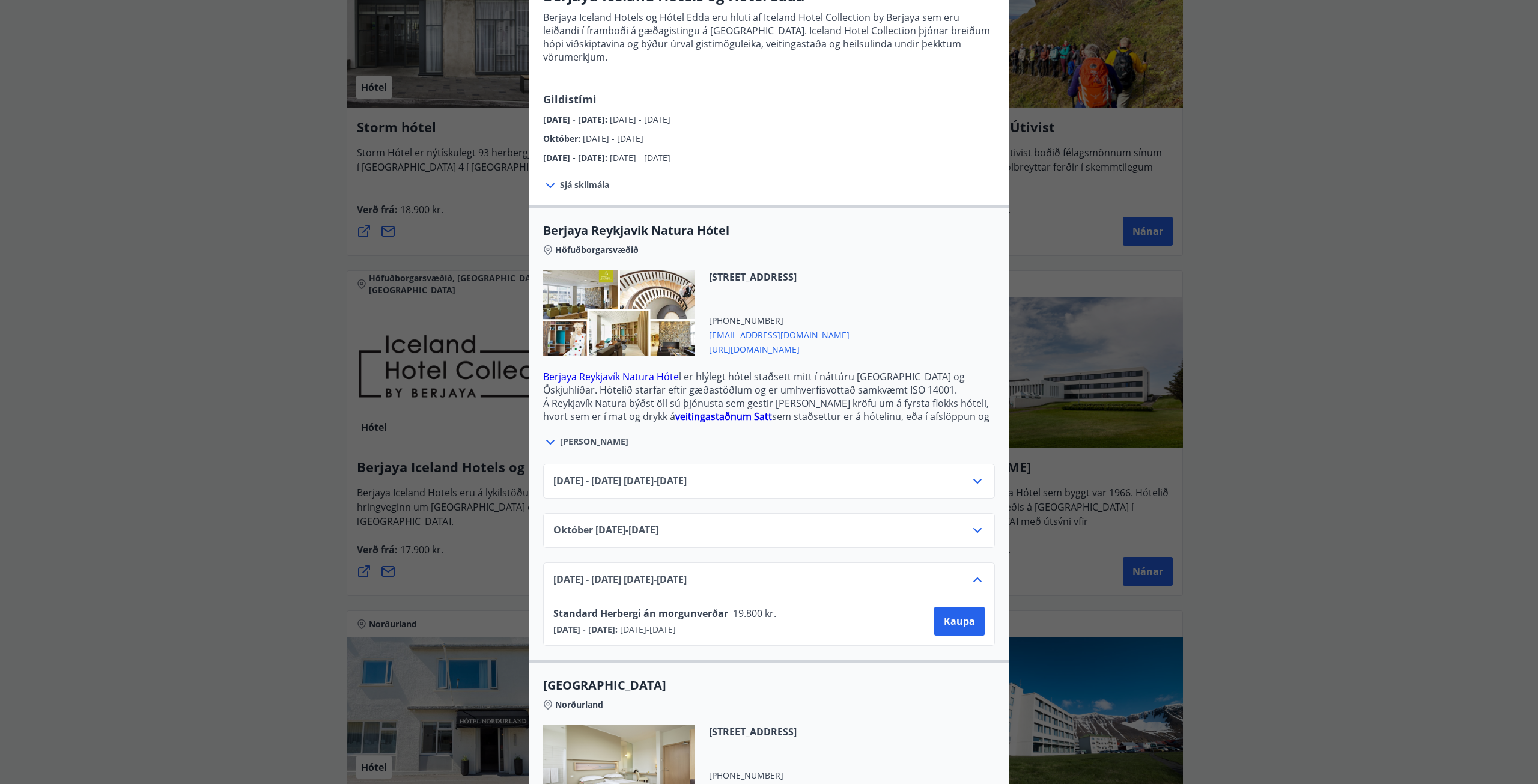
click at [973, 523] on icon at bounding box center [977, 530] width 14 height 14
click at [973, 479] on icon at bounding box center [978, 481] width 9 height 5
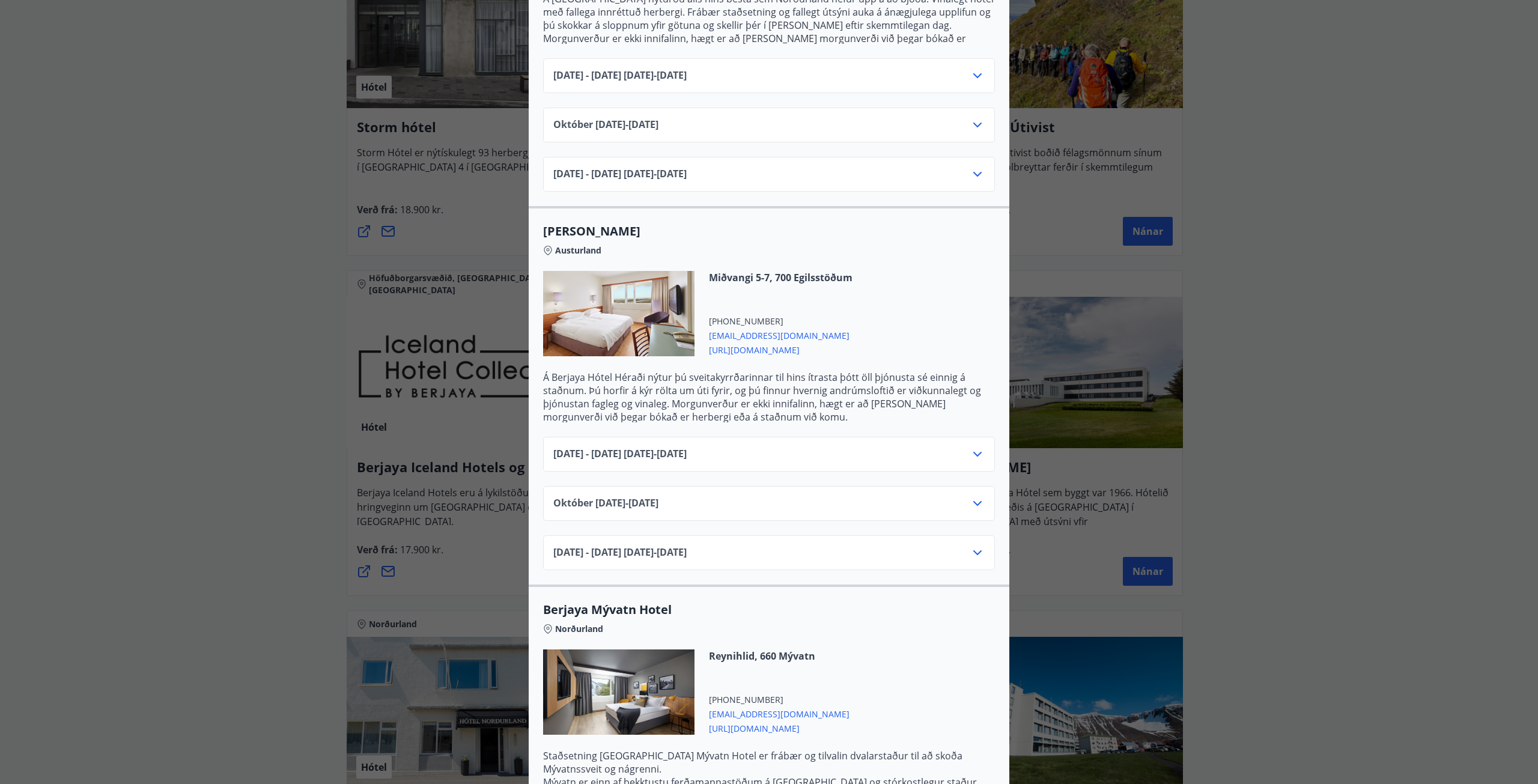
scroll to position [961, 0]
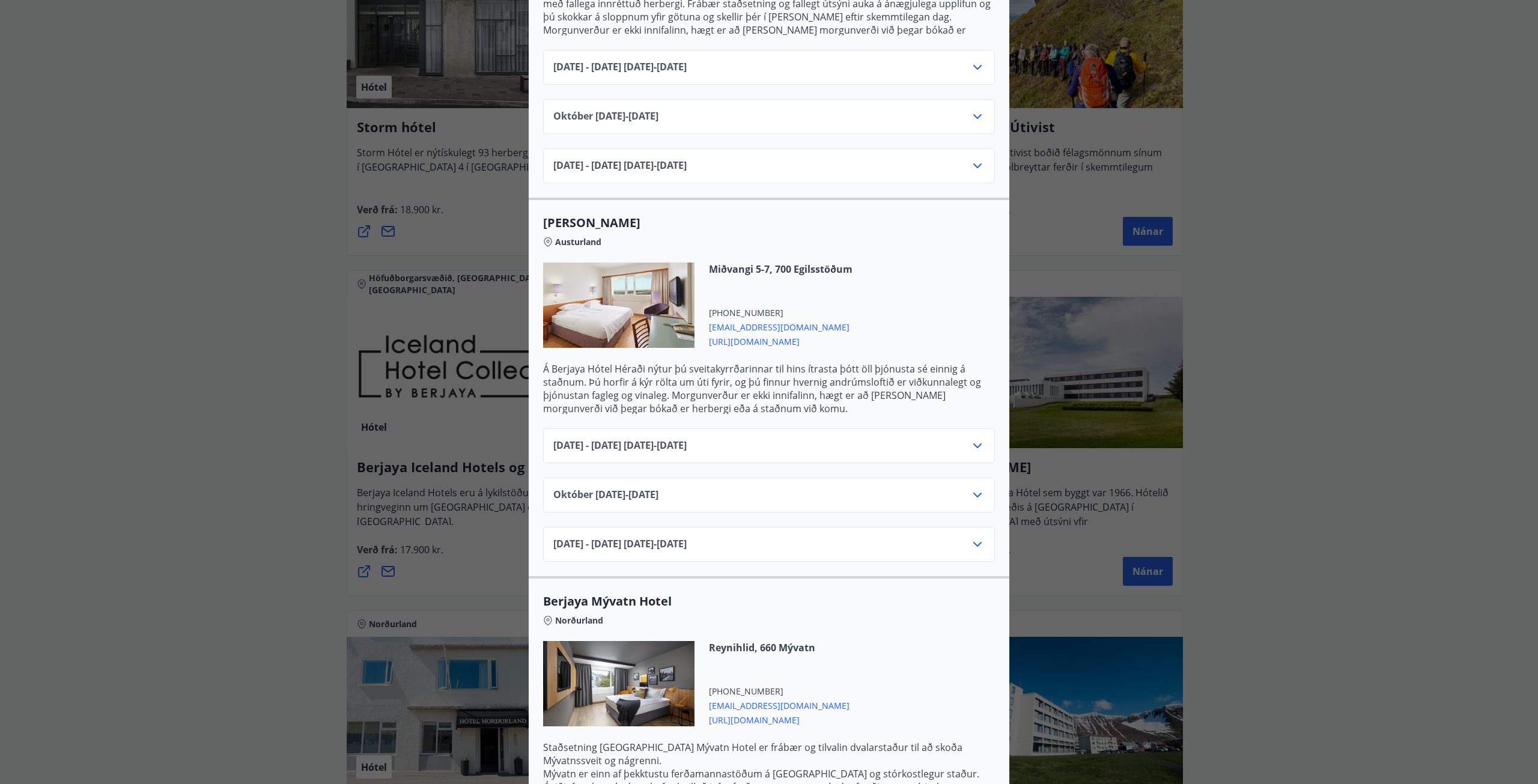
click at [973, 488] on icon at bounding box center [977, 494] width 14 height 14
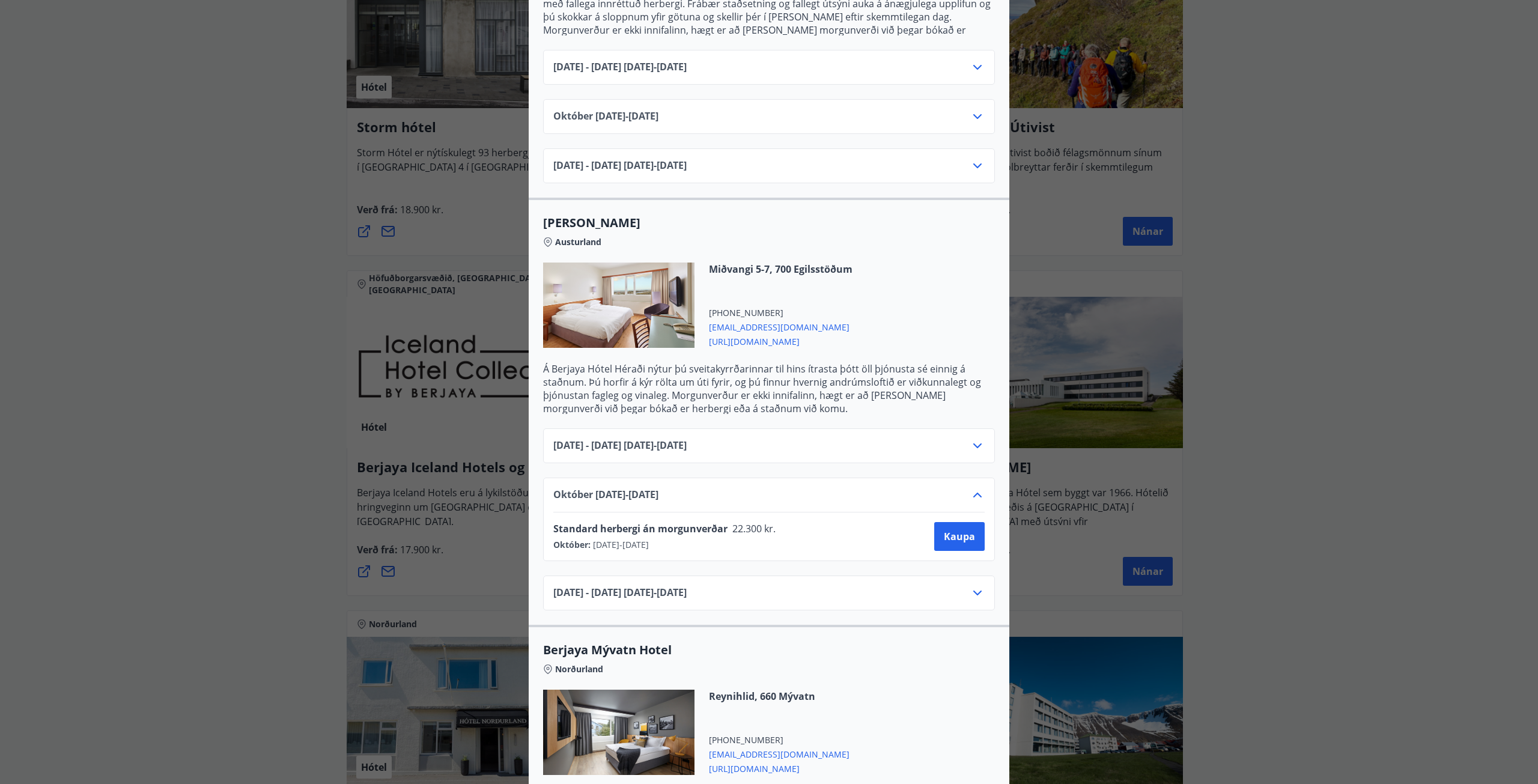
click at [973, 488] on icon at bounding box center [977, 494] width 14 height 14
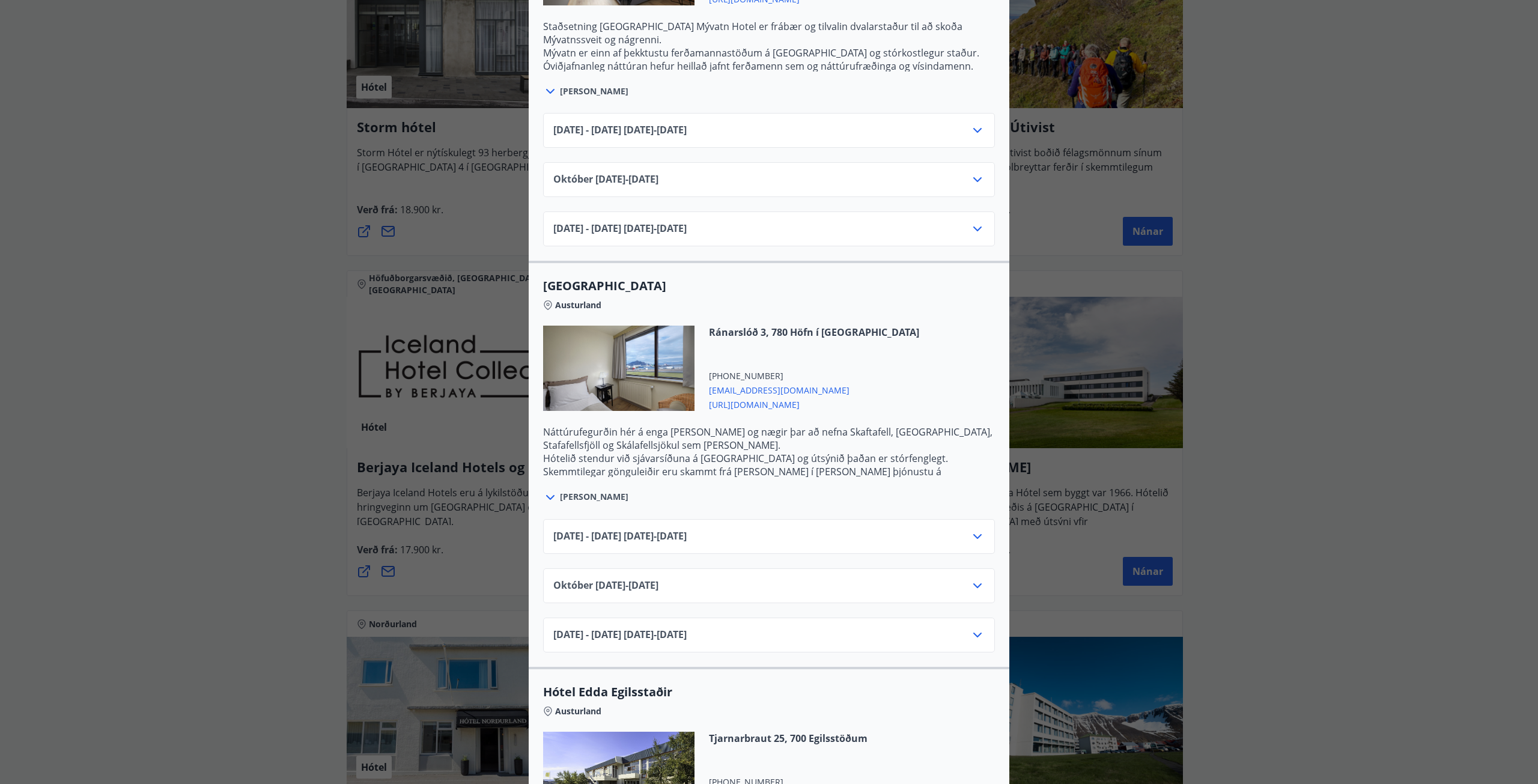
scroll to position [1742, 0]
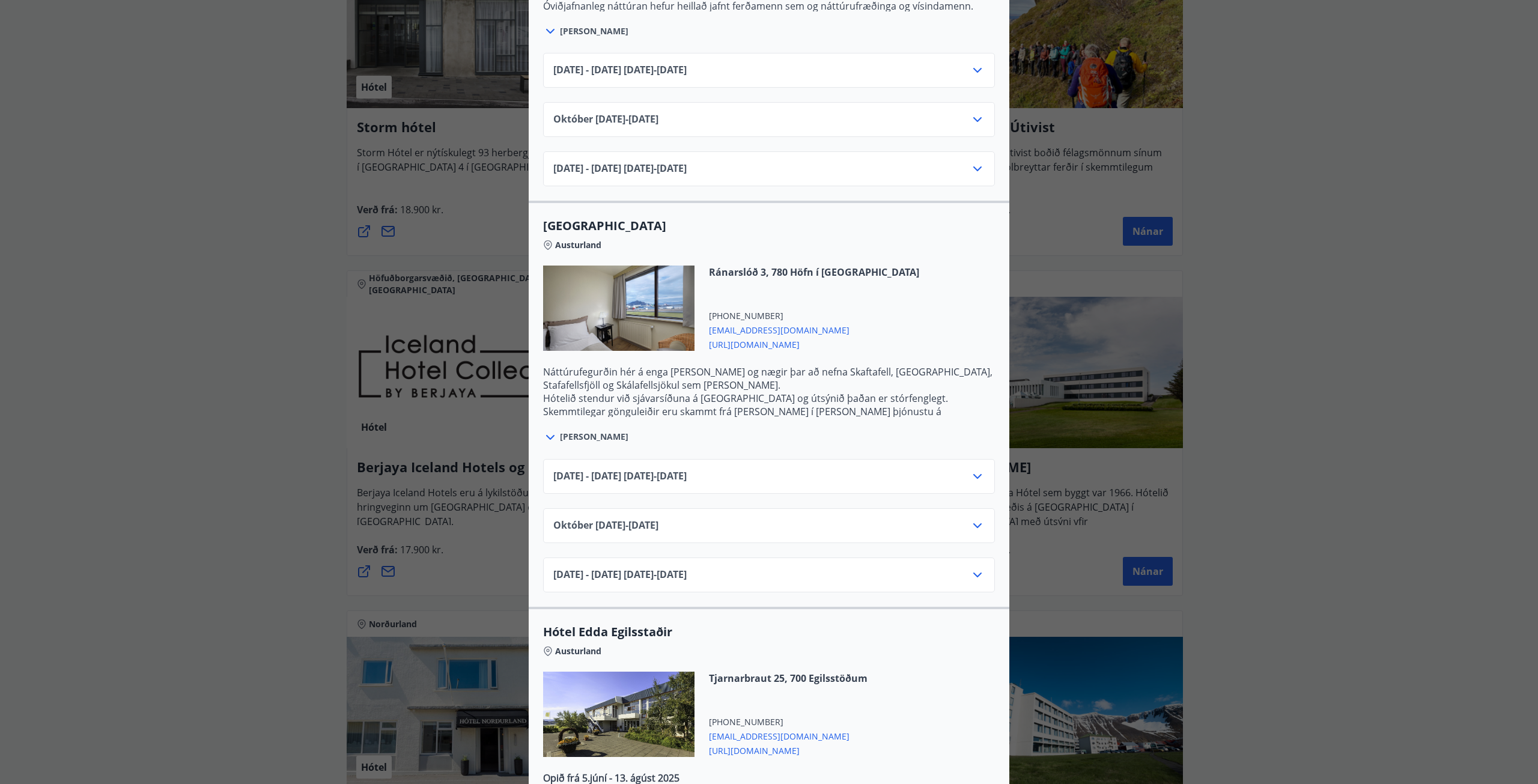
click at [970, 469] on icon at bounding box center [977, 476] width 14 height 14
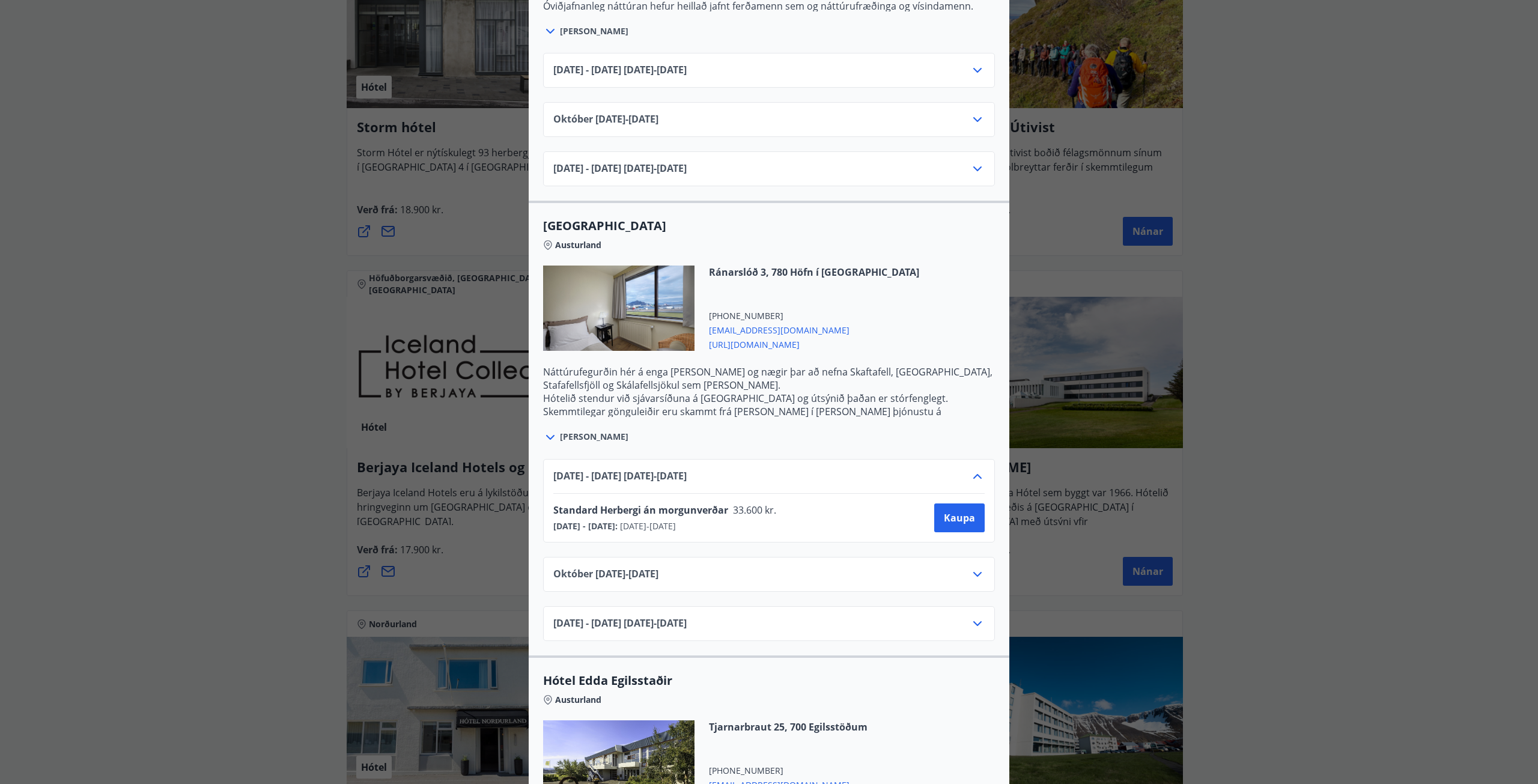
click at [970, 469] on icon at bounding box center [977, 476] width 14 height 14
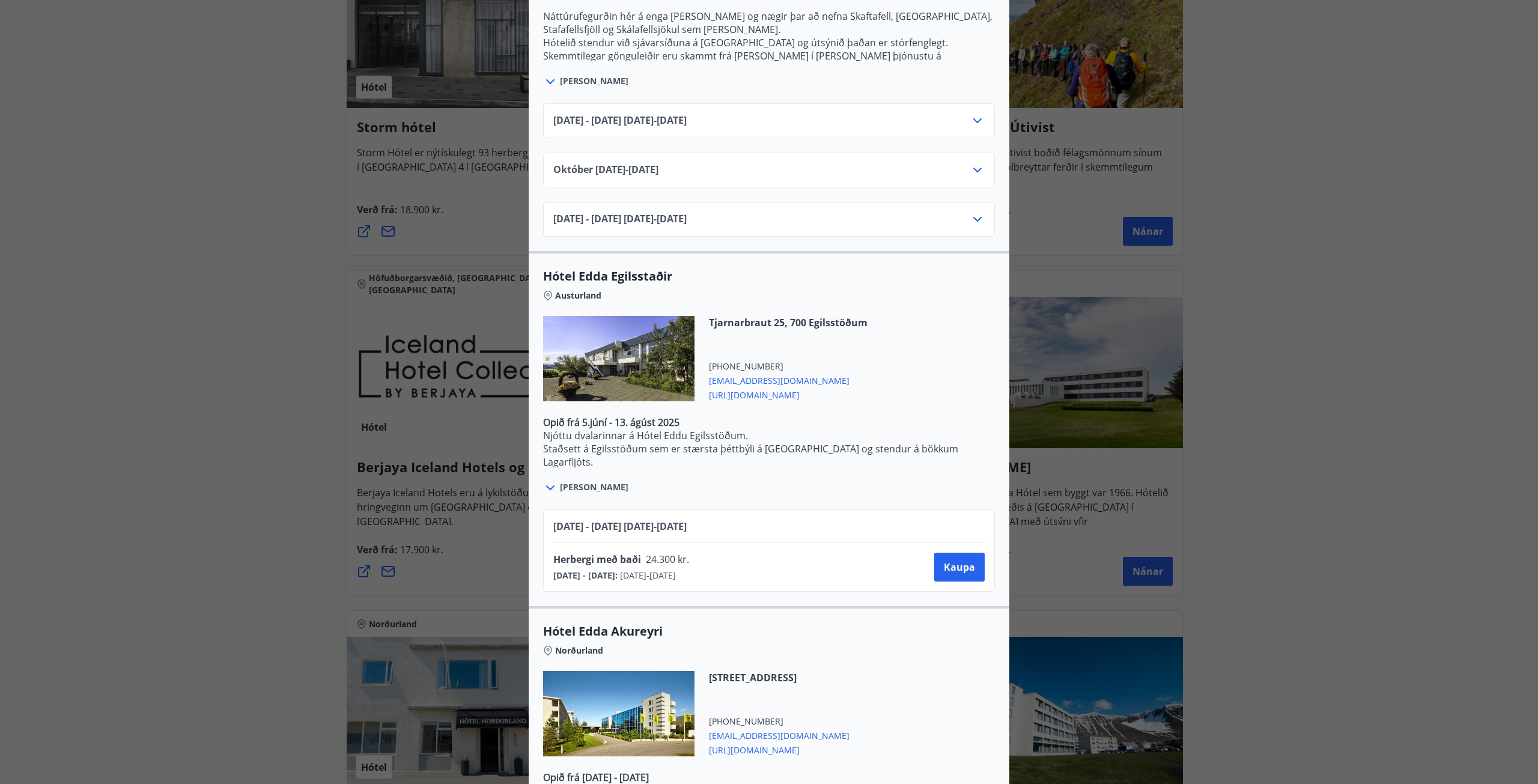
scroll to position [2102, 0]
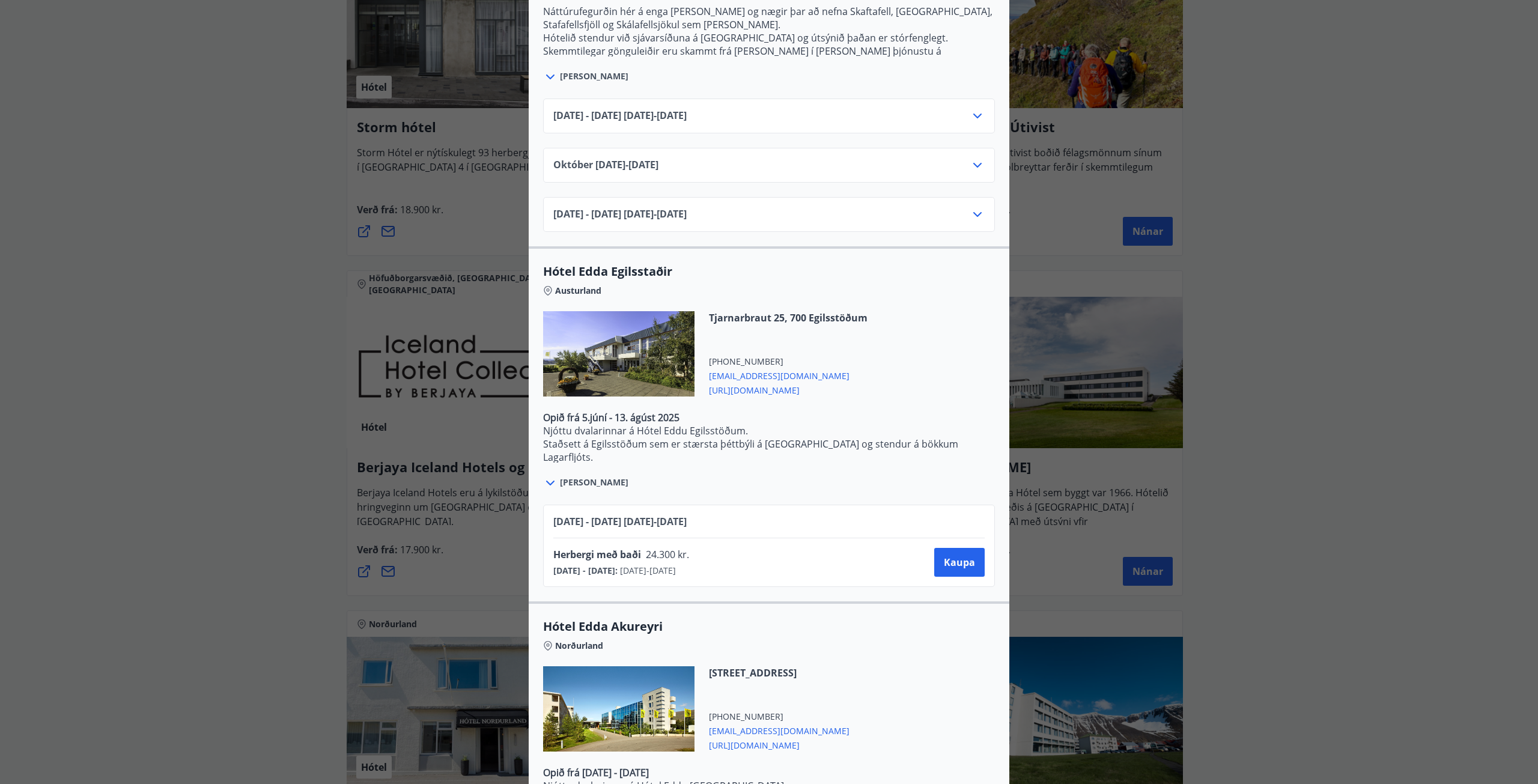
click at [1306, 422] on div "Berjaya Iceland Hotels og Hótel Edda Berjaya Iceland Hotels og Hótel Edda eru h…" at bounding box center [769, 392] width 1538 height 784
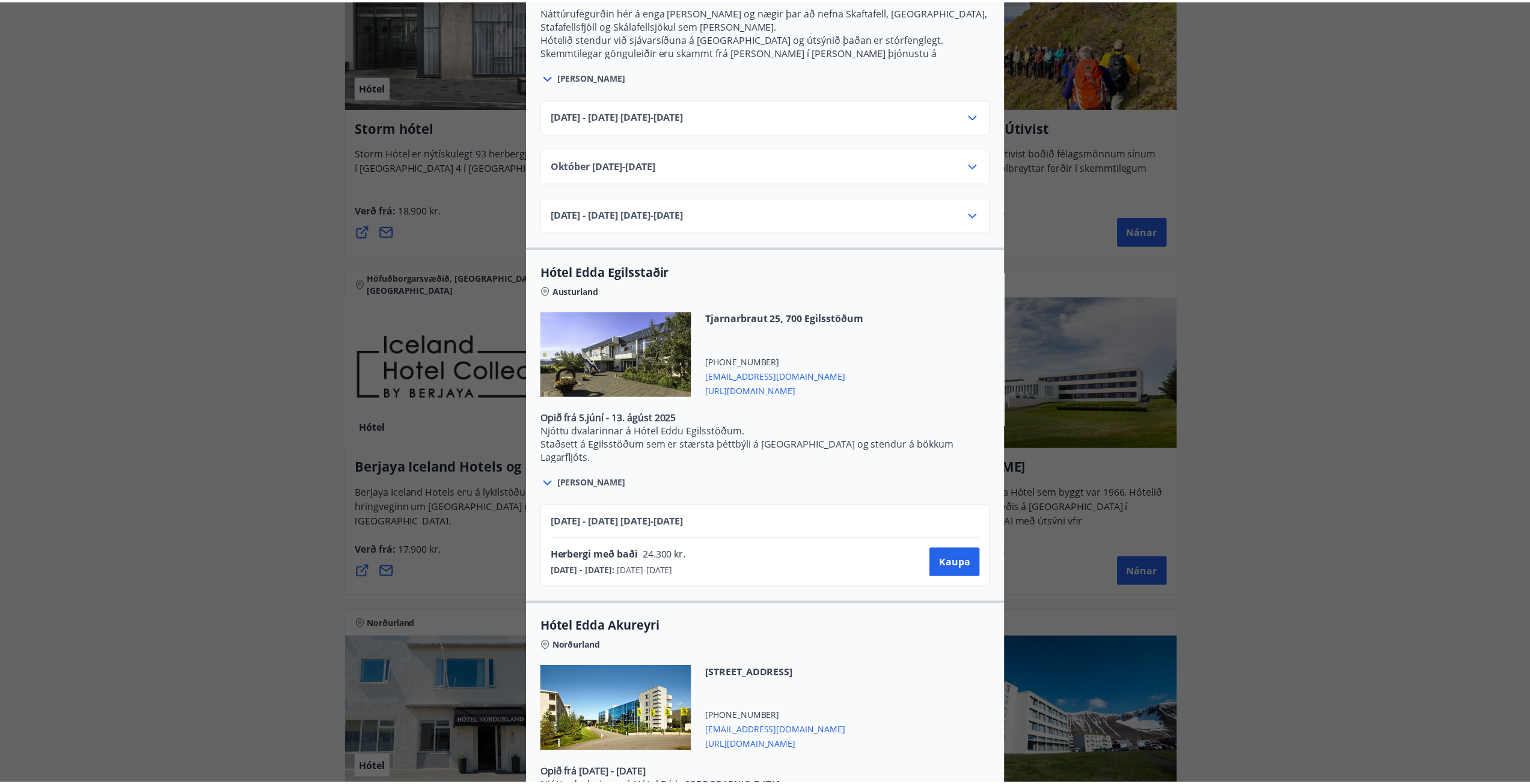
scroll to position [0, 0]
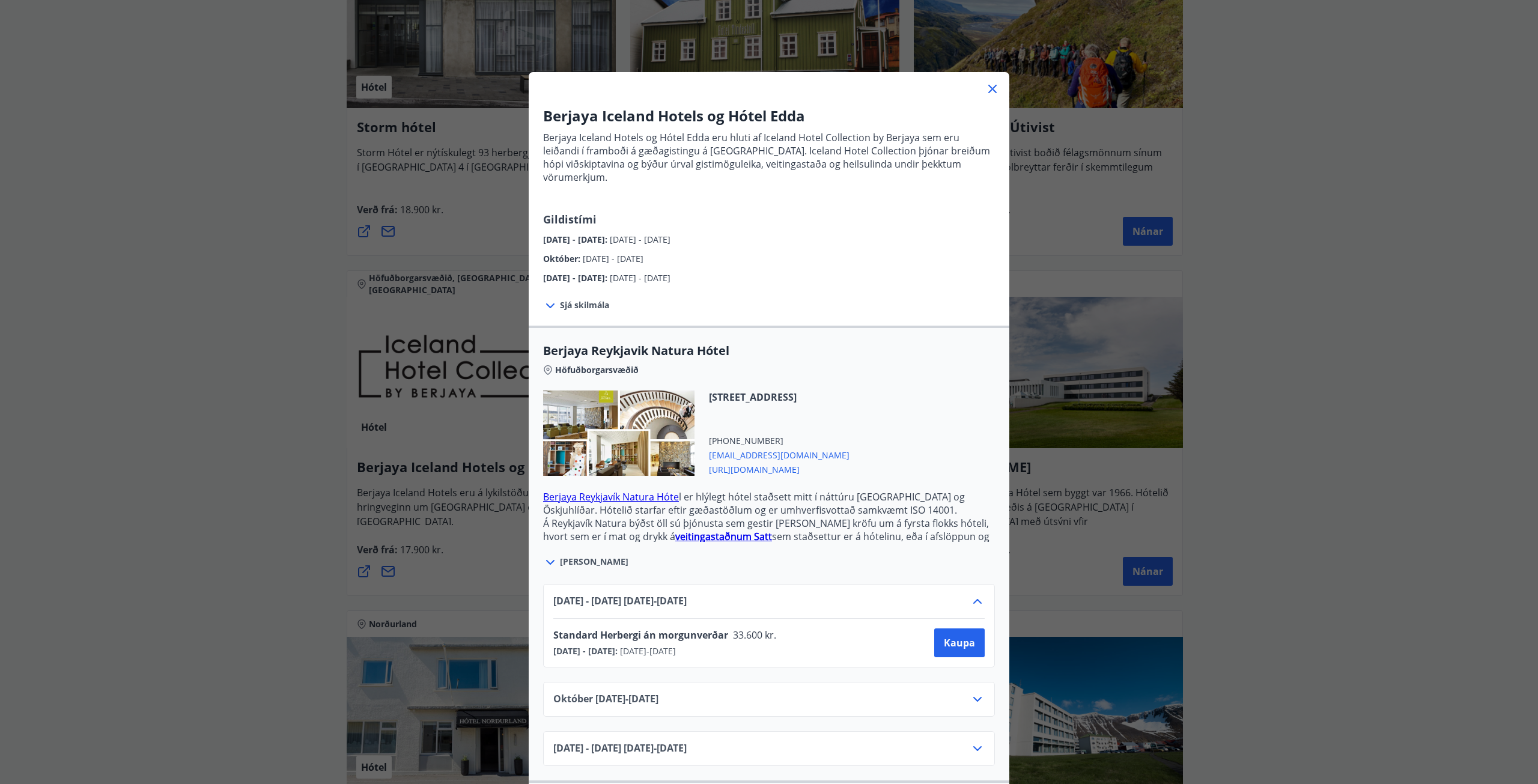
click at [992, 89] on icon at bounding box center [992, 89] width 2 height 2
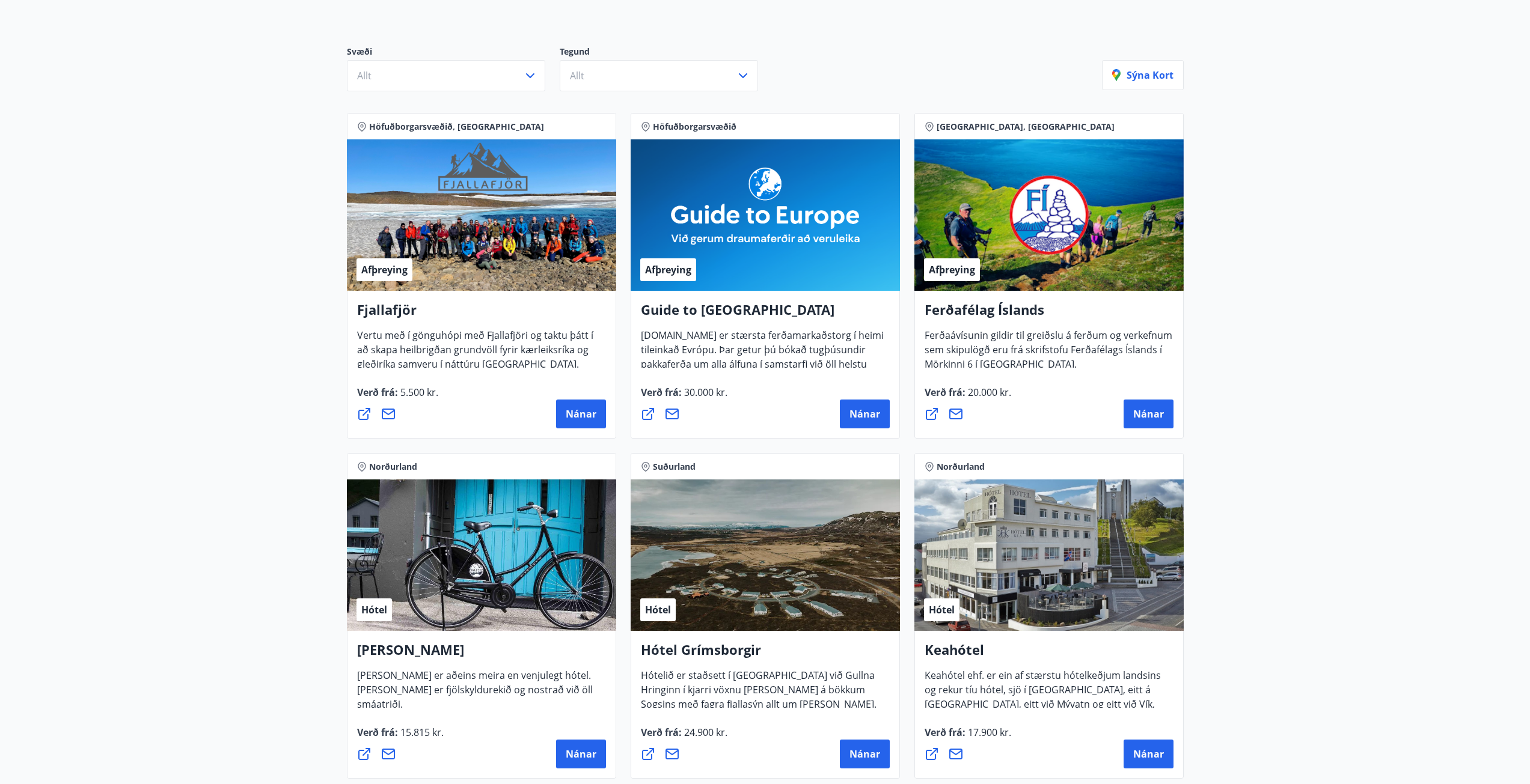
scroll to position [120, 0]
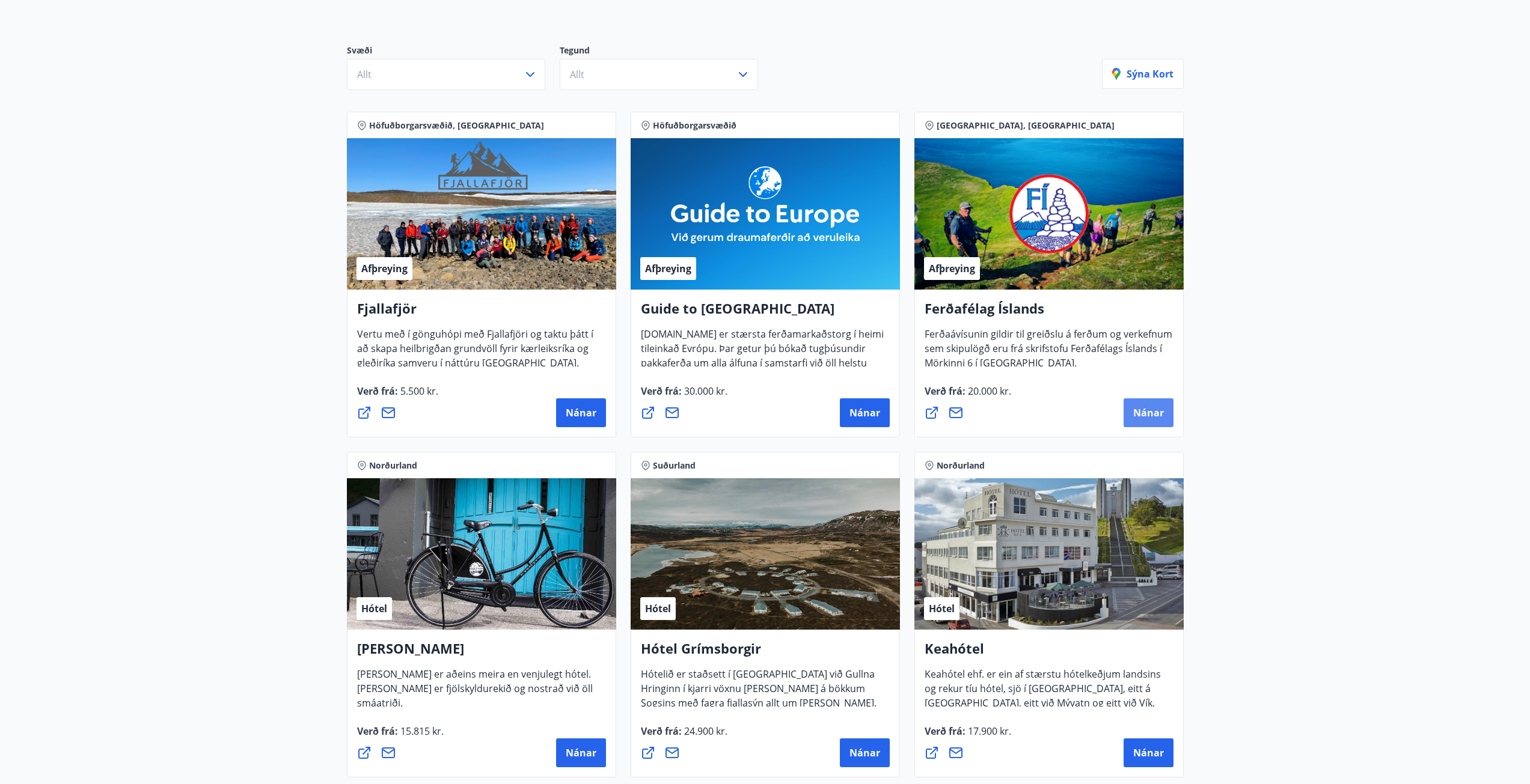
click at [1148, 415] on span "Nánar" at bounding box center [1148, 412] width 31 height 13
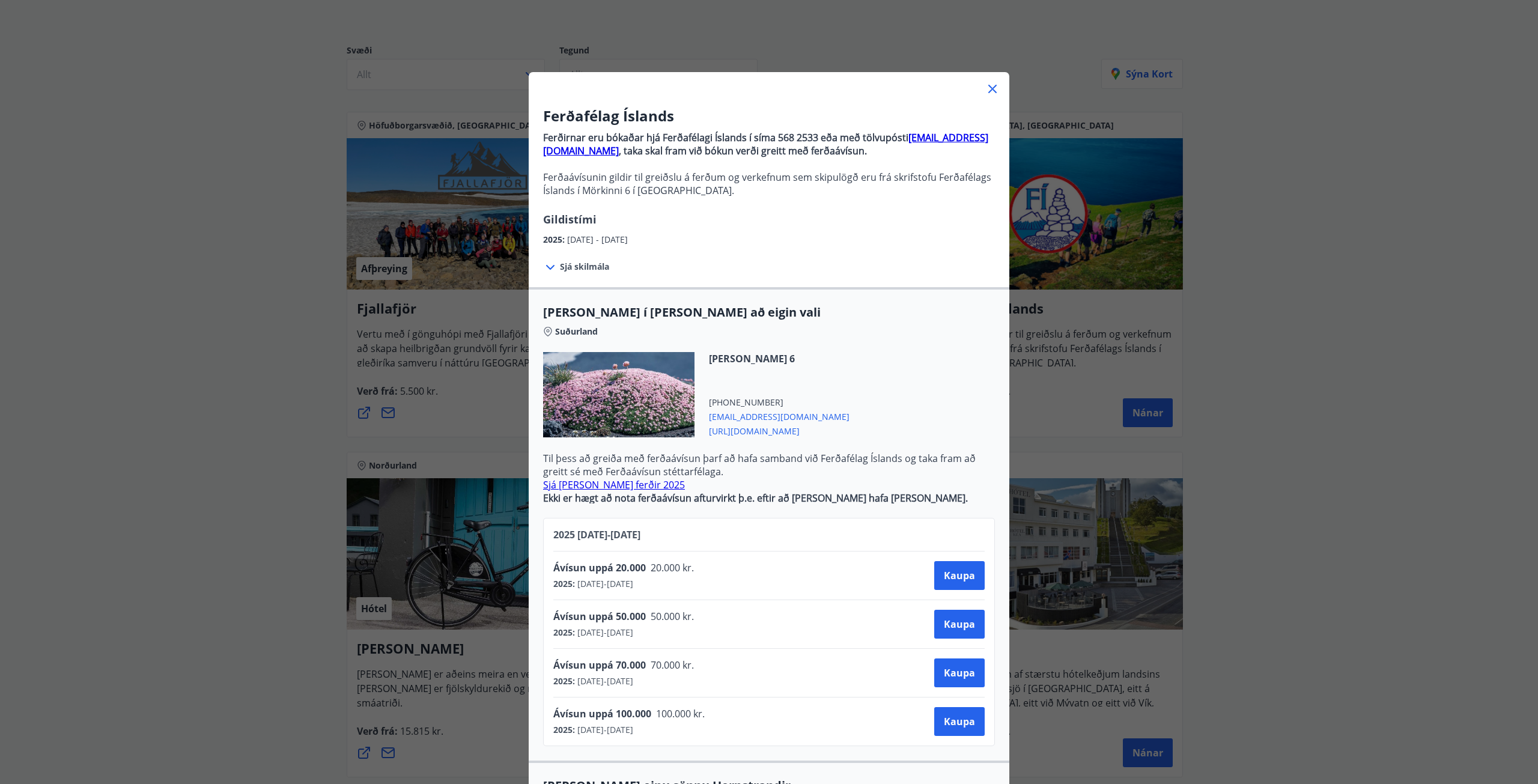
click at [554, 269] on div at bounding box center [551, 266] width 17 height 15
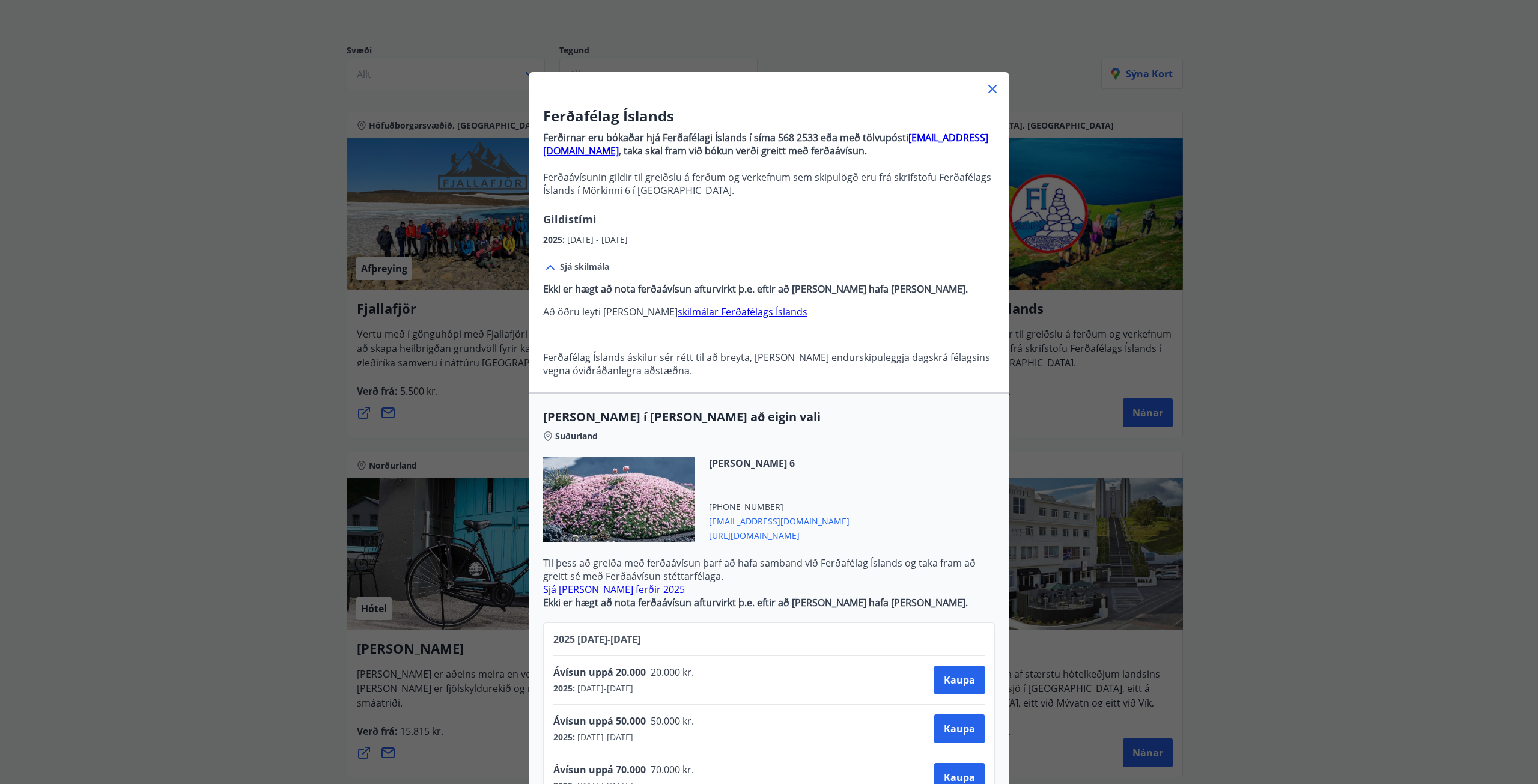
click at [1185, 347] on div "Ferðafélag Íslands Ferðirnar eru bókaðar hjá Ferðafélagi Íslands í síma 568 253…" at bounding box center [769, 392] width 1538 height 784
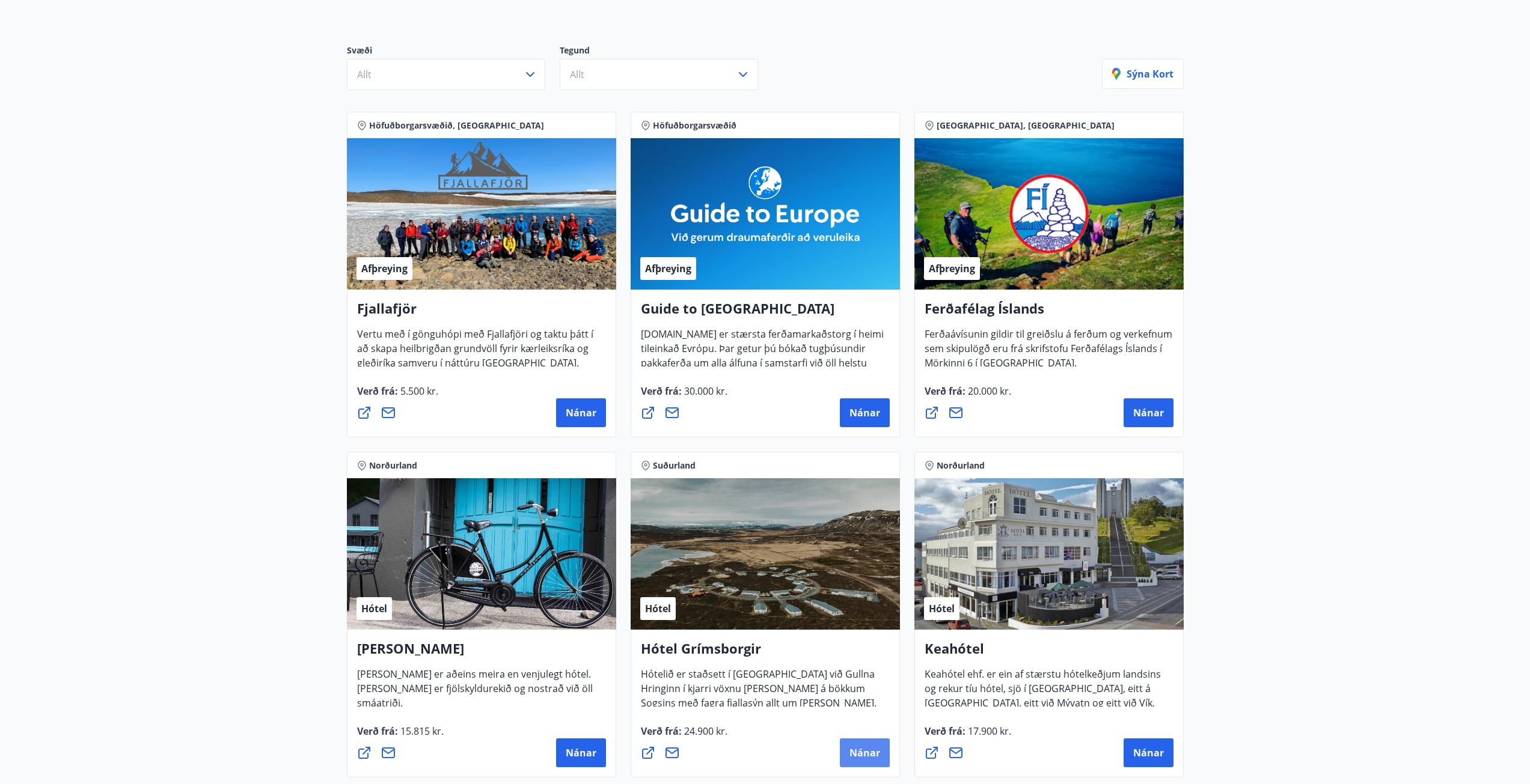
click at [876, 753] on span "Nánar" at bounding box center [865, 753] width 31 height 13
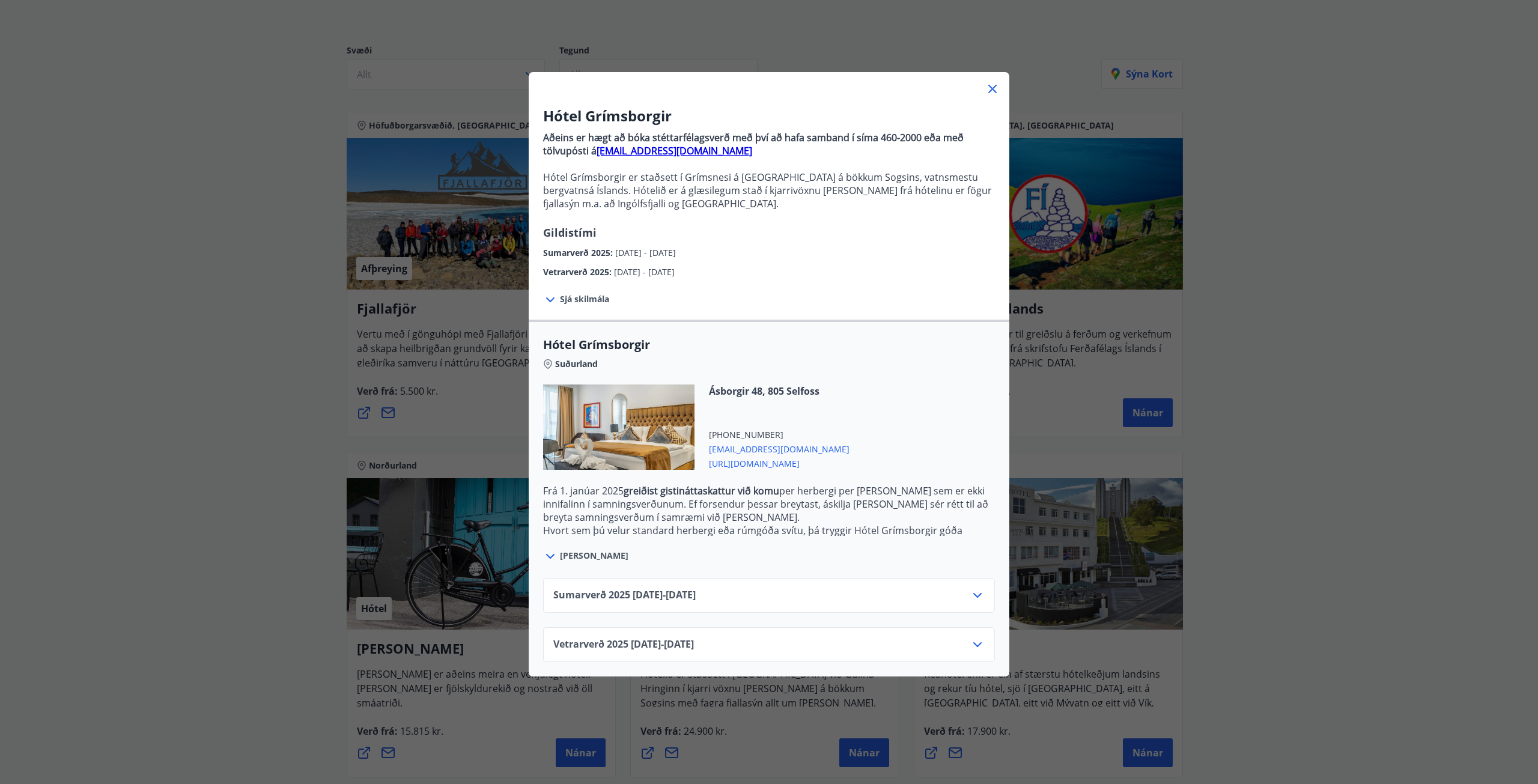
click at [311, 315] on div "Hótel Grímsborgir Aðeins er hægt að bóka stéttarfélagsverð með því að hafa samb…" at bounding box center [769, 392] width 1538 height 784
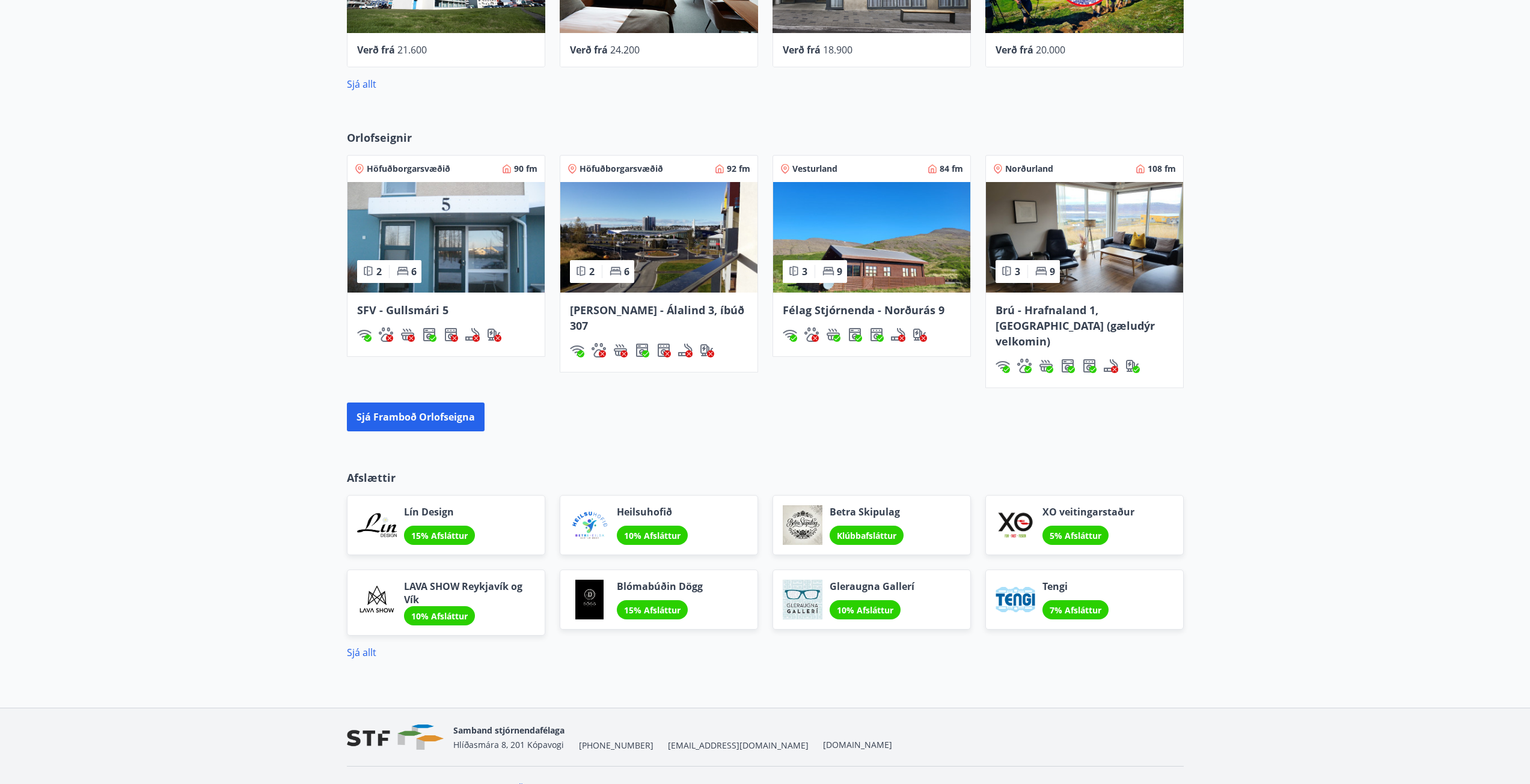
scroll to position [724, 0]
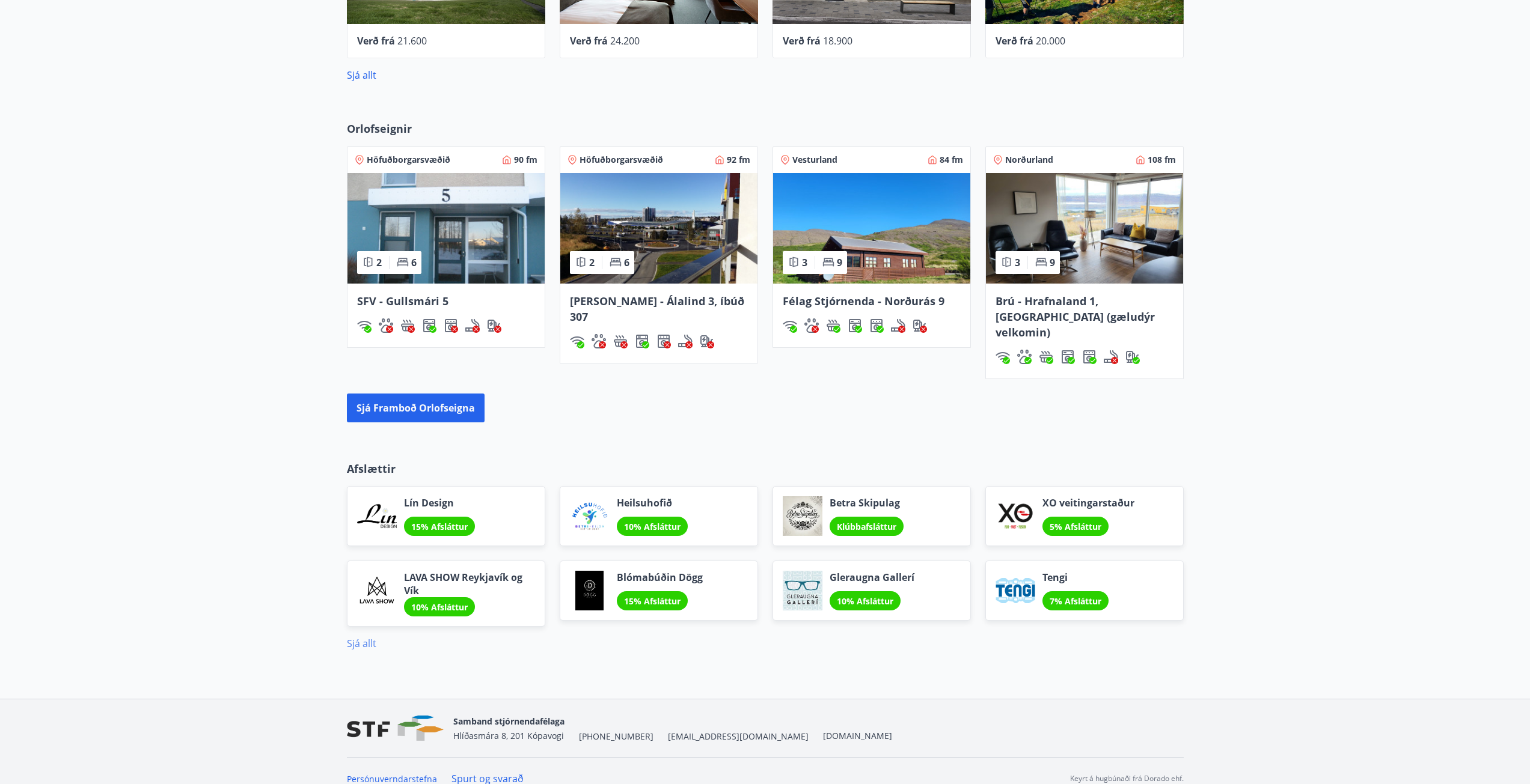
click at [372, 637] on link "Sjá allt" at bounding box center [361, 643] width 30 height 13
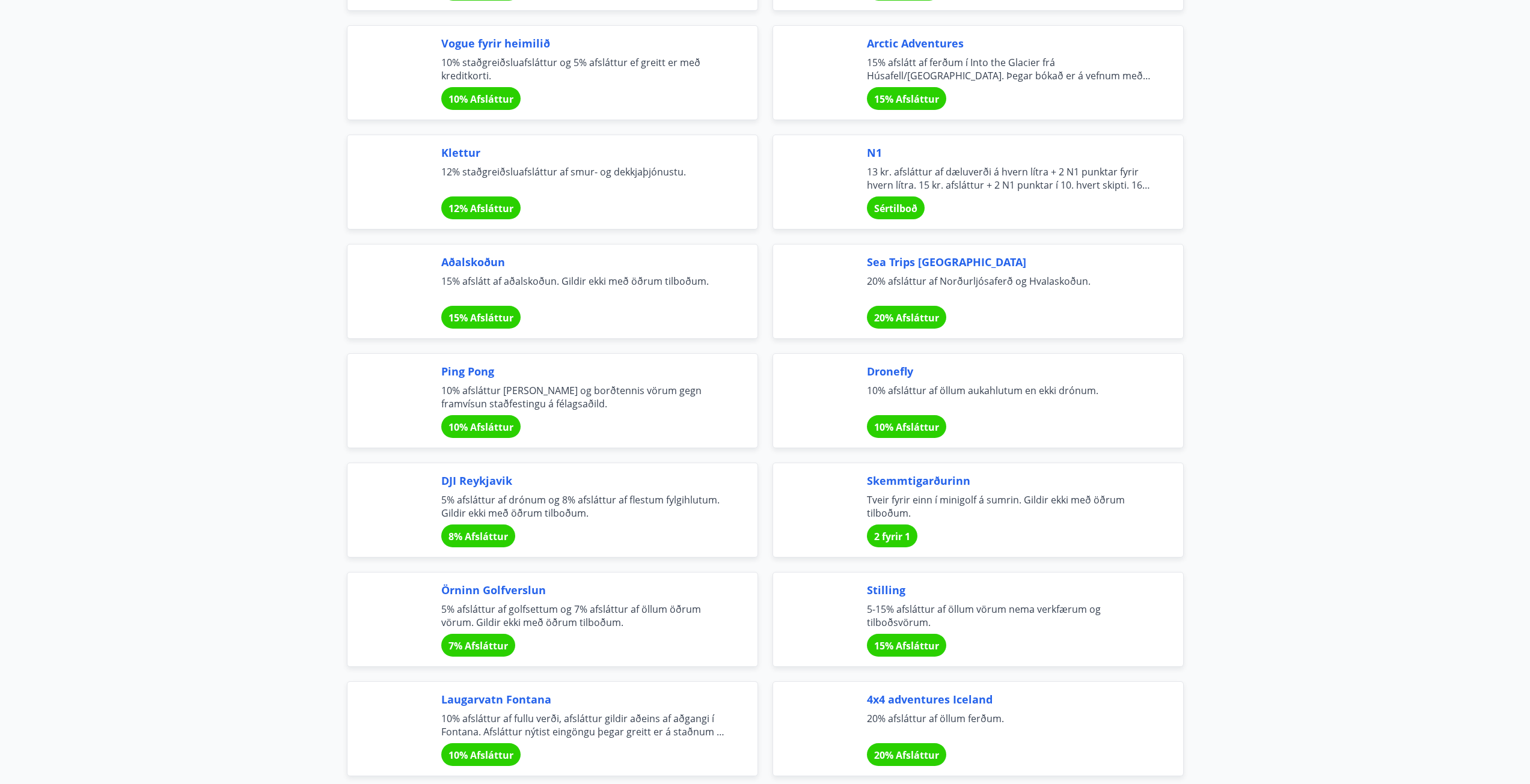
scroll to position [2223, 0]
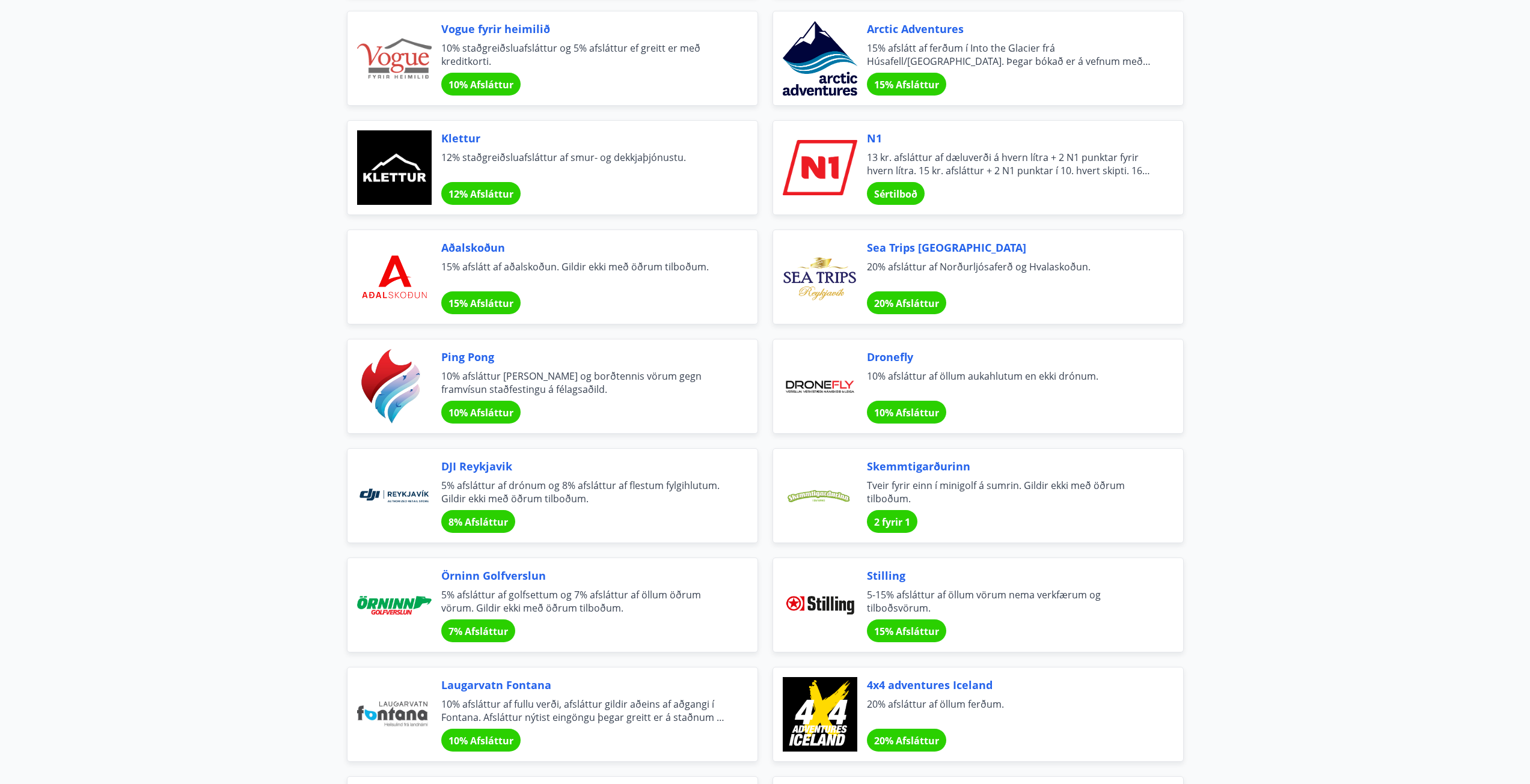
drag, startPoint x: 938, startPoint y: 468, endPoint x: 909, endPoint y: 470, distance: 29.1
click at [909, 470] on span "Skemmtigarðurinn" at bounding box center [1010, 466] width 287 height 15
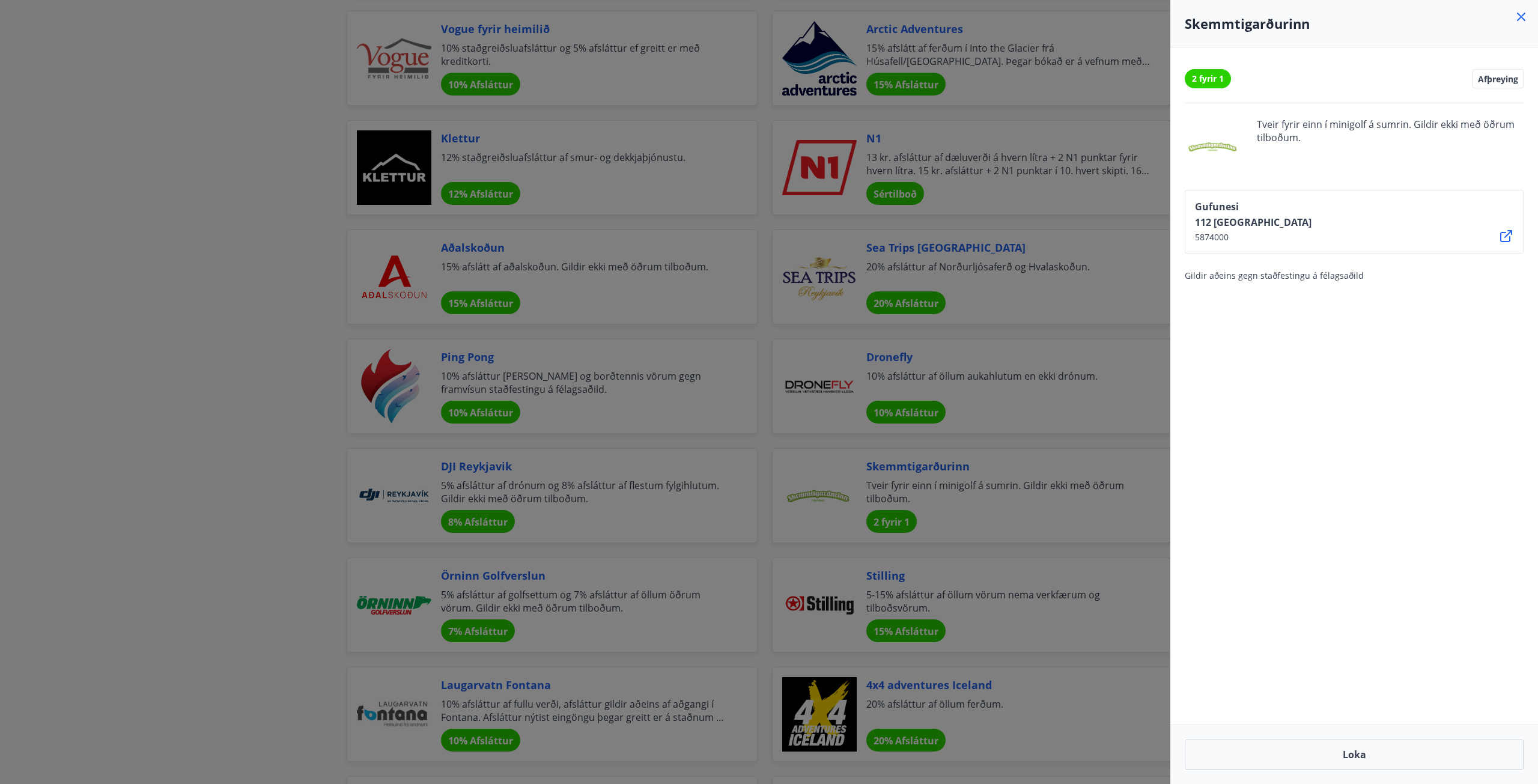
click at [1105, 417] on div at bounding box center [769, 392] width 1538 height 784
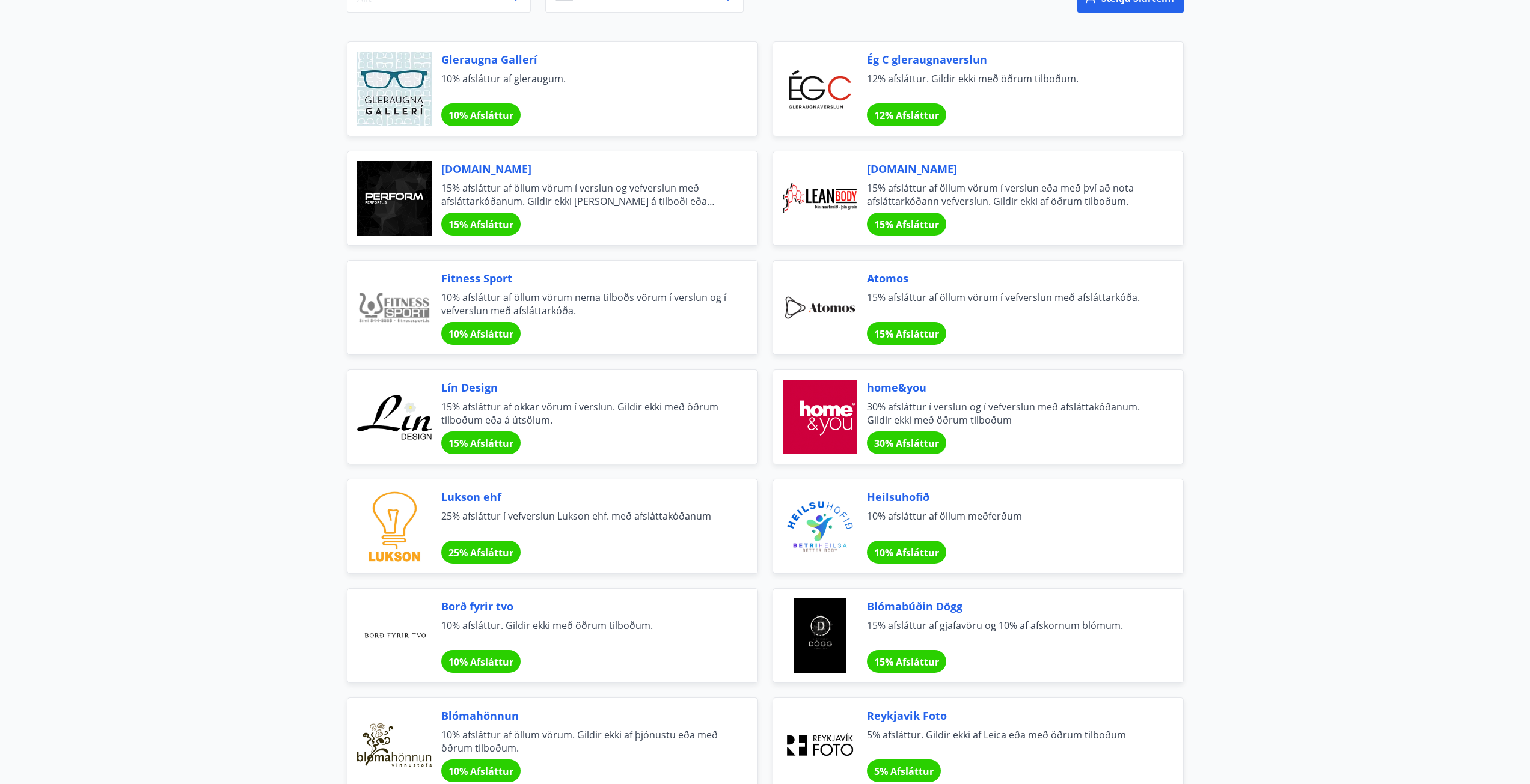
scroll to position [0, 0]
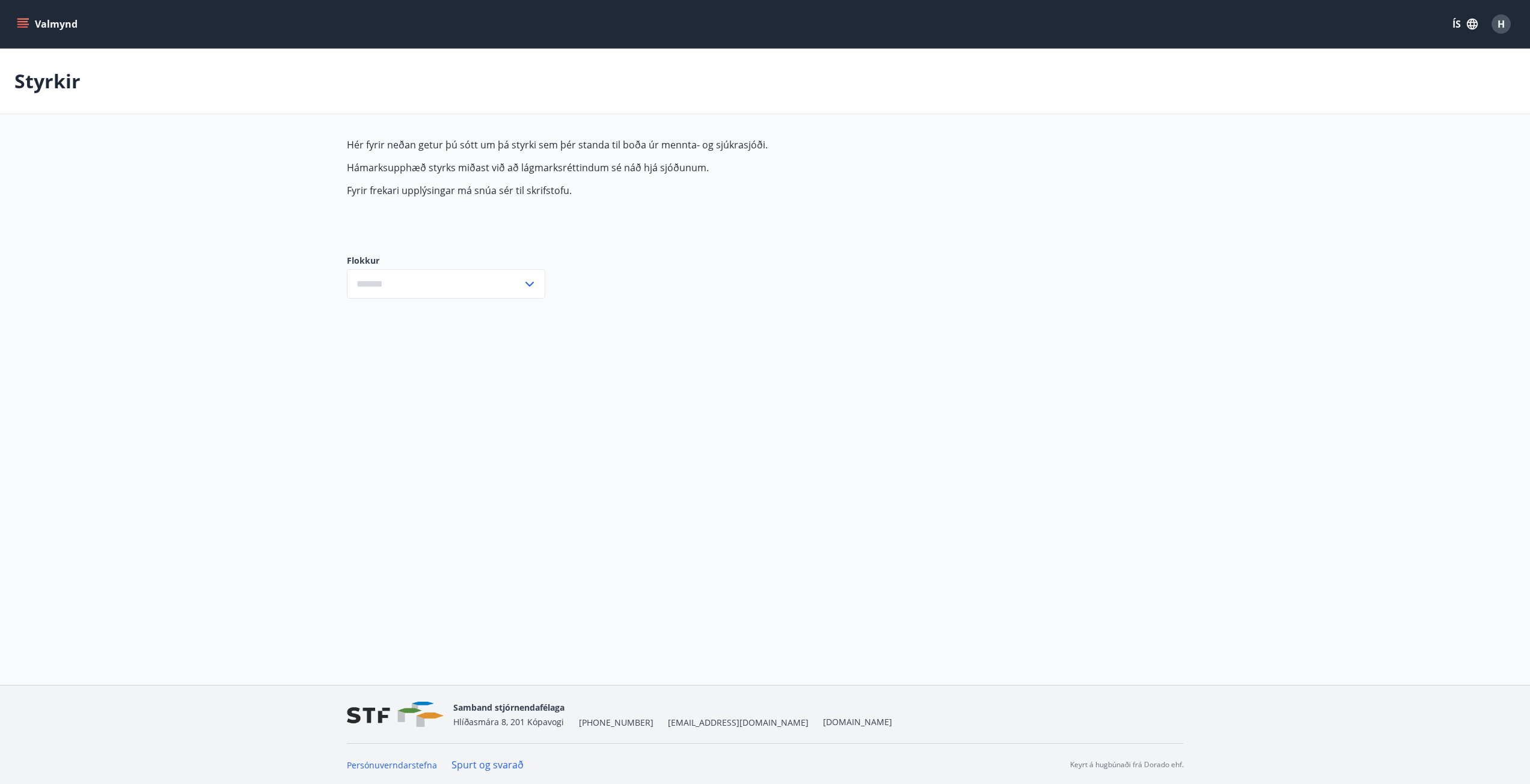
type input "***"
